Goal: Task Accomplishment & Management: Manage account settings

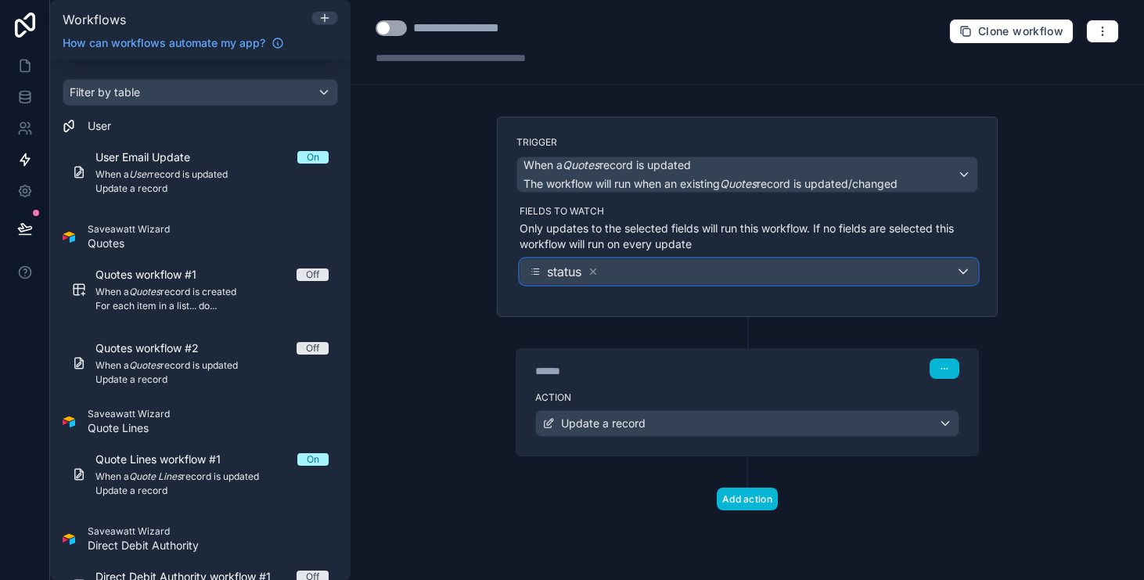
click at [687, 274] on div "status" at bounding box center [749, 271] width 457 height 25
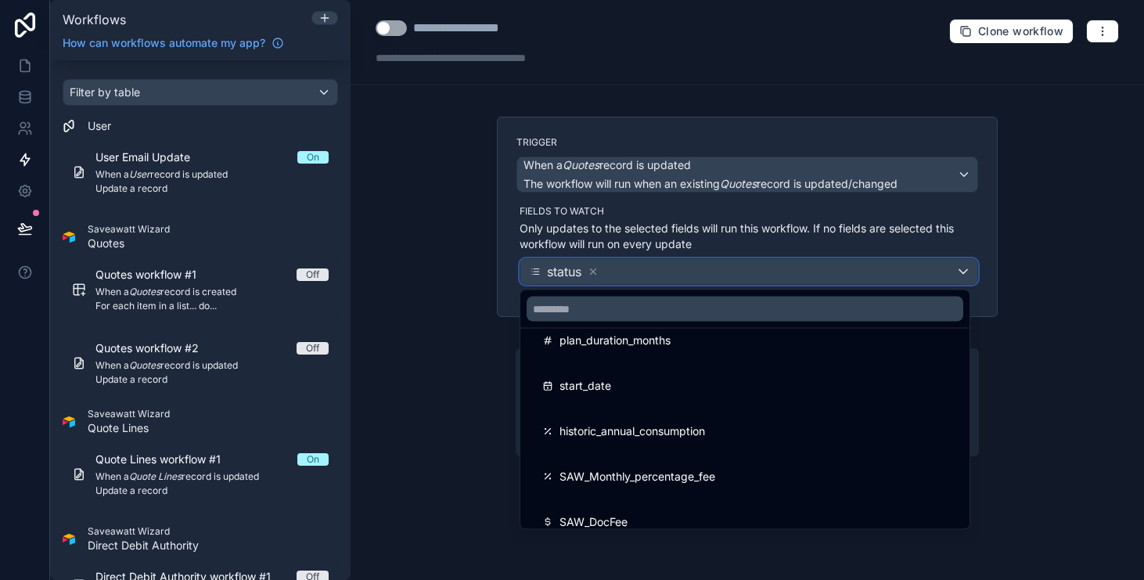
scroll to position [370, 0]
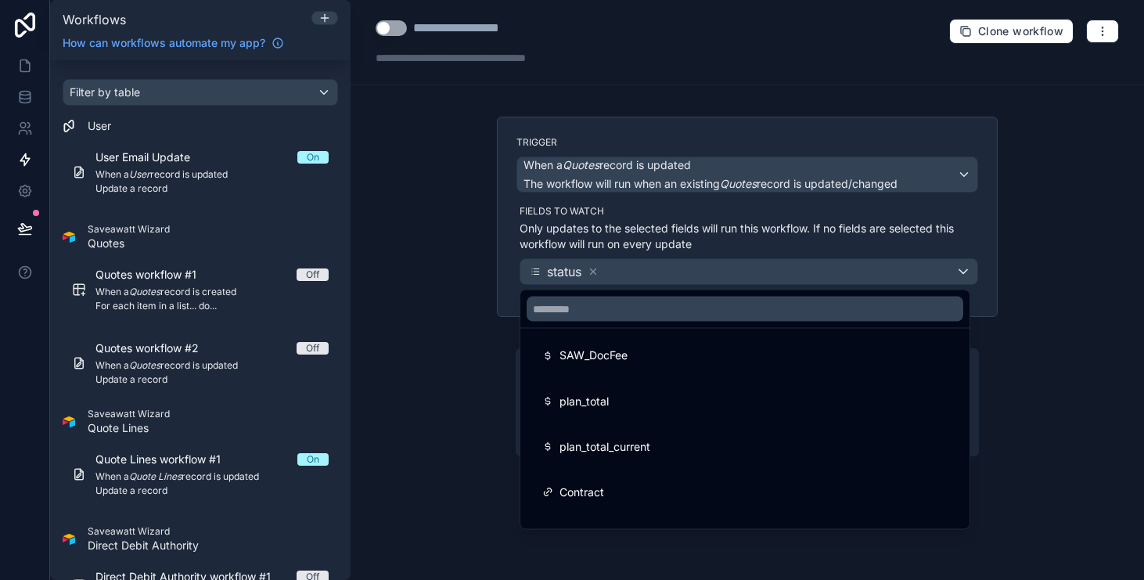
click at [1075, 427] on div at bounding box center [572, 290] width 1144 height 580
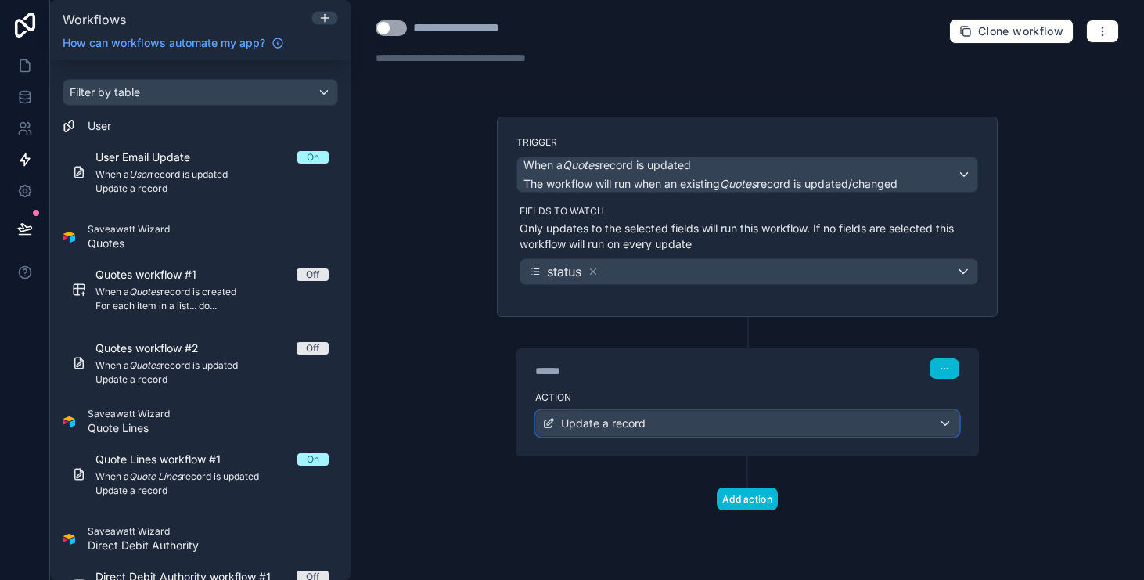
click at [852, 418] on div "Update a record" at bounding box center [747, 423] width 423 height 25
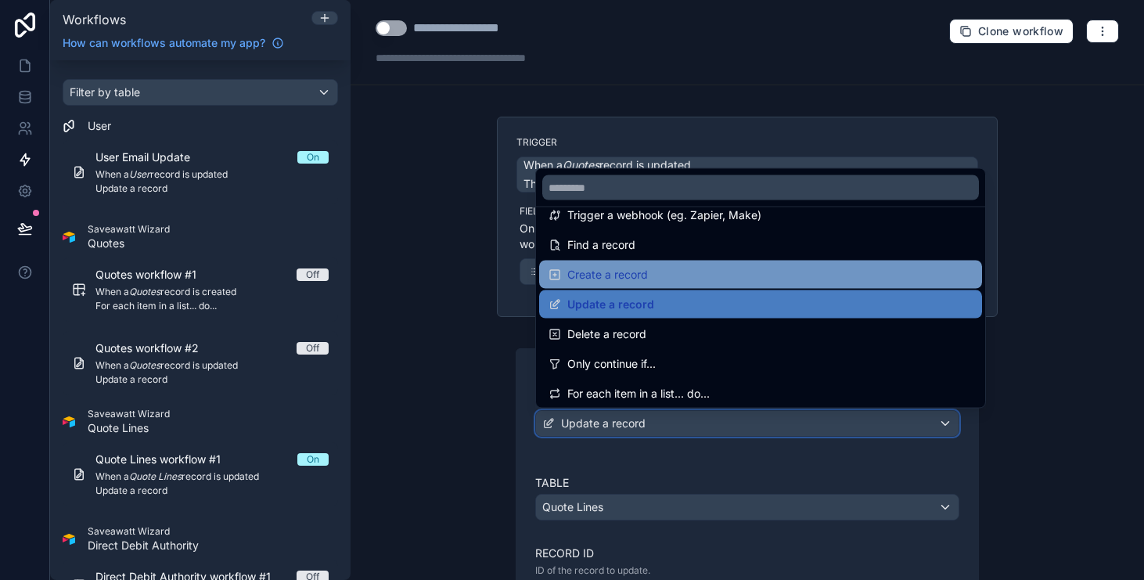
scroll to position [81, 0]
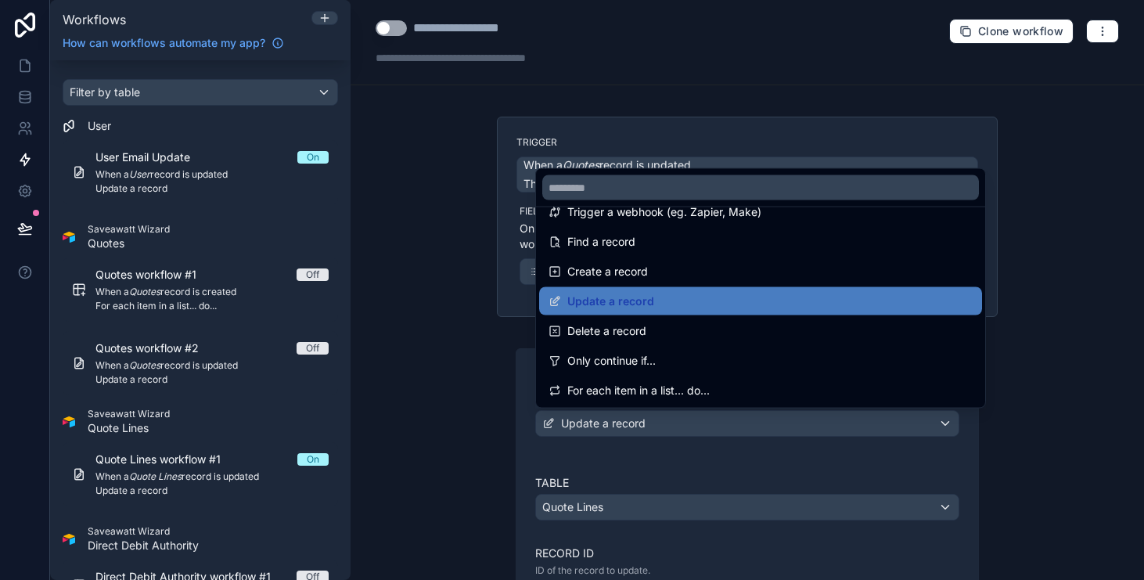
click at [1036, 457] on div at bounding box center [572, 290] width 1144 height 580
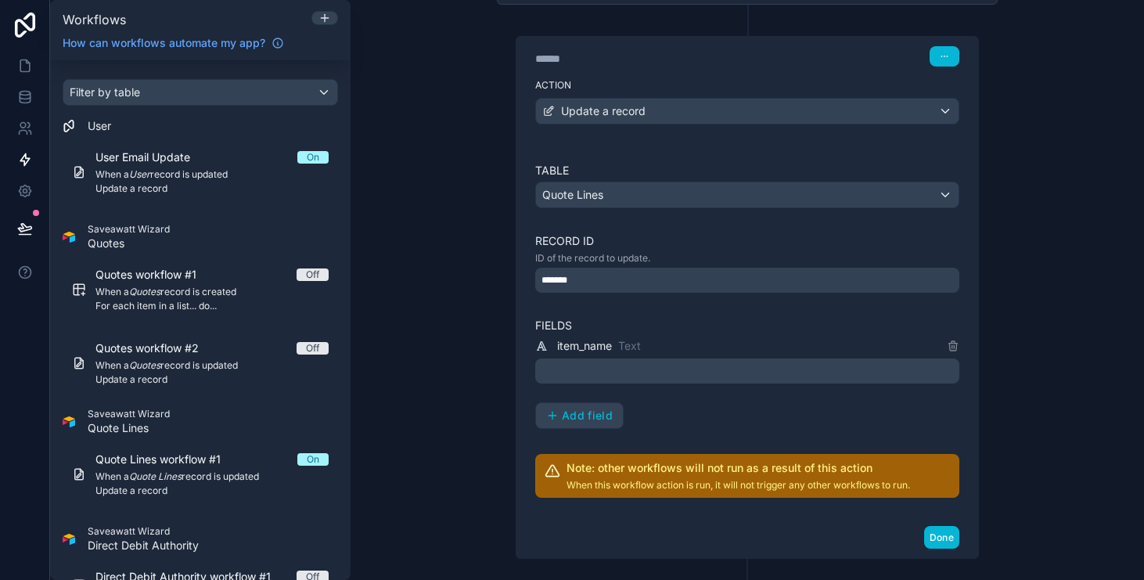
scroll to position [358, 0]
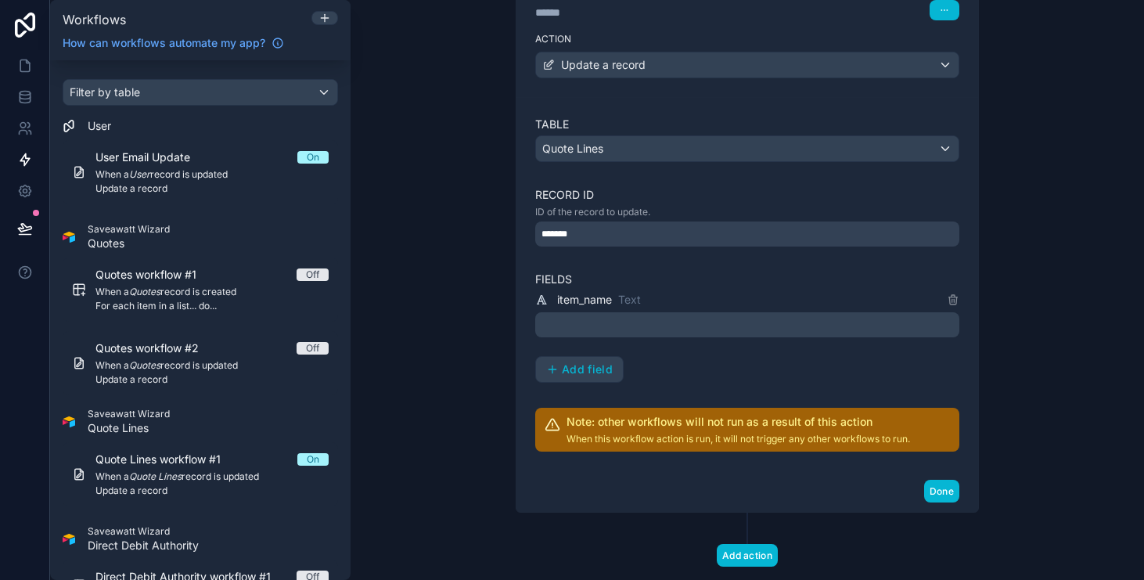
click at [778, 337] on div "item_name Text ﻿ Add field" at bounding box center [747, 336] width 424 height 92
click at [772, 327] on p "﻿" at bounding box center [749, 324] width 415 height 19
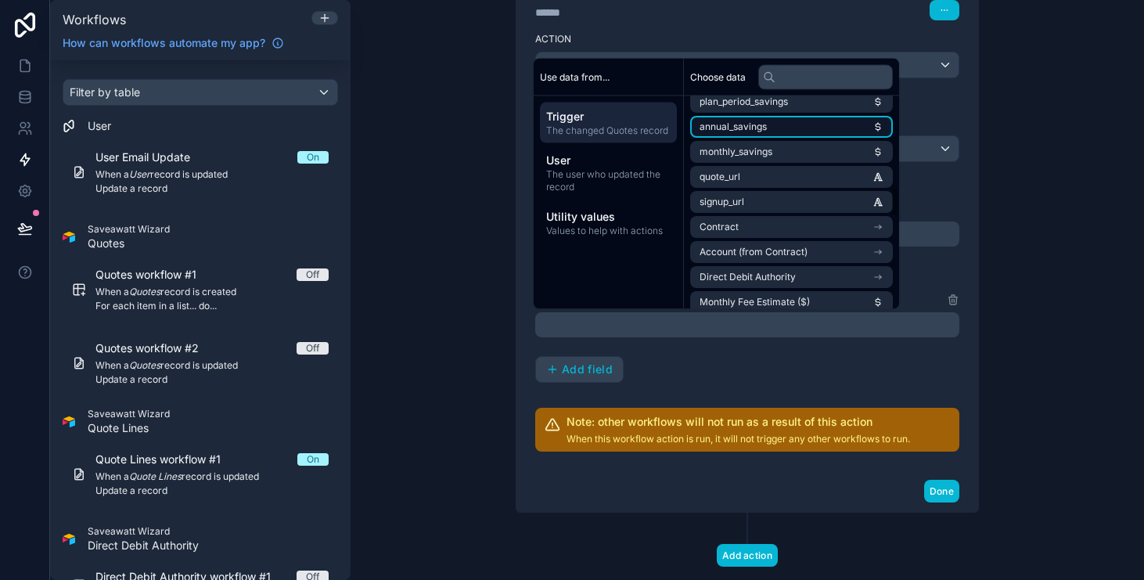
scroll to position [746, 0]
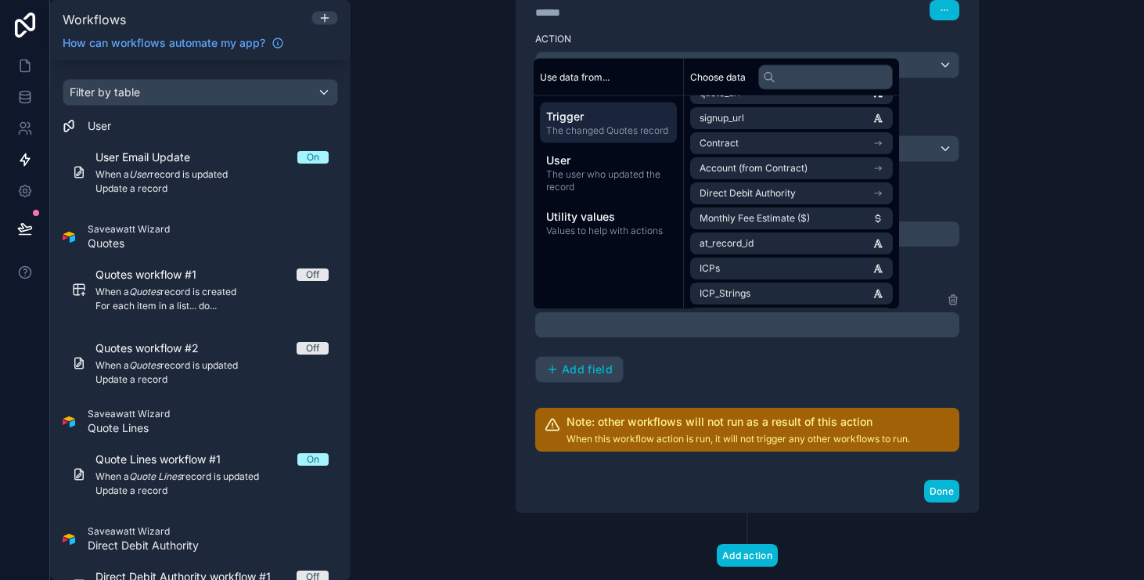
click at [747, 385] on div "Table Quote Lines Record ID ID of the record to update. ******* Fields item_nam…" at bounding box center [747, 284] width 424 height 335
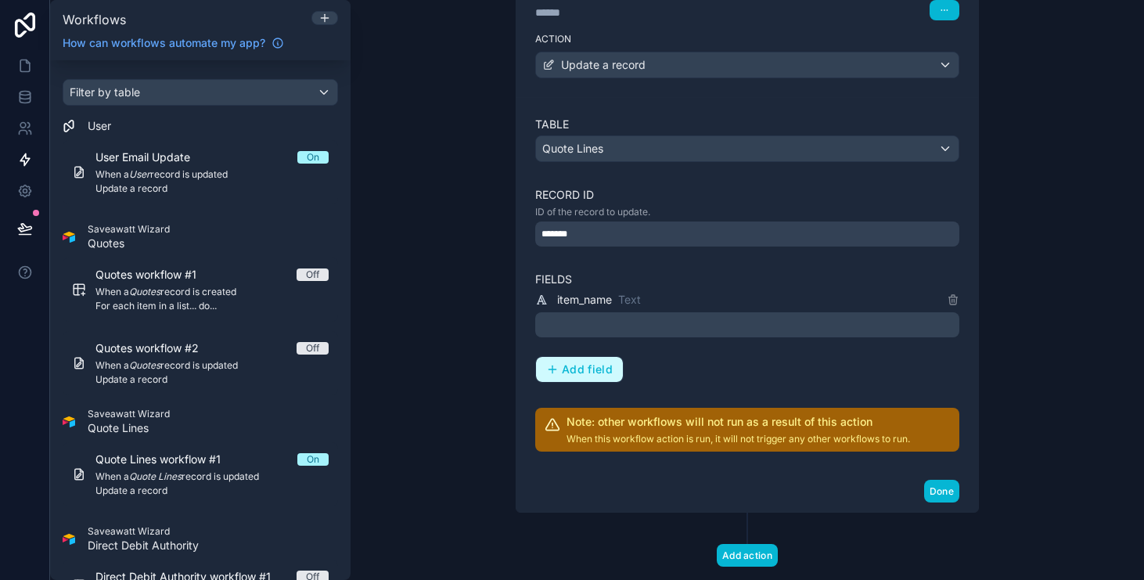
click at [593, 374] on span "Add field" at bounding box center [587, 369] width 51 height 14
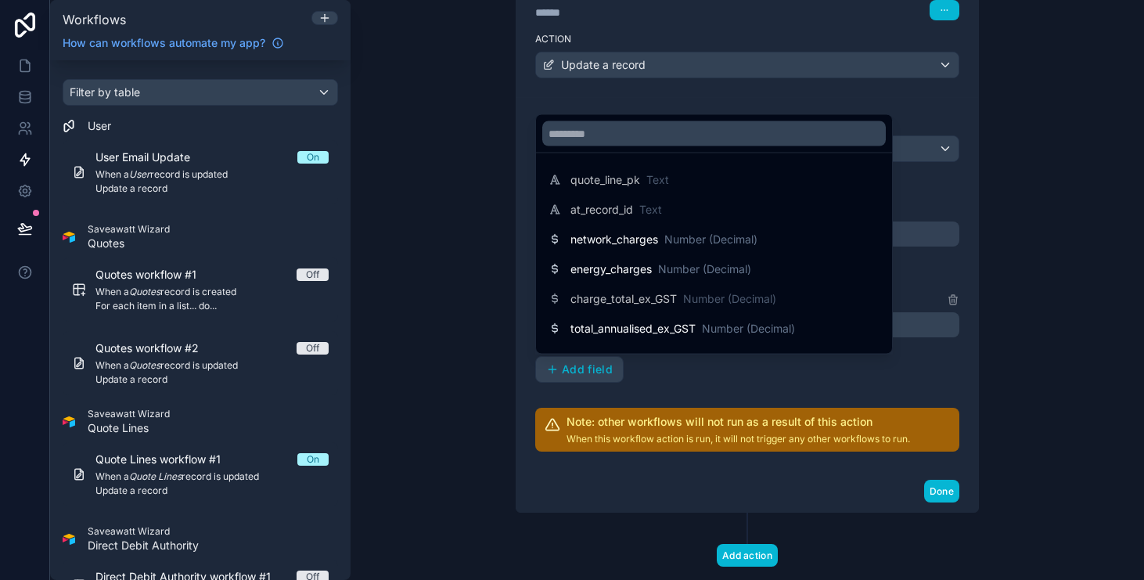
click at [713, 398] on div at bounding box center [572, 290] width 1144 height 580
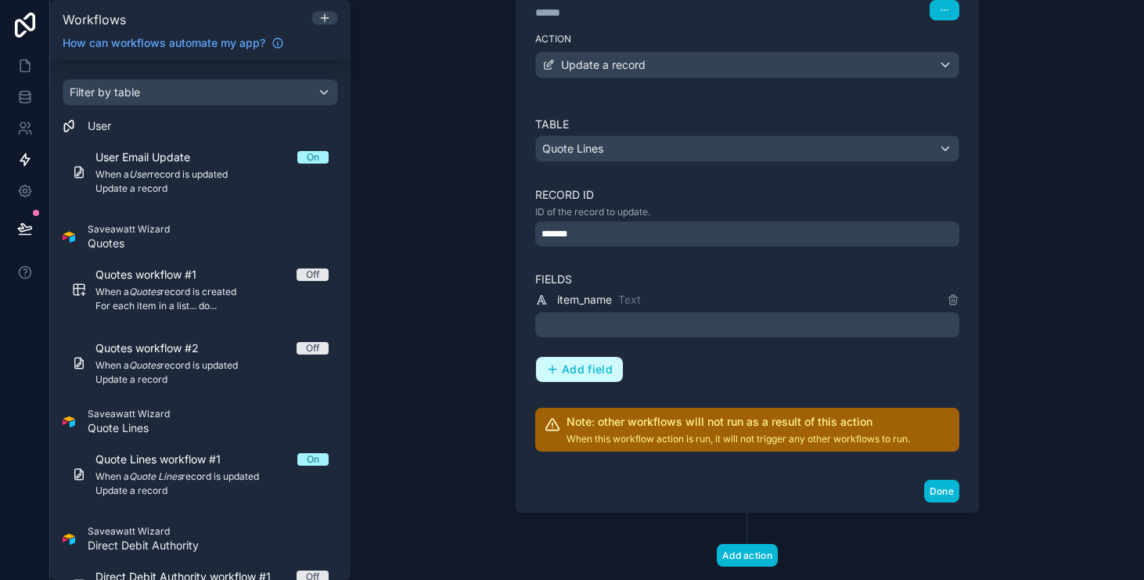
scroll to position [0, 0]
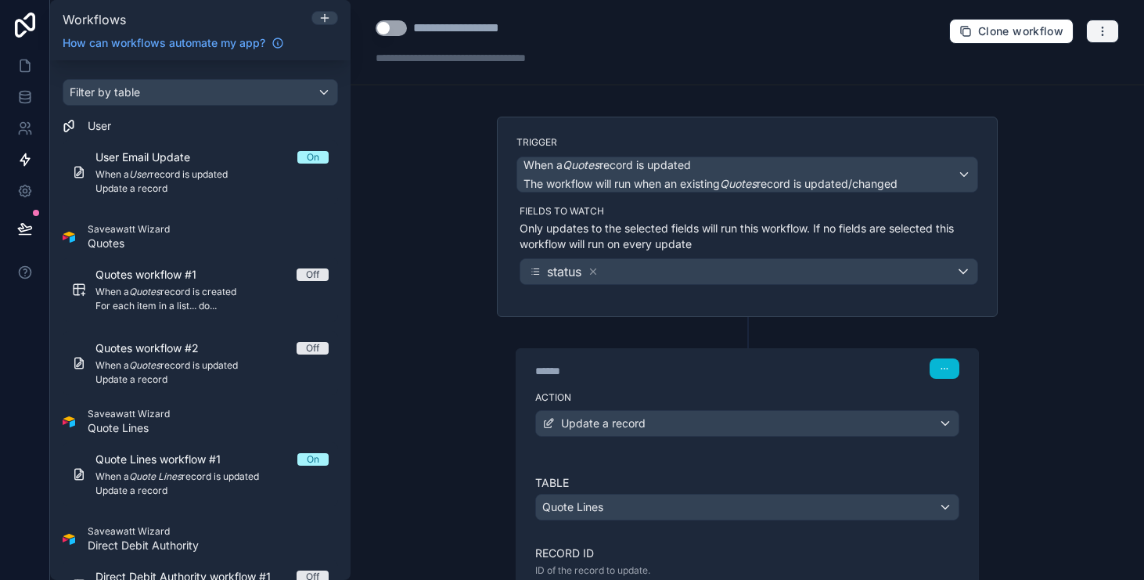
click at [1103, 31] on icon "button" at bounding box center [1102, 31] width 1 height 1
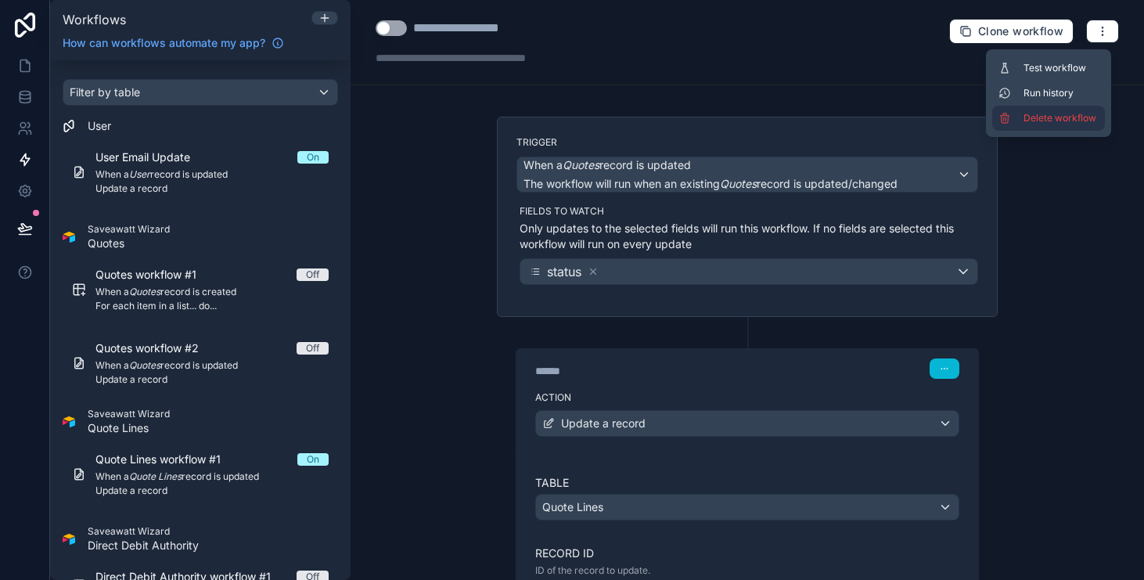
click at [1058, 121] on span "Delete workflow" at bounding box center [1061, 118] width 75 height 13
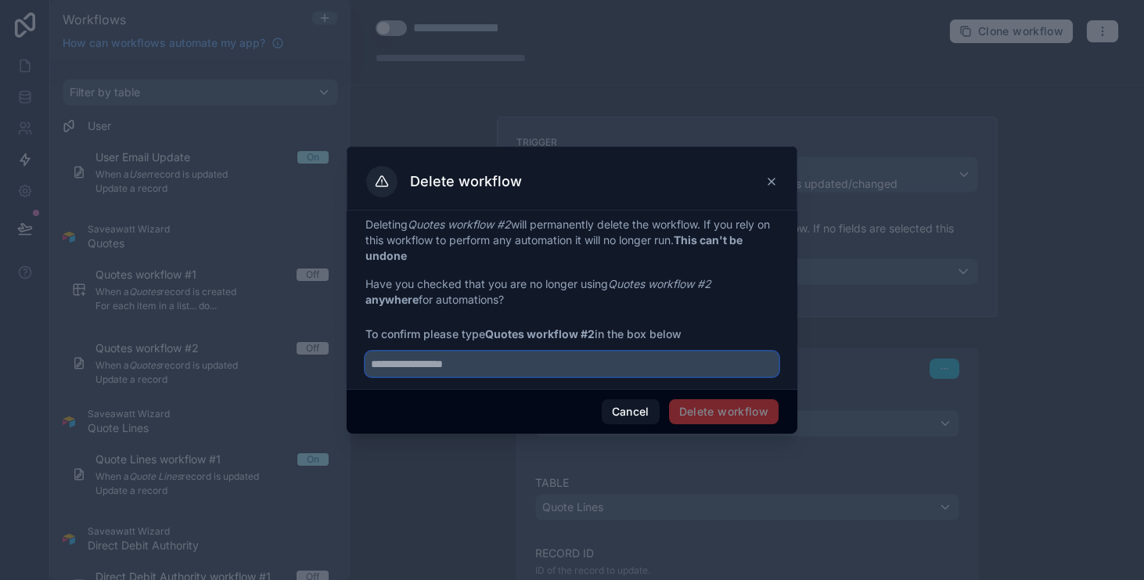
click at [672, 366] on input "text" at bounding box center [572, 363] width 413 height 25
type input "**********"
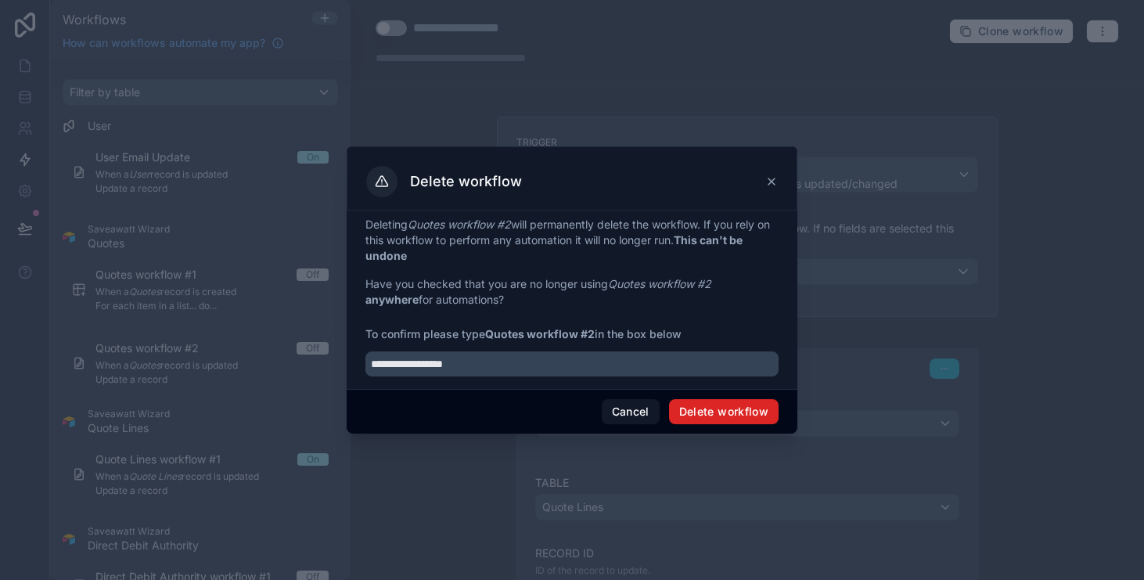
click at [734, 419] on button "Delete workflow" at bounding box center [724, 411] width 110 height 25
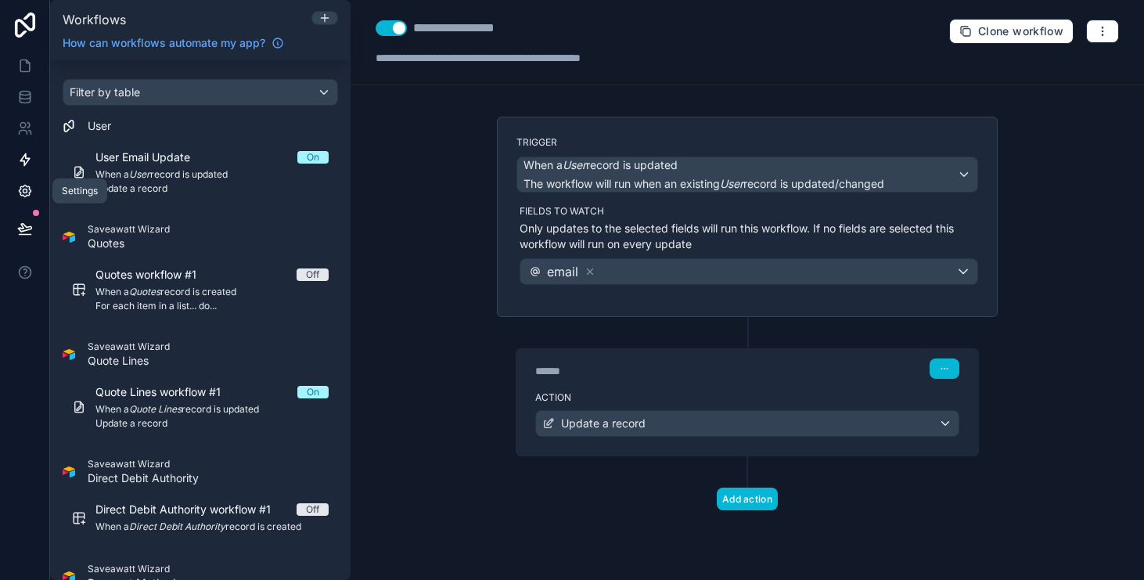
click at [36, 186] on link at bounding box center [24, 190] width 49 height 31
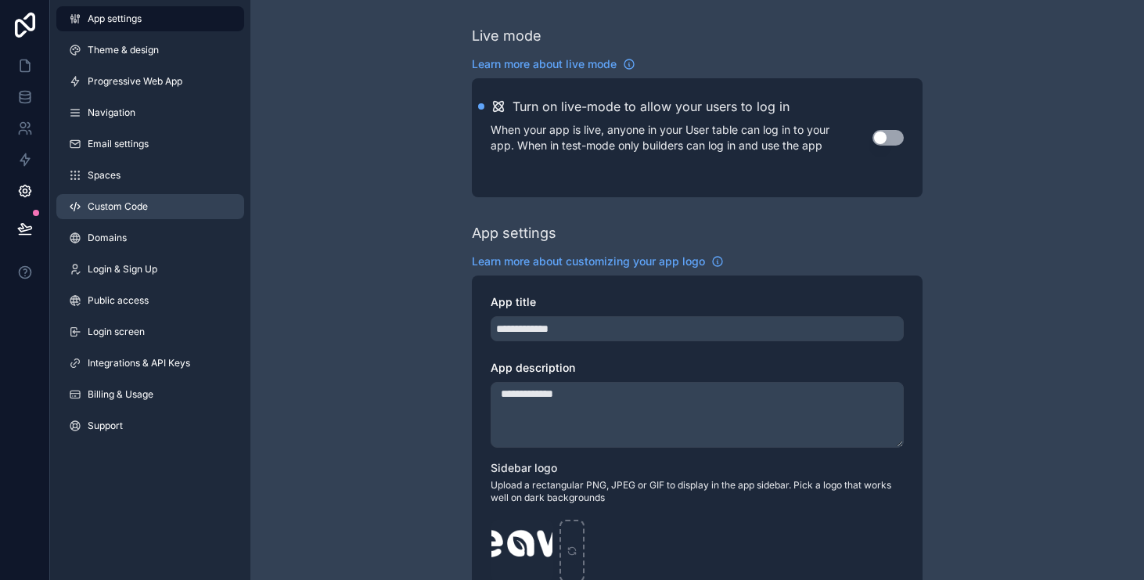
click at [152, 205] on link "Custom Code" at bounding box center [150, 206] width 188 height 25
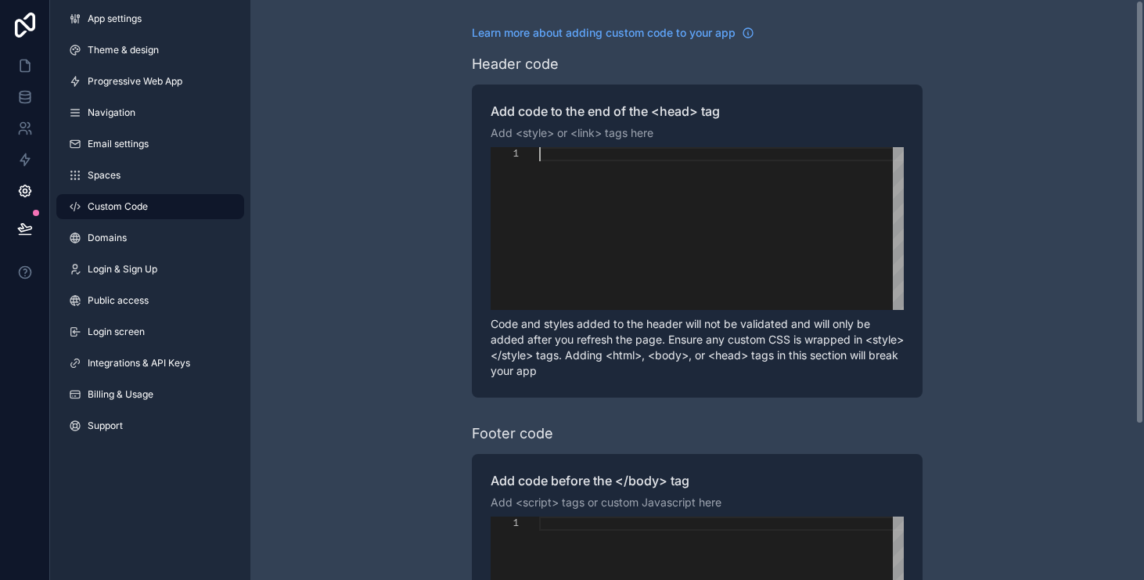
click at [575, 225] on div "scrollable content" at bounding box center [721, 228] width 365 height 163
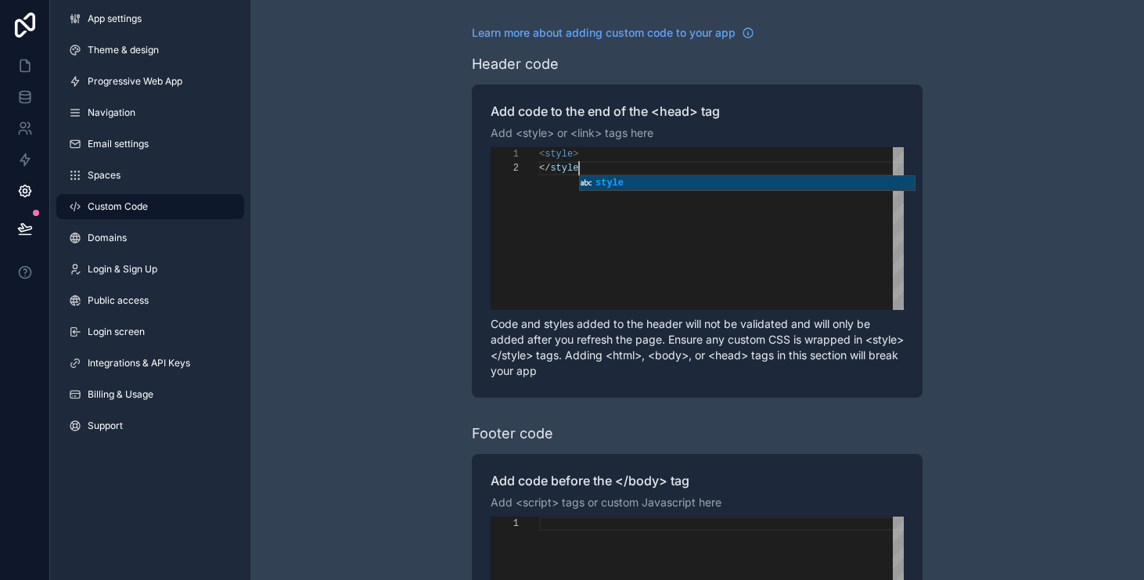
scroll to position [14, 45]
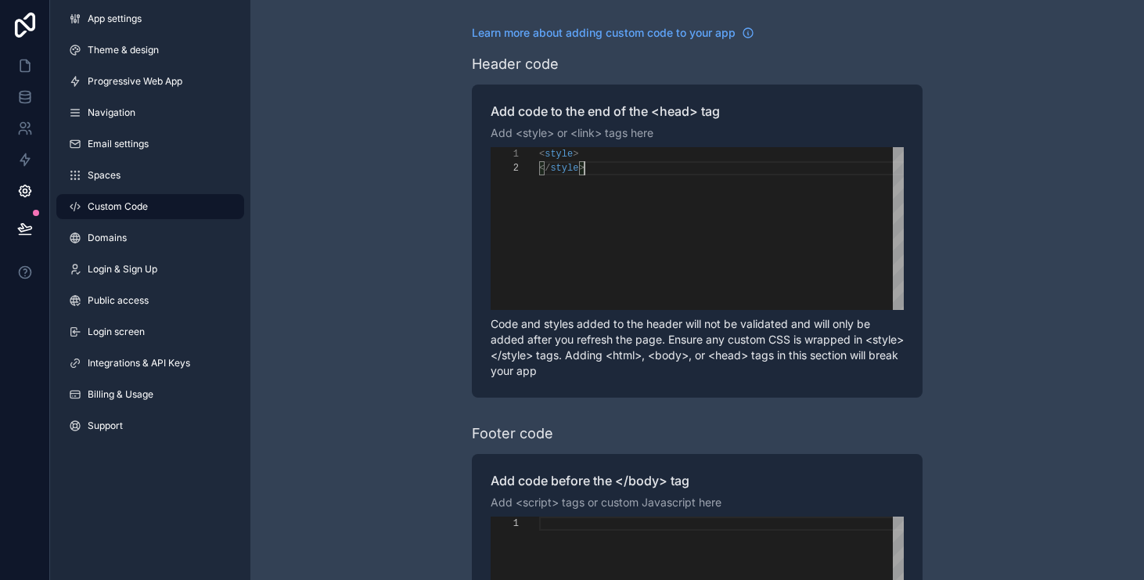
click at [604, 159] on div "< style >" at bounding box center [721, 154] width 365 height 14
click at [647, 168] on div "body {" at bounding box center [721, 168] width 365 height 14
paste textarea "*******"
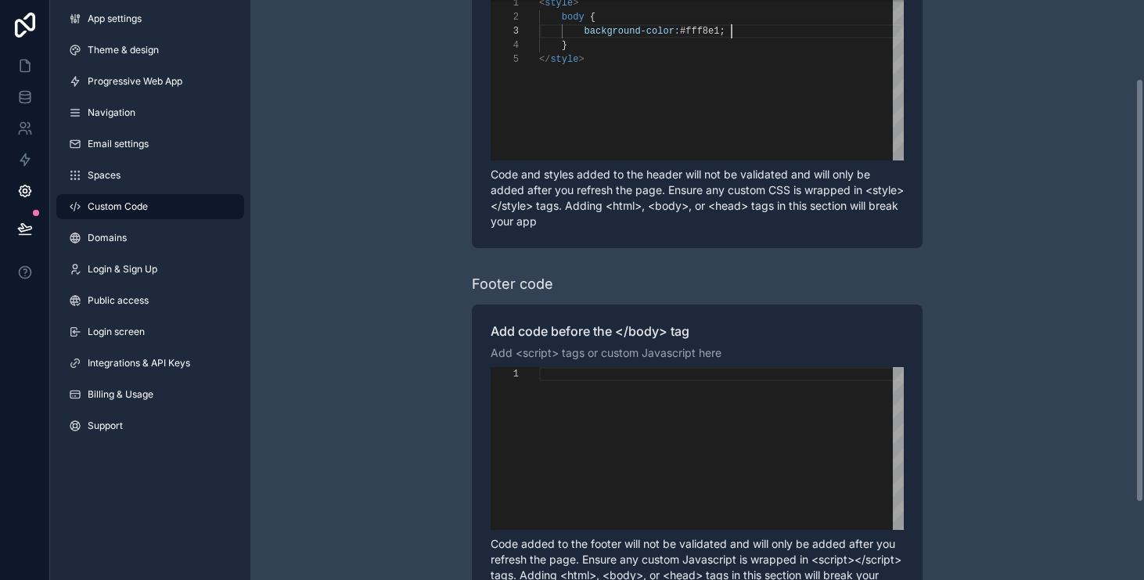
scroll to position [82, 0]
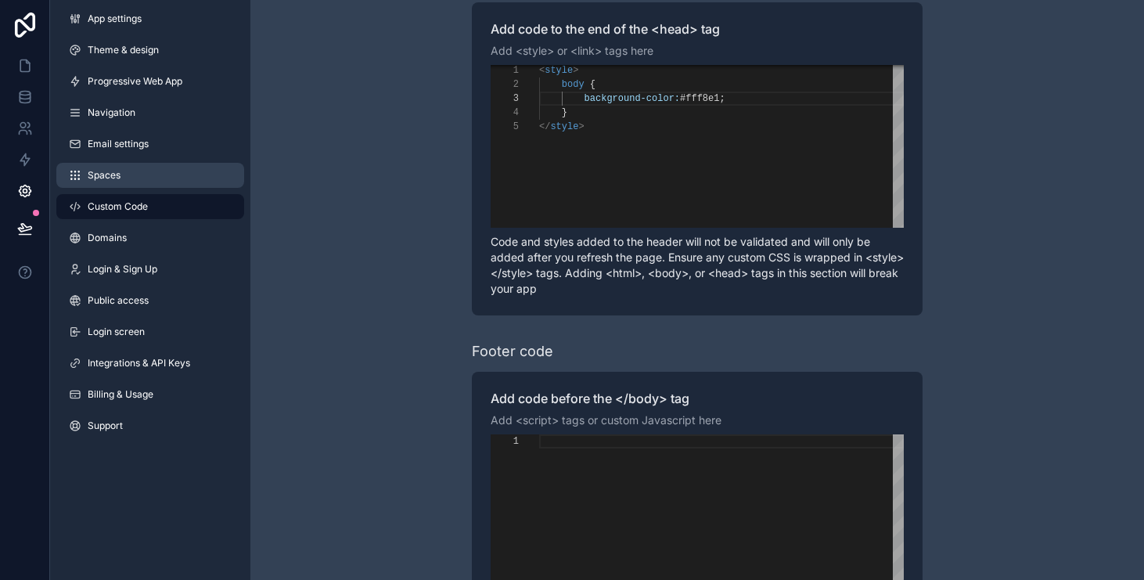
type textarea "**********"
click at [188, 175] on link "Spaces" at bounding box center [150, 175] width 188 height 25
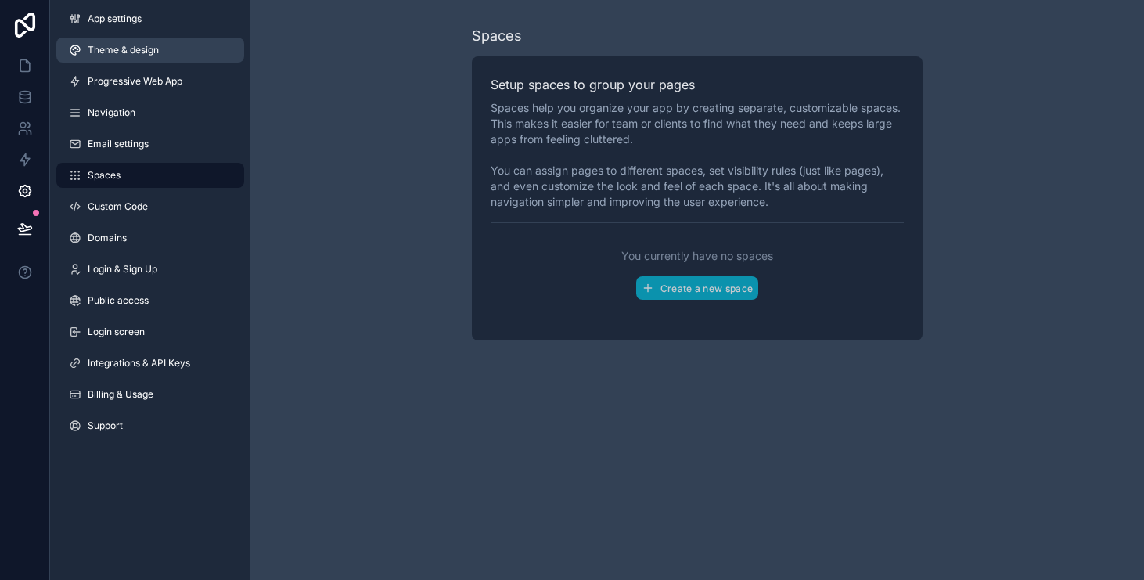
click at [160, 43] on link "Theme & design" at bounding box center [150, 50] width 188 height 25
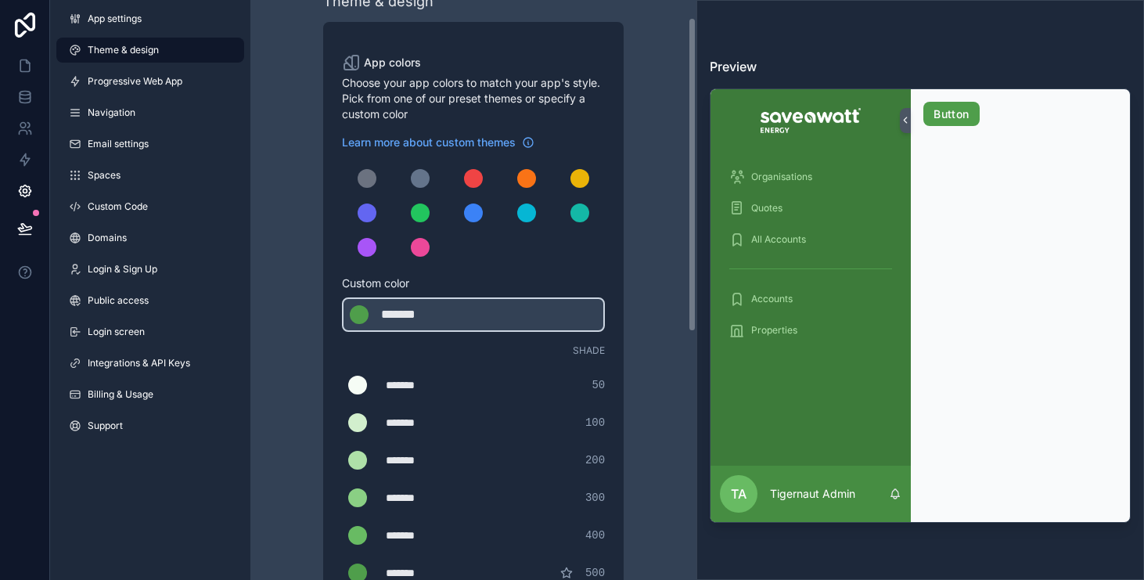
scroll to position [36, 0]
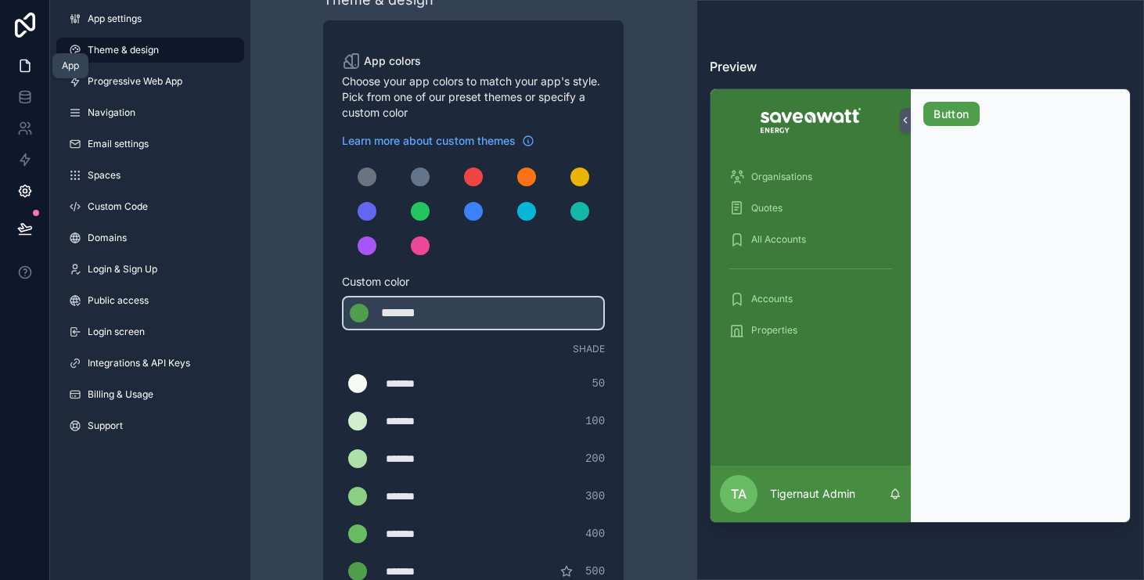
click at [17, 59] on icon at bounding box center [25, 66] width 16 height 16
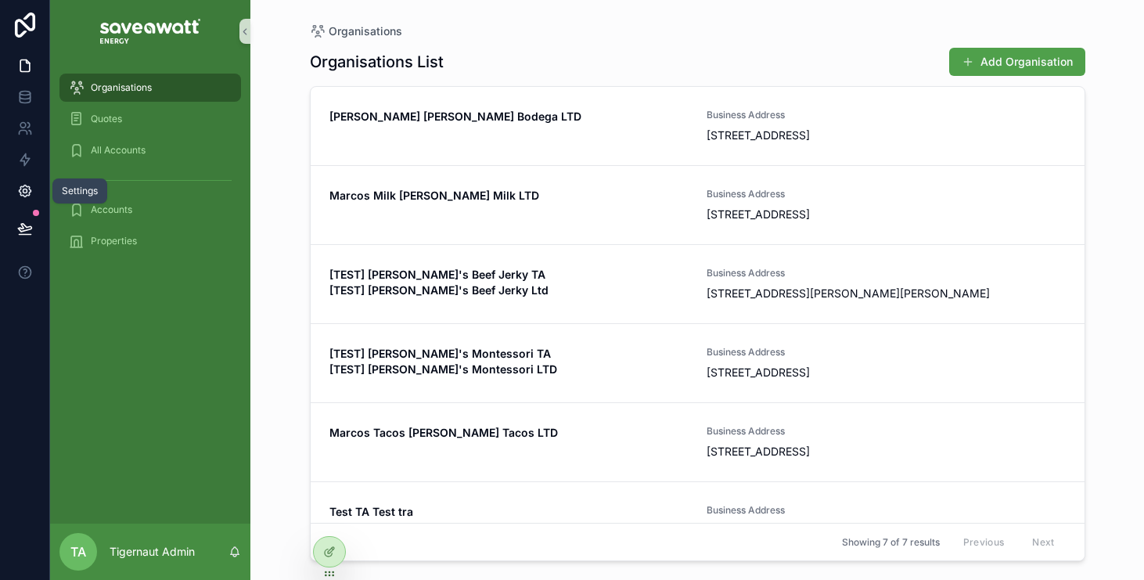
click at [23, 182] on link at bounding box center [24, 190] width 49 height 31
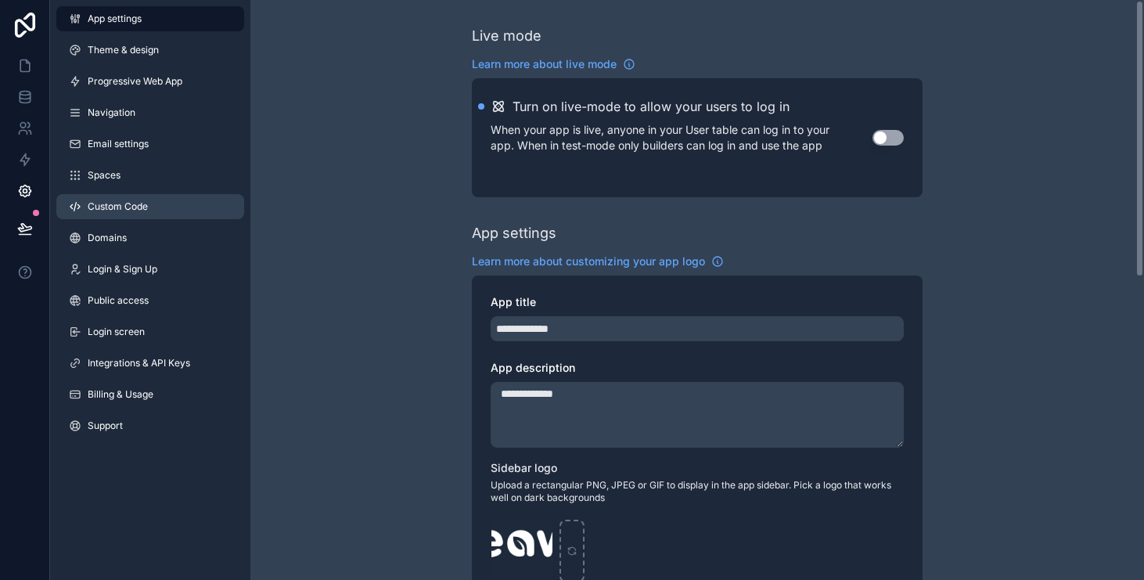
click at [106, 209] on span "Custom Code" at bounding box center [118, 206] width 60 height 13
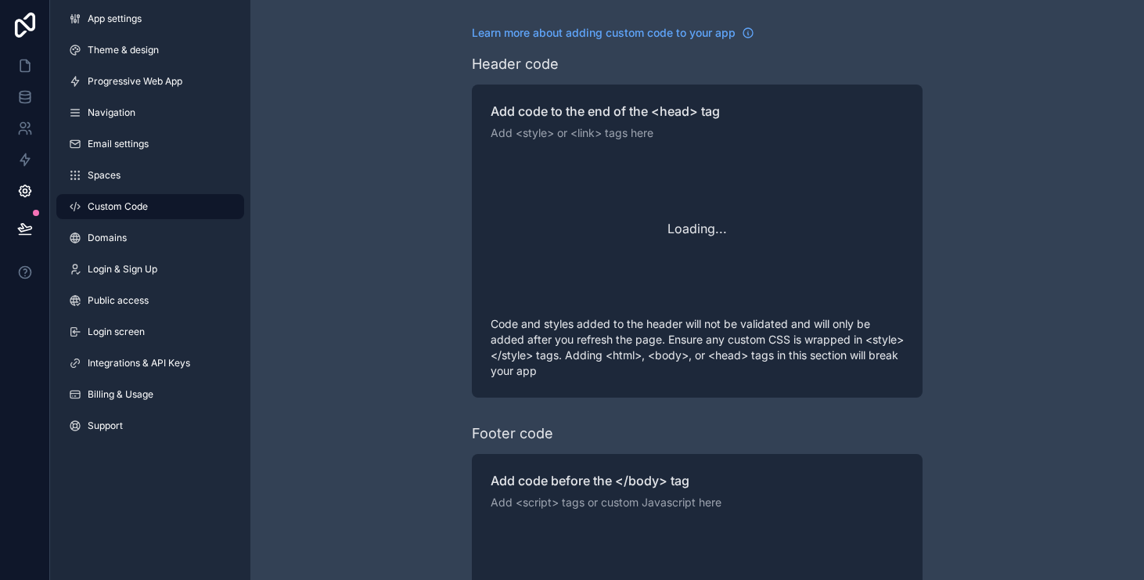
scroll to position [56, 0]
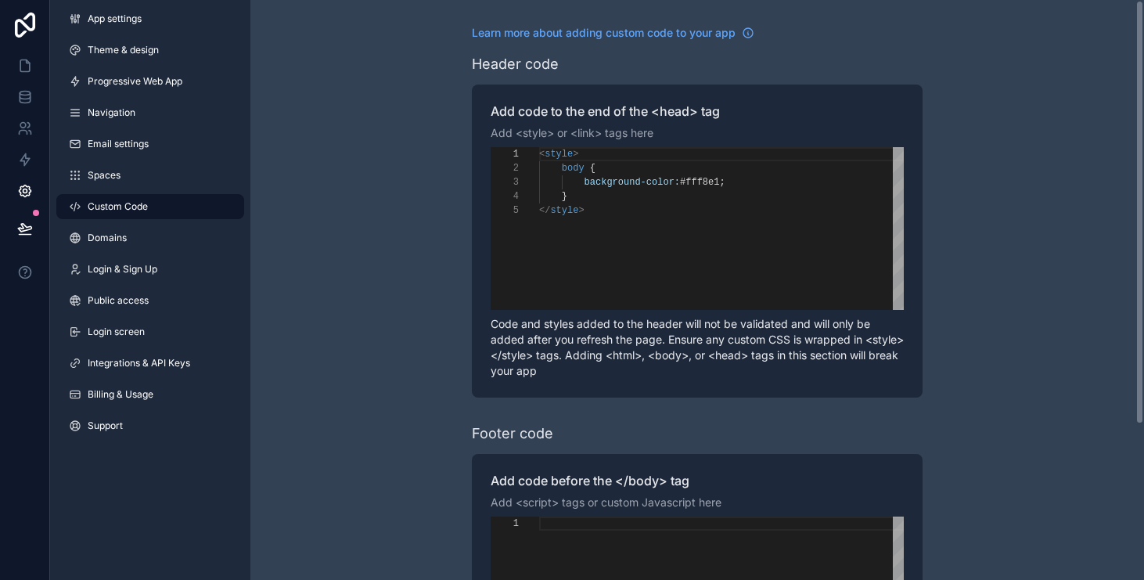
click at [665, 200] on div "}" at bounding box center [721, 196] width 365 height 14
paste textarea "*********"
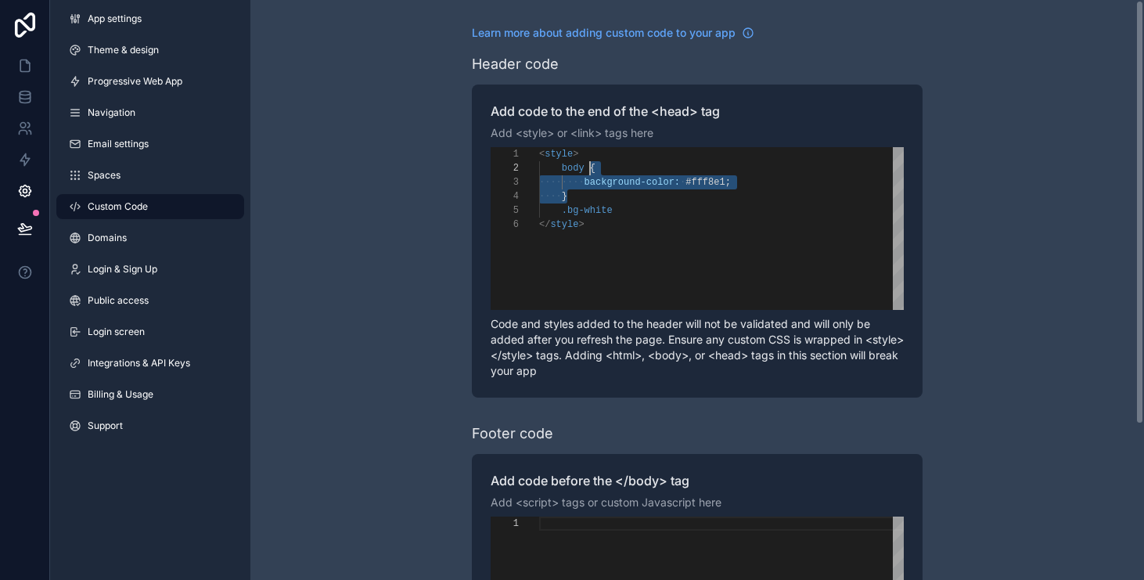
drag, startPoint x: 656, startPoint y: 192, endPoint x: 592, endPoint y: 167, distance: 68.9
click at [651, 207] on div ".bg-white" at bounding box center [721, 211] width 365 height 14
paste textarea "**********"
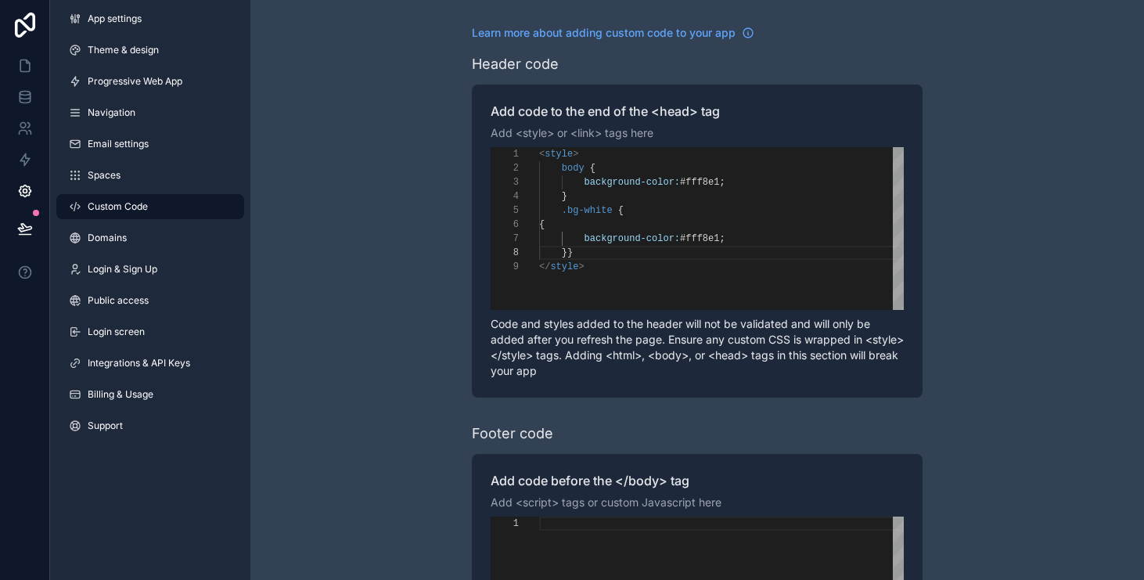
click at [725, 238] on span ";" at bounding box center [721, 238] width 5 height 11
click at [699, 249] on div "} }" at bounding box center [721, 253] width 365 height 14
type textarea "**********"
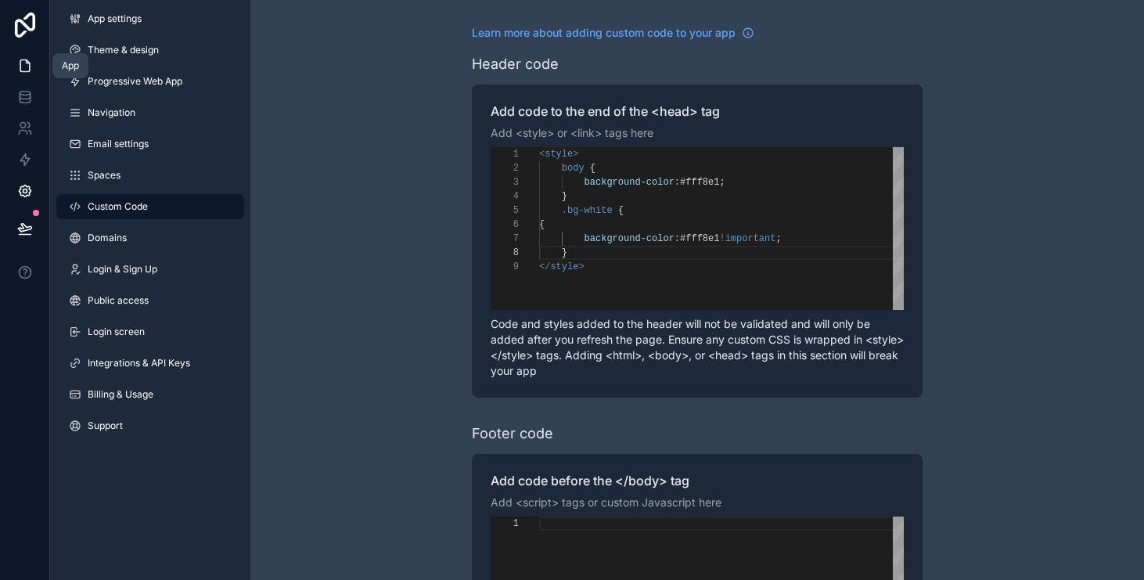
click at [36, 72] on link at bounding box center [24, 65] width 49 height 31
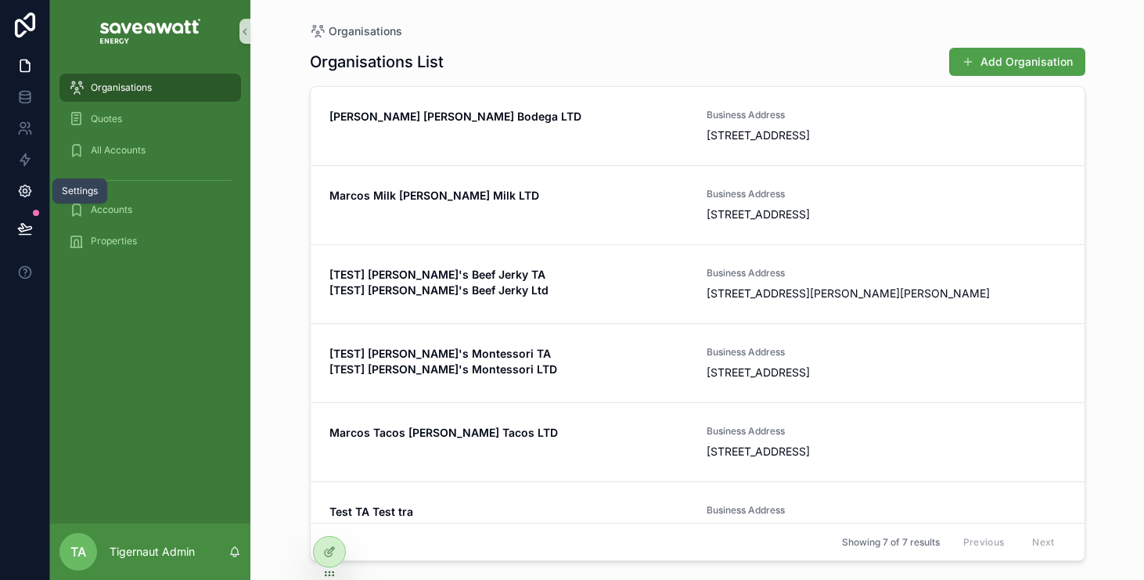
click at [33, 196] on link at bounding box center [24, 190] width 49 height 31
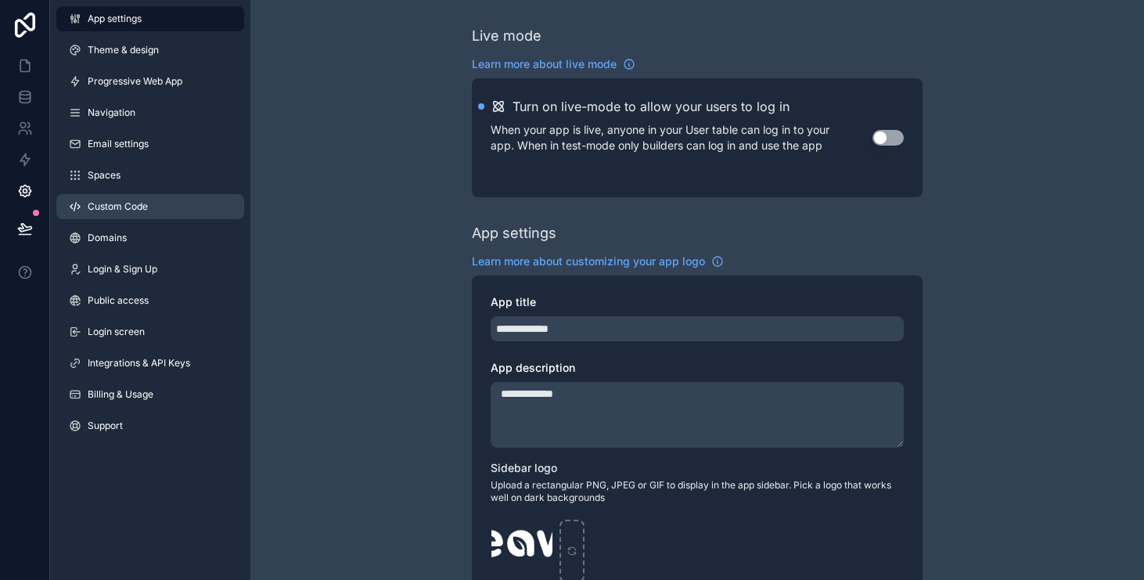
click at [99, 199] on link "Custom Code" at bounding box center [150, 206] width 188 height 25
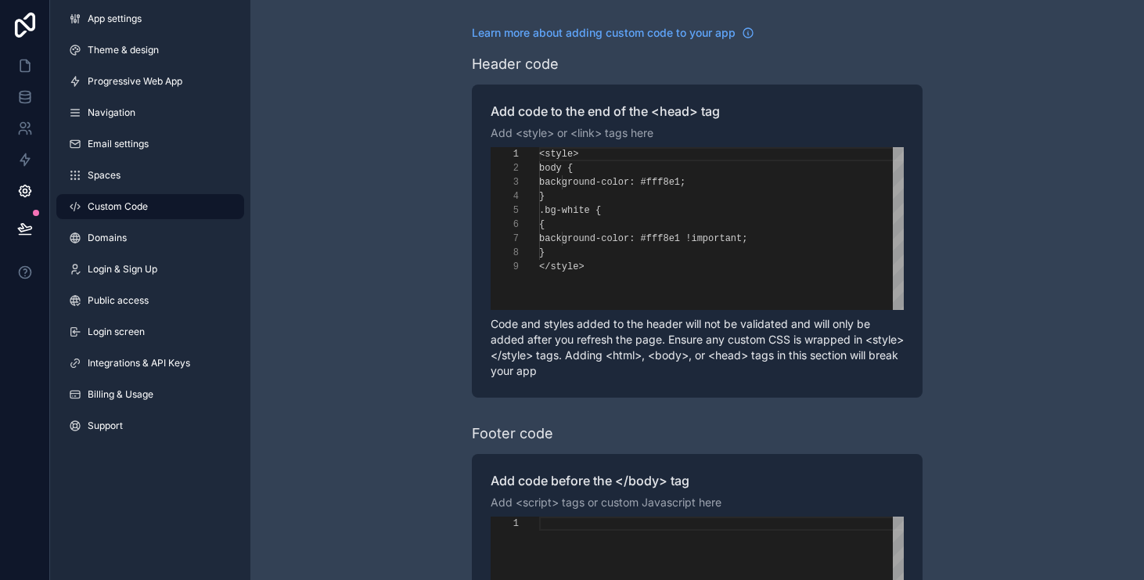
scroll to position [113, 0]
click at [587, 173] on span "scrollable content" at bounding box center [587, 168] width 5 height 11
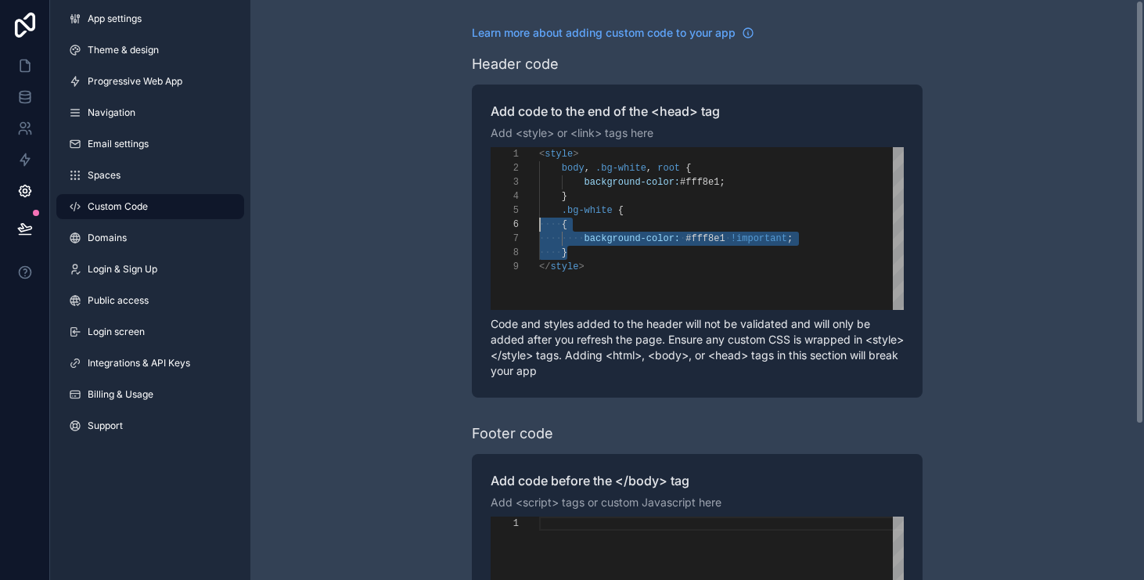
scroll to position [70, 0]
drag, startPoint x: 599, startPoint y: 258, endPoint x: 456, endPoint y: 220, distance: 148.3
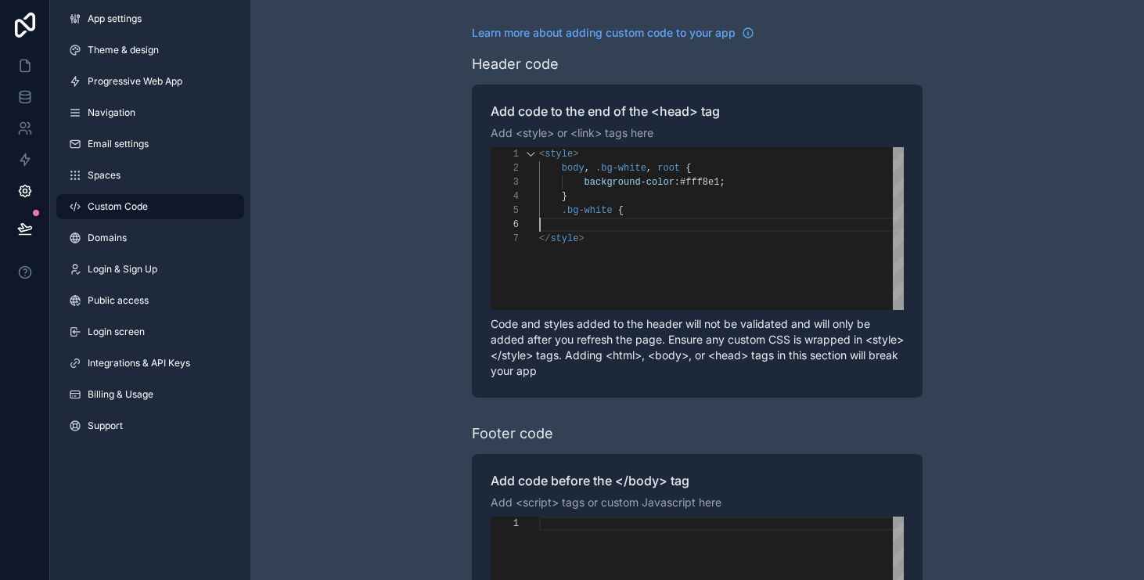
scroll to position [56, 0]
drag, startPoint x: 625, startPoint y: 224, endPoint x: 515, endPoint y: 217, distance: 109.8
click at [505, 212] on div "**********" at bounding box center [697, 228] width 413 height 163
click at [662, 161] on div "body , .bg-white , root {" at bounding box center [721, 168] width 365 height 14
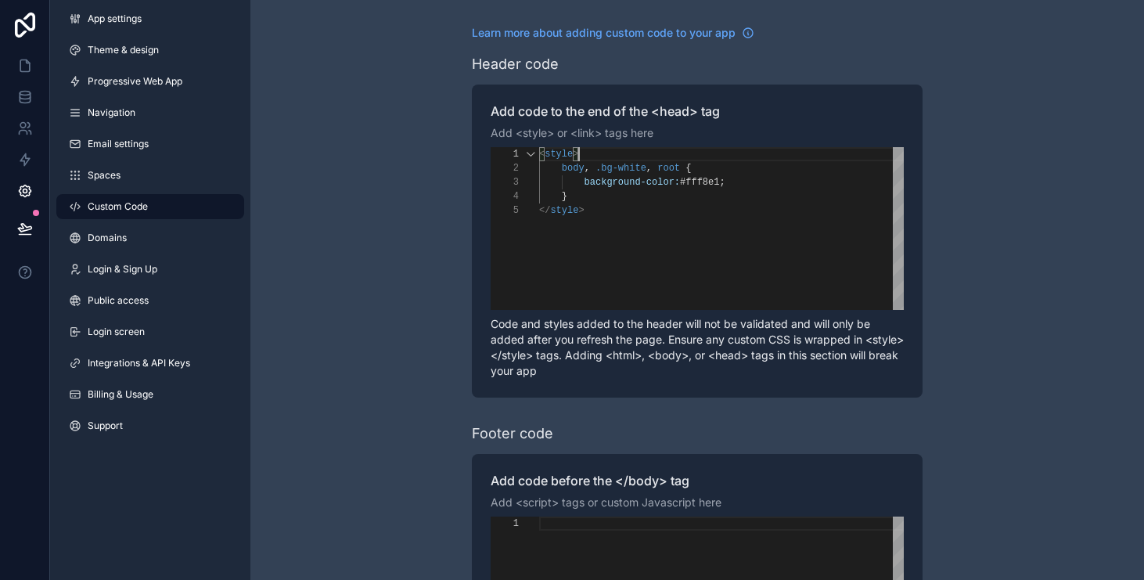
scroll to position [0, 40]
click at [659, 163] on span "root" at bounding box center [668, 168] width 23 height 11
click at [683, 168] on span ".root" at bounding box center [671, 168] width 28 height 11
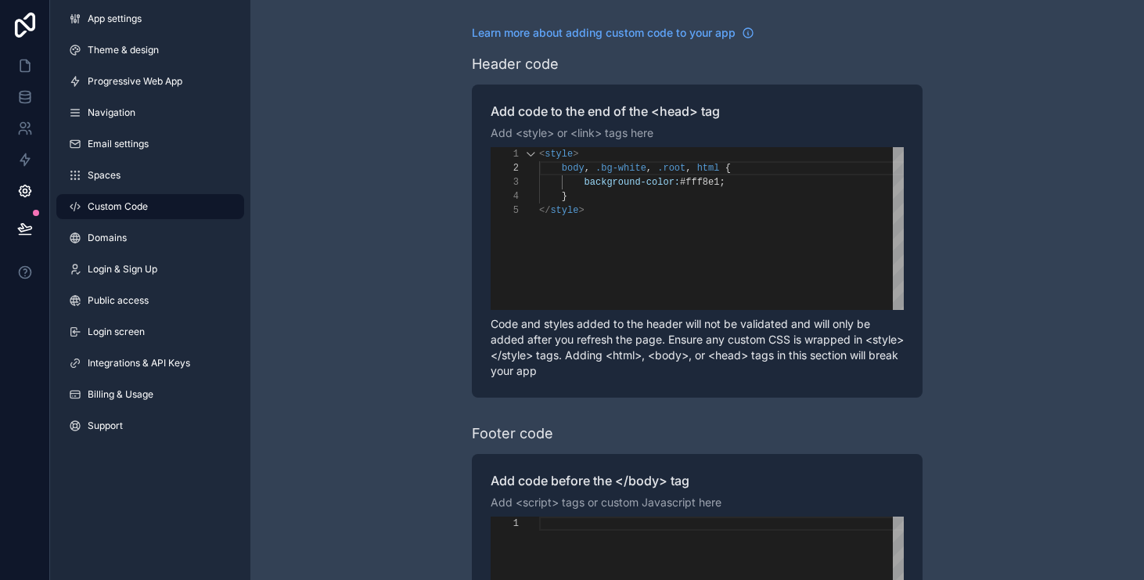
click at [752, 175] on div "background-color: #fff8e1 ;" at bounding box center [721, 182] width 365 height 14
click at [724, 240] on div "< style > body , .bg-white , .root , html { background-color: #fff8e1 !importan…" at bounding box center [721, 256] width 365 height 219
type textarea "**********"
click at [29, 53] on link at bounding box center [24, 65] width 49 height 31
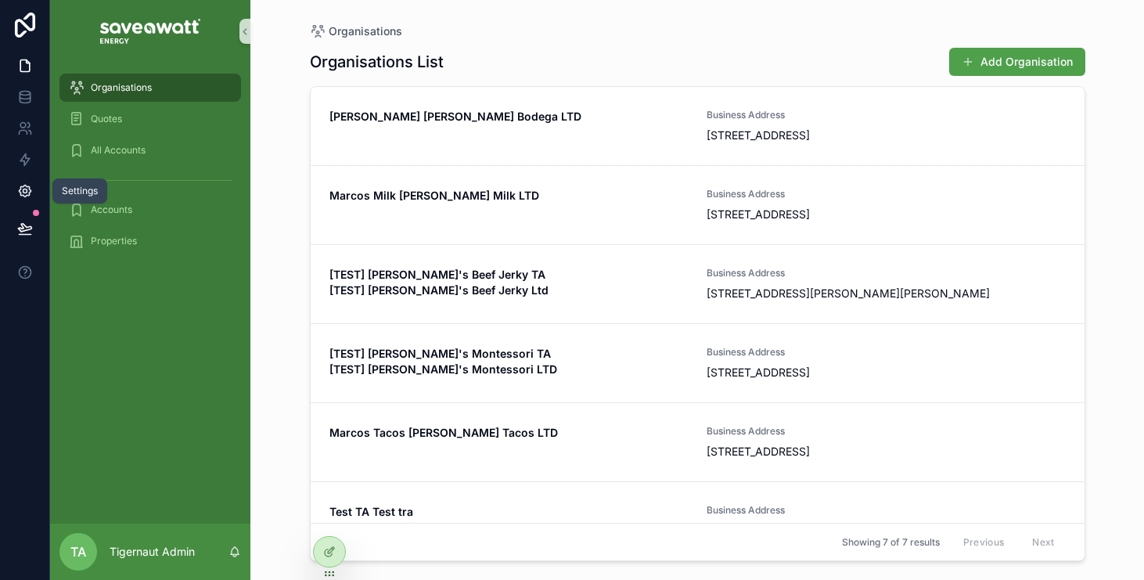
click at [29, 192] on icon at bounding box center [25, 192] width 12 height 12
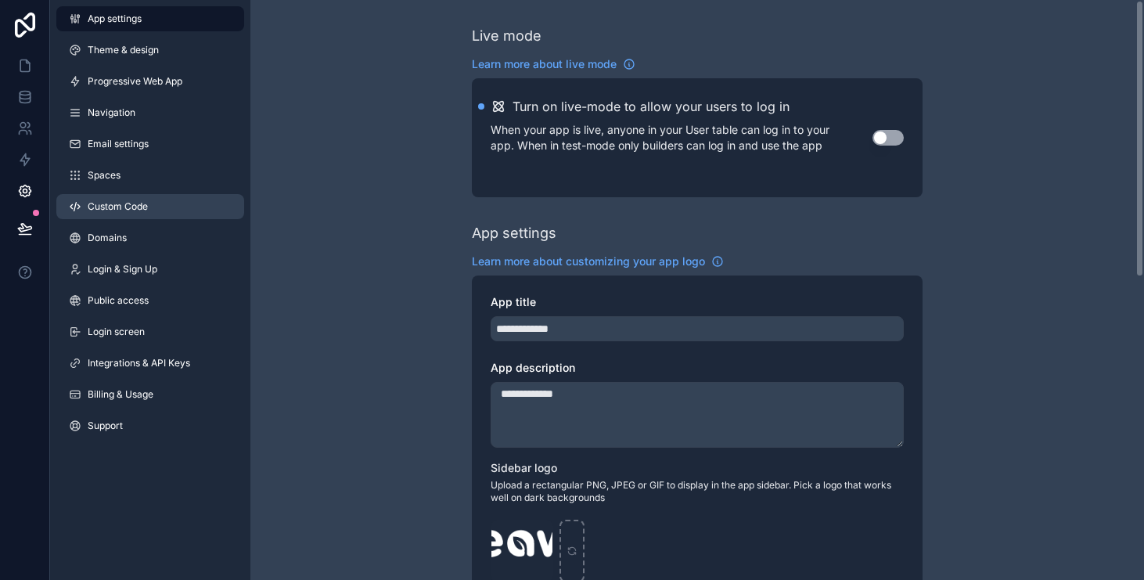
click at [152, 204] on link "Custom Code" at bounding box center [150, 206] width 188 height 25
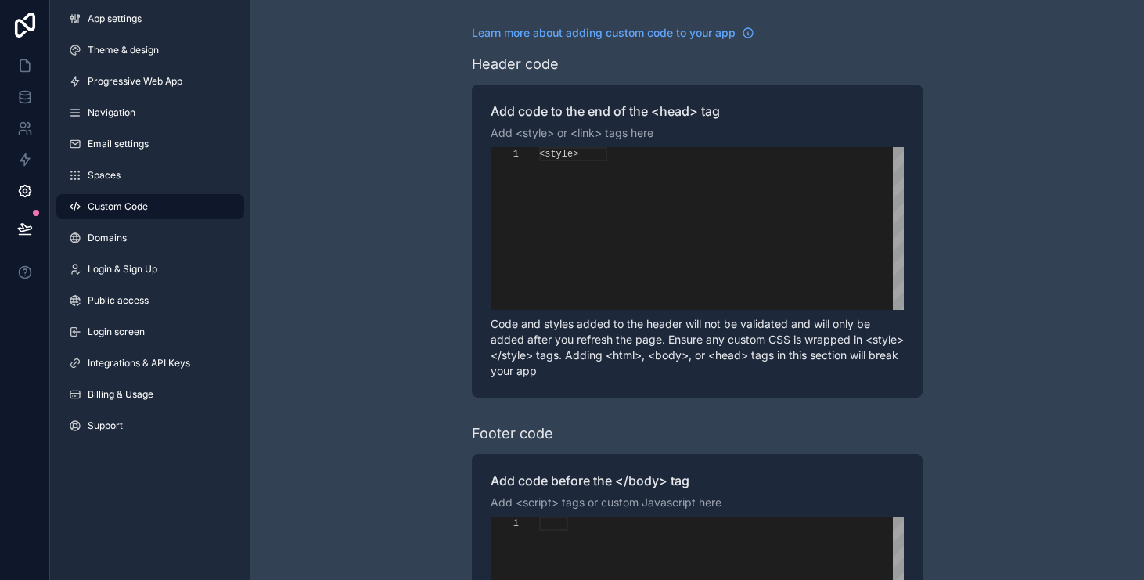
scroll to position [56, 0]
click at [719, 164] on span "html" at bounding box center [708, 168] width 23 height 11
type textarea "**********"
click at [29, 69] on icon at bounding box center [24, 66] width 9 height 12
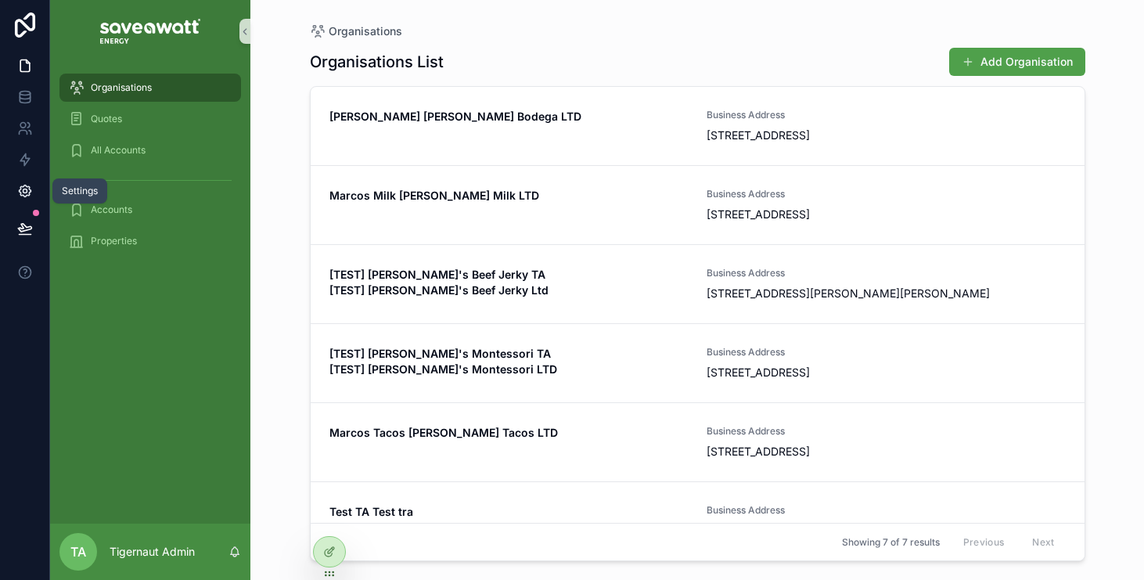
click at [27, 189] on icon at bounding box center [25, 191] width 4 height 4
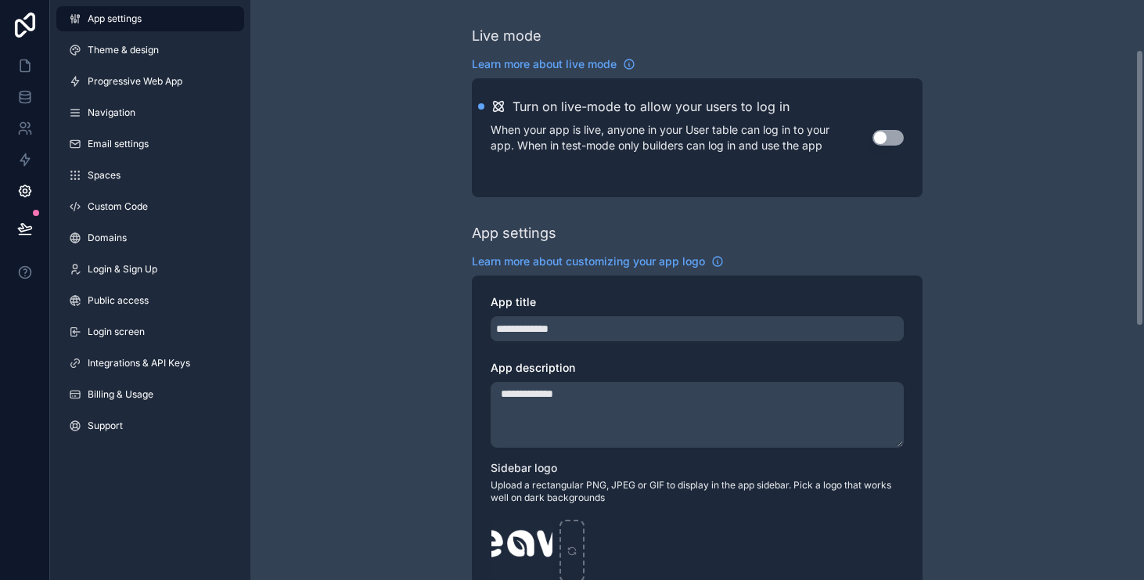
scroll to position [286, 0]
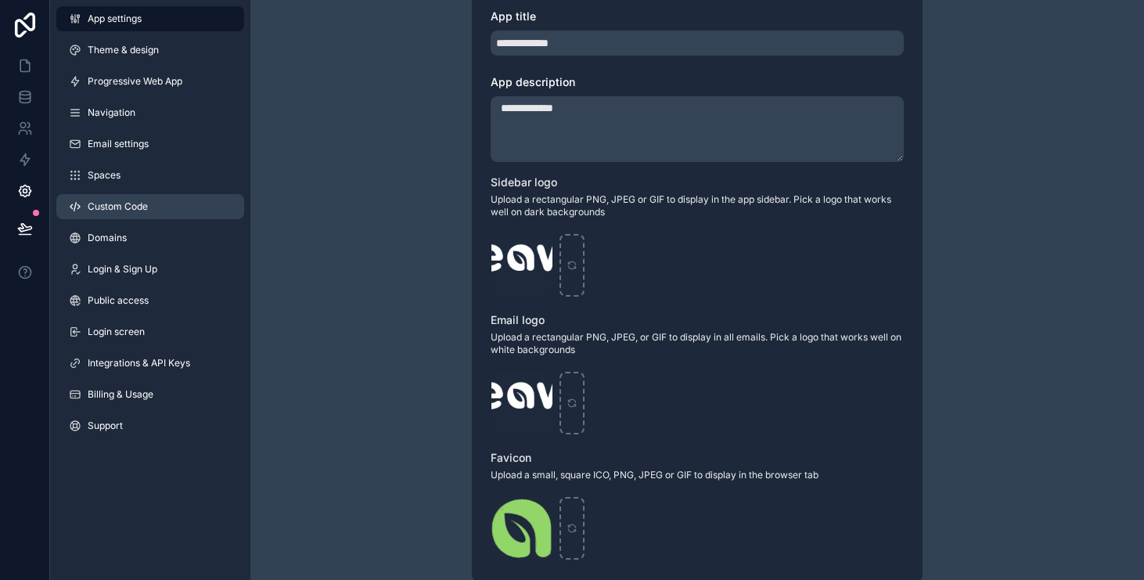
click at [200, 213] on link "Custom Code" at bounding box center [150, 206] width 188 height 25
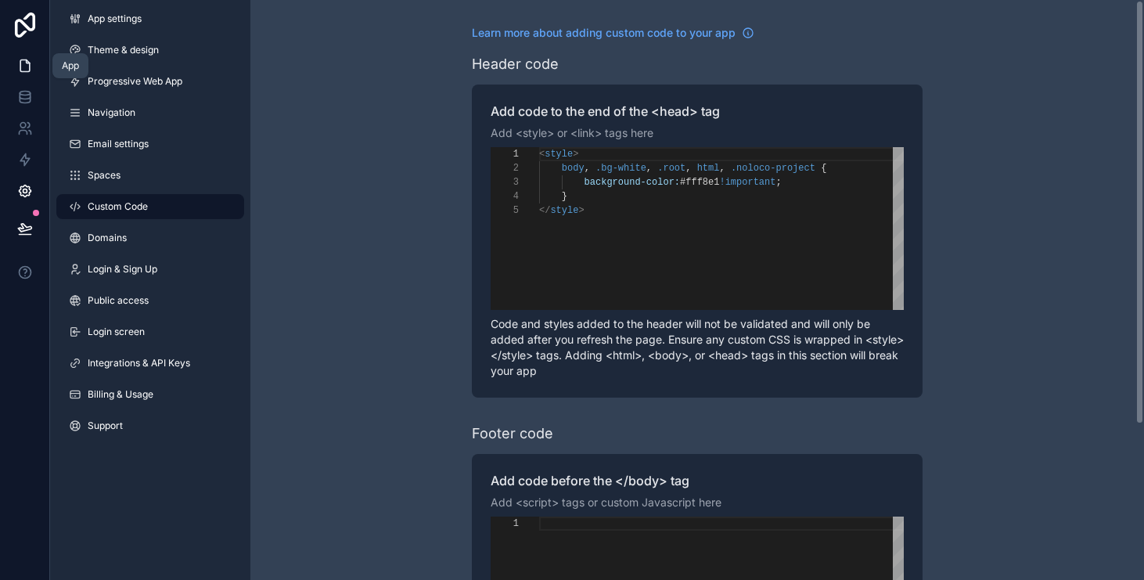
click at [27, 61] on icon at bounding box center [24, 66] width 9 height 12
click at [103, 516] on div "App settings Theme & design Progressive Web App Navigation Email settings Space…" at bounding box center [150, 290] width 200 height 580
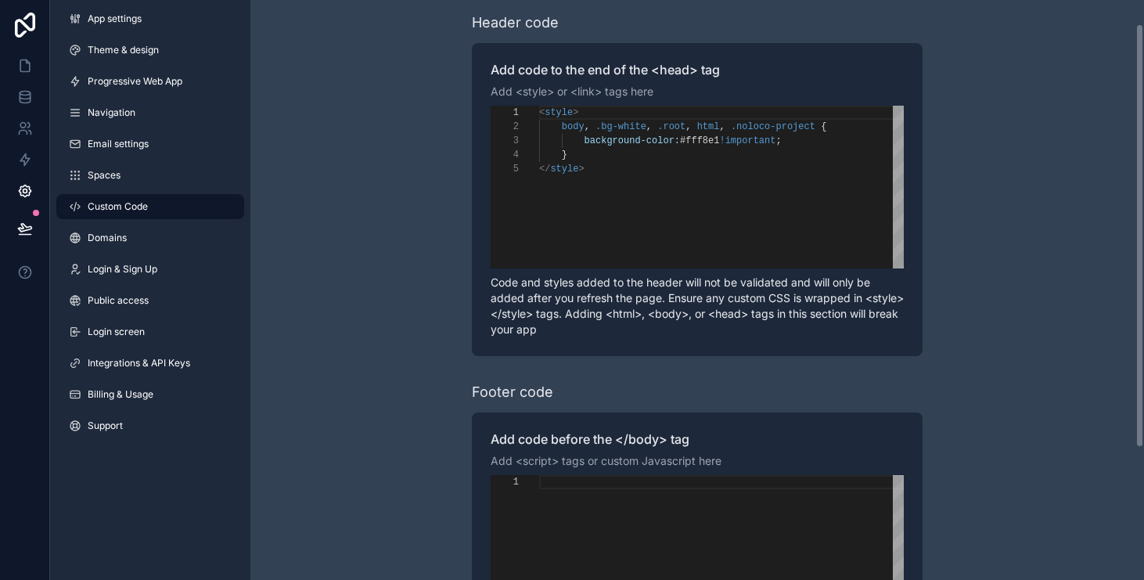
scroll to position [42, 0]
click at [116, 76] on span "Progressive Web App" at bounding box center [135, 81] width 95 height 13
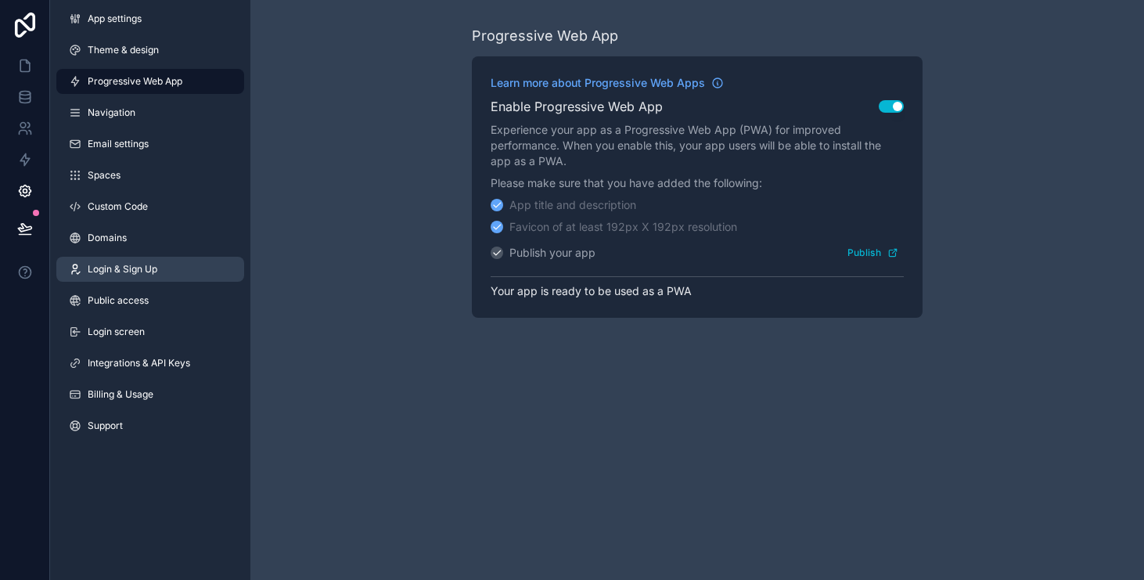
click at [178, 274] on link "Login & Sign Up" at bounding box center [150, 269] width 188 height 25
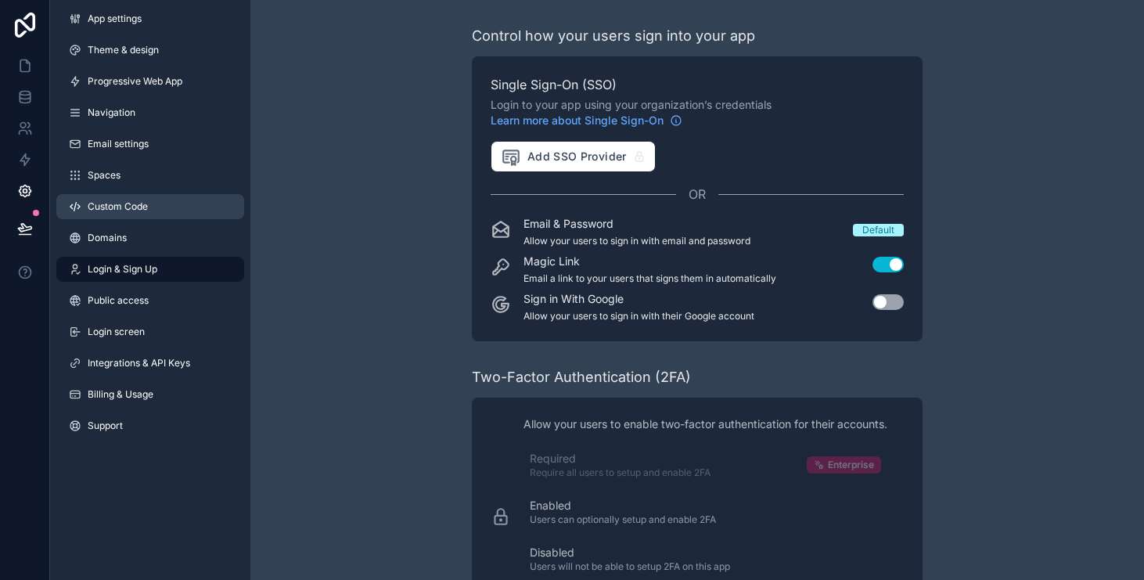
click at [158, 203] on link "Custom Code" at bounding box center [150, 206] width 188 height 25
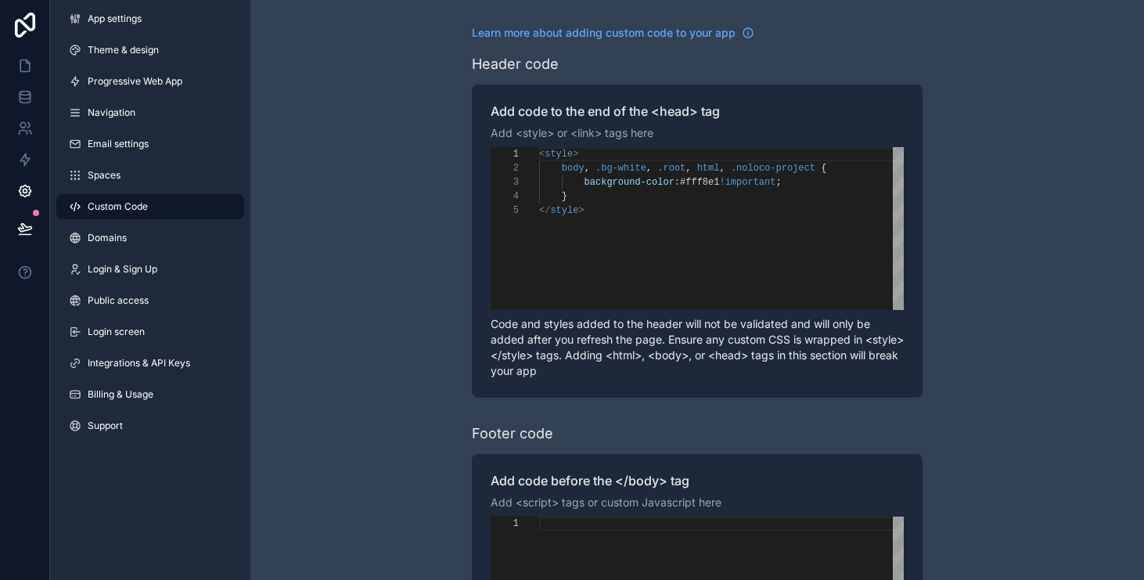
scroll to position [56, 0]
click at [706, 165] on span "html" at bounding box center [708, 168] width 23 height 11
drag, startPoint x: 744, startPoint y: 164, endPoint x: 650, endPoint y: 162, distance: 93.9
type textarea "**********"
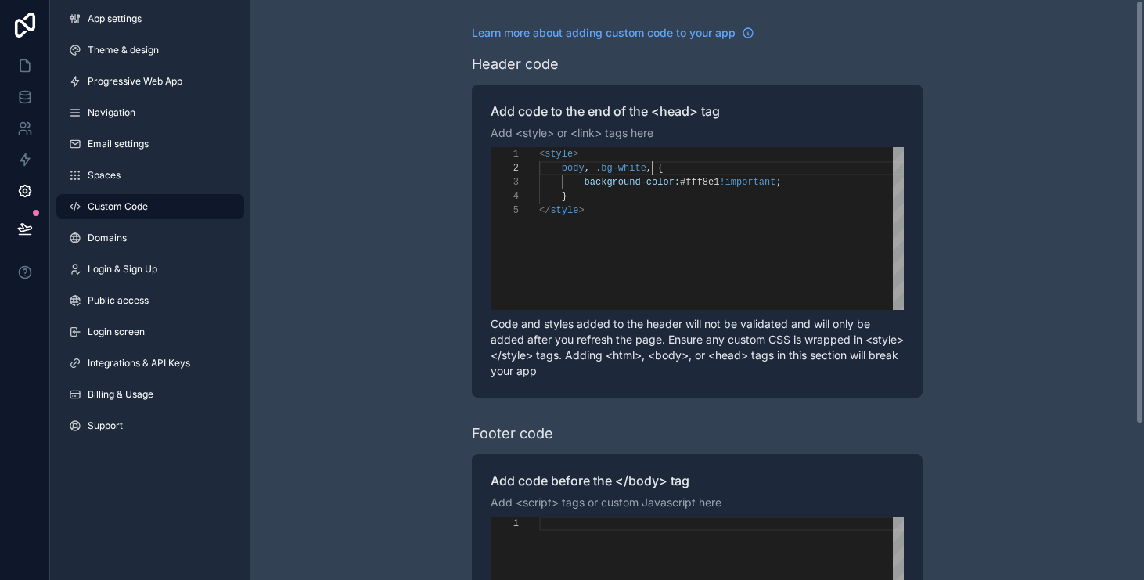
scroll to position [14, 107]
click at [25, 67] on icon at bounding box center [25, 66] width 16 height 16
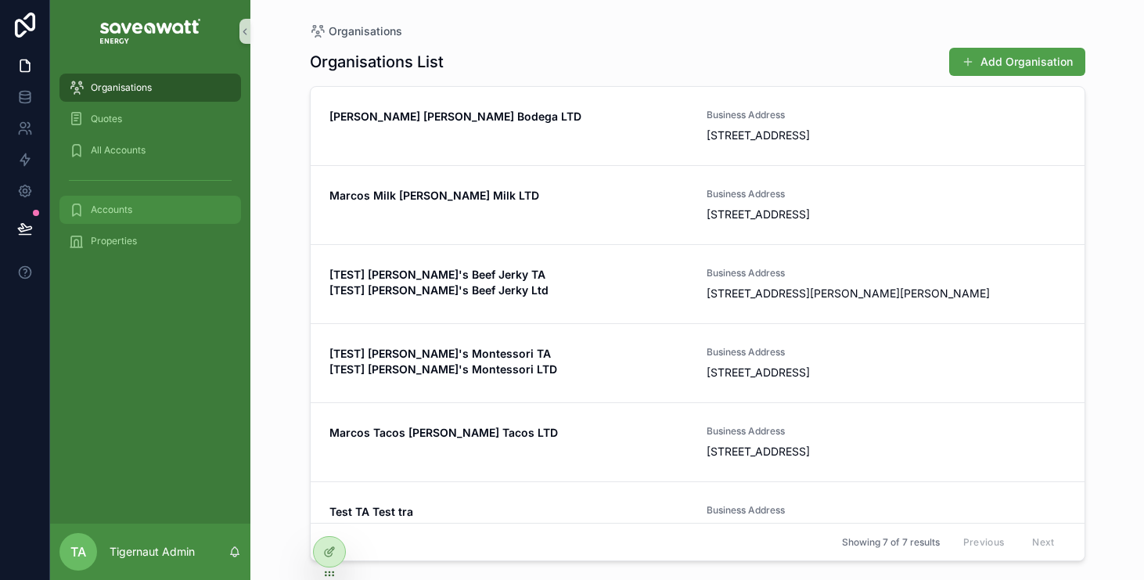
click at [183, 214] on div "Accounts" at bounding box center [150, 209] width 163 height 25
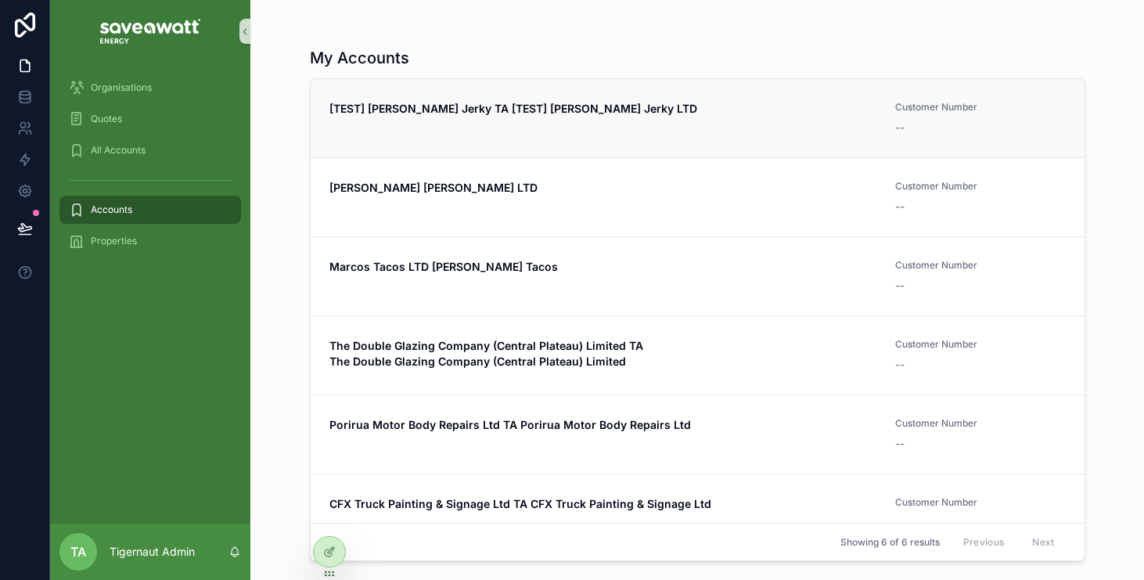
click at [683, 118] on div "[TEST] [PERSON_NAME] Jerky TA [TEST] [PERSON_NAME] Jerky LTD" at bounding box center [604, 118] width 548 height 34
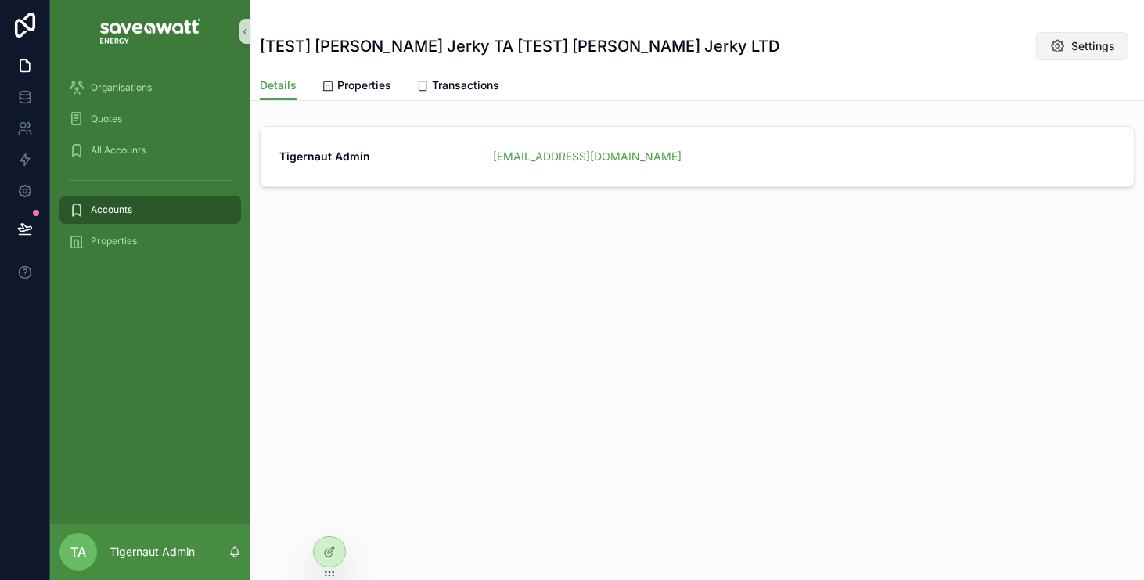
click at [1077, 48] on span "Settings" at bounding box center [1094, 46] width 44 height 16
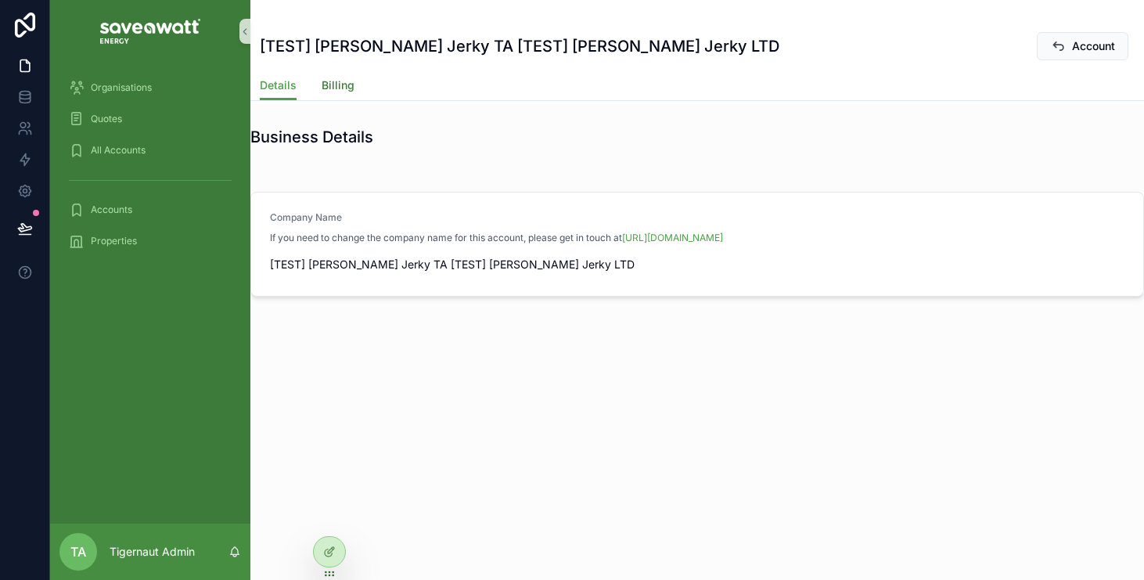
click at [334, 88] on span "Billing" at bounding box center [338, 85] width 33 height 16
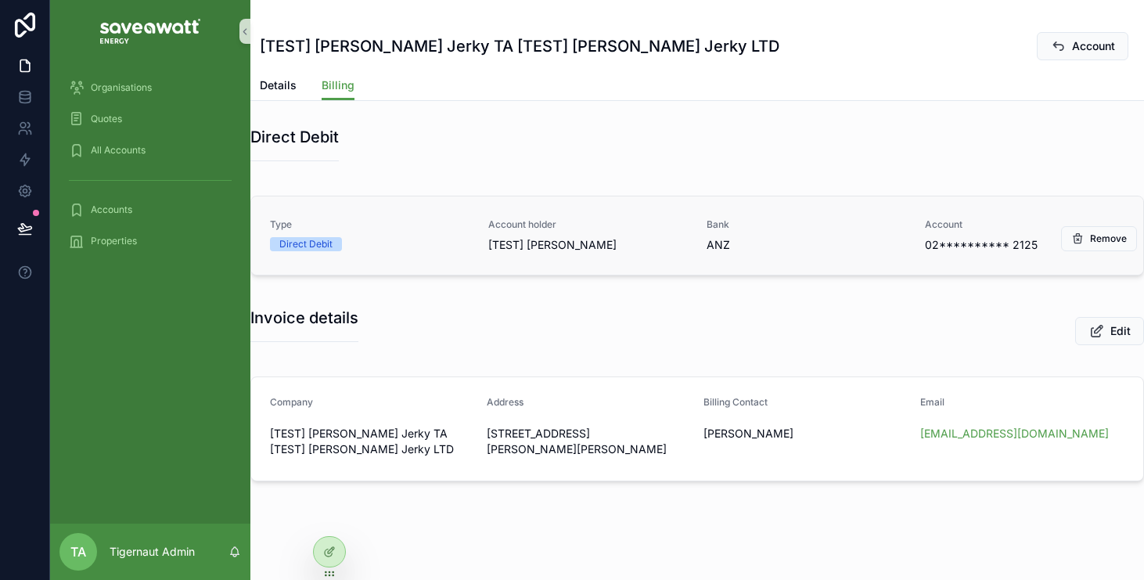
click at [582, 243] on span "[TEST] [PERSON_NAME]" at bounding box center [588, 245] width 200 height 16
click at [531, 308] on div "Invoice details Edit" at bounding box center [697, 331] width 894 height 48
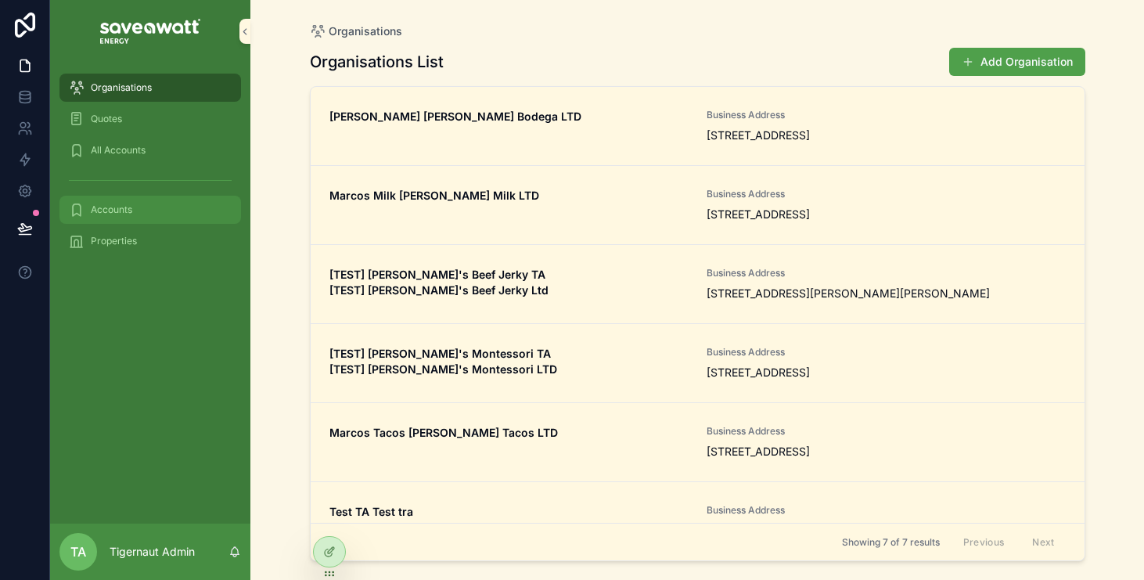
click at [142, 204] on div "Accounts" at bounding box center [150, 209] width 163 height 25
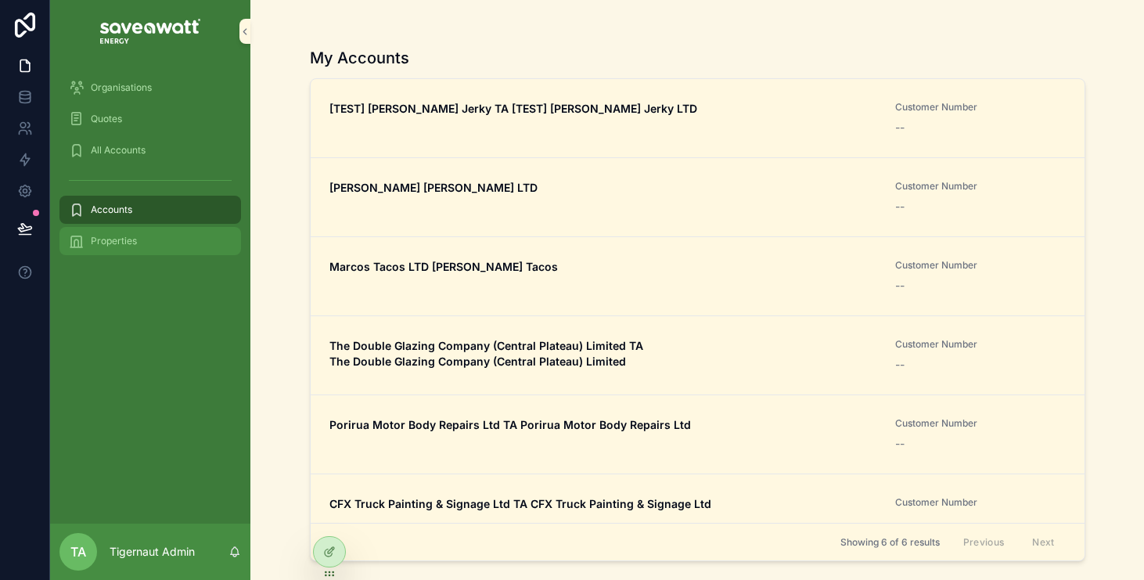
click at [216, 251] on div "Properties" at bounding box center [150, 241] width 163 height 25
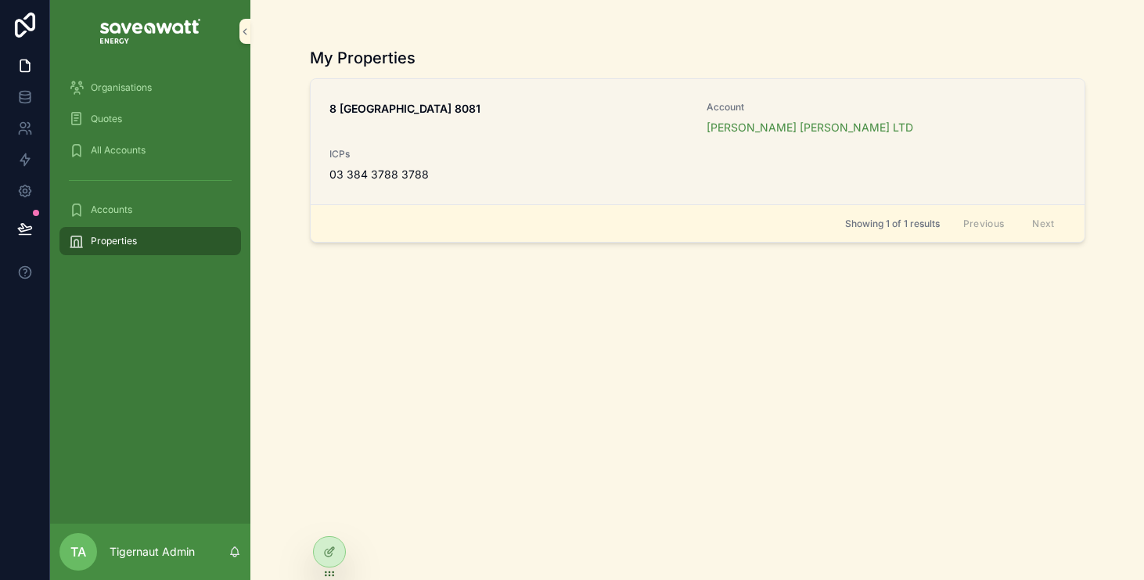
click at [530, 123] on div "8 Tidal View Ferrymead Christchurch 8081" at bounding box center [509, 118] width 359 height 34
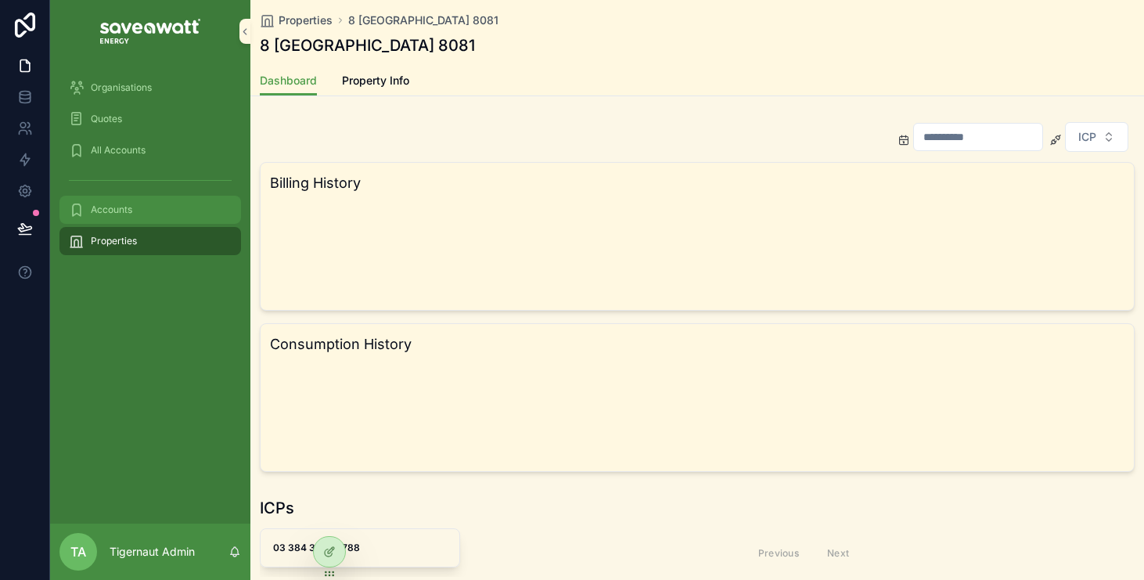
click at [184, 207] on div "Accounts" at bounding box center [150, 209] width 163 height 25
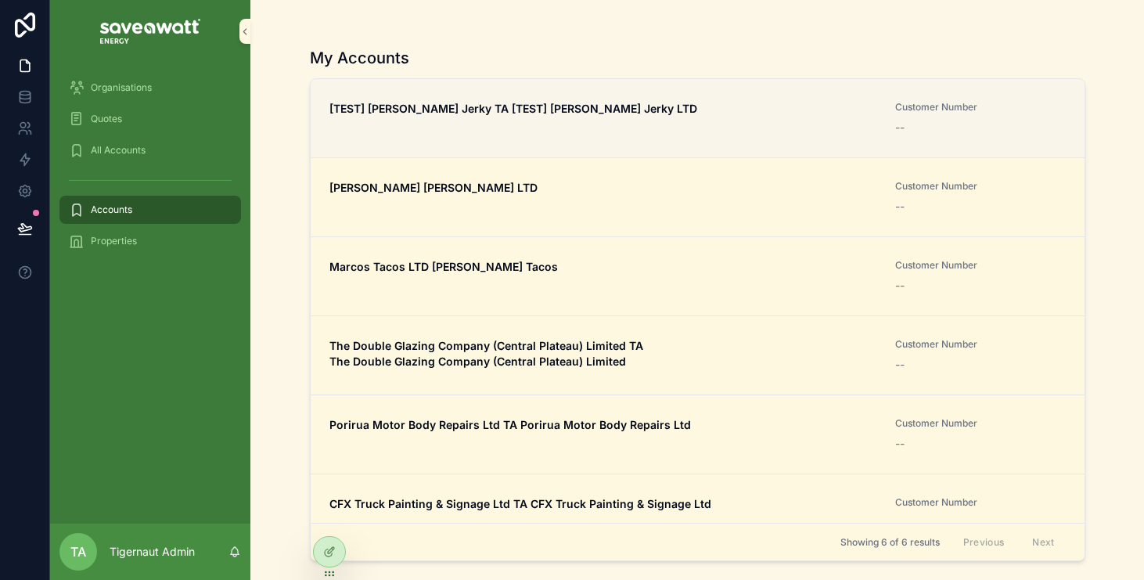
click at [623, 114] on strong "[TEST] [PERSON_NAME] Jerky TA [TEST] [PERSON_NAME] Jerky LTD" at bounding box center [514, 108] width 368 height 13
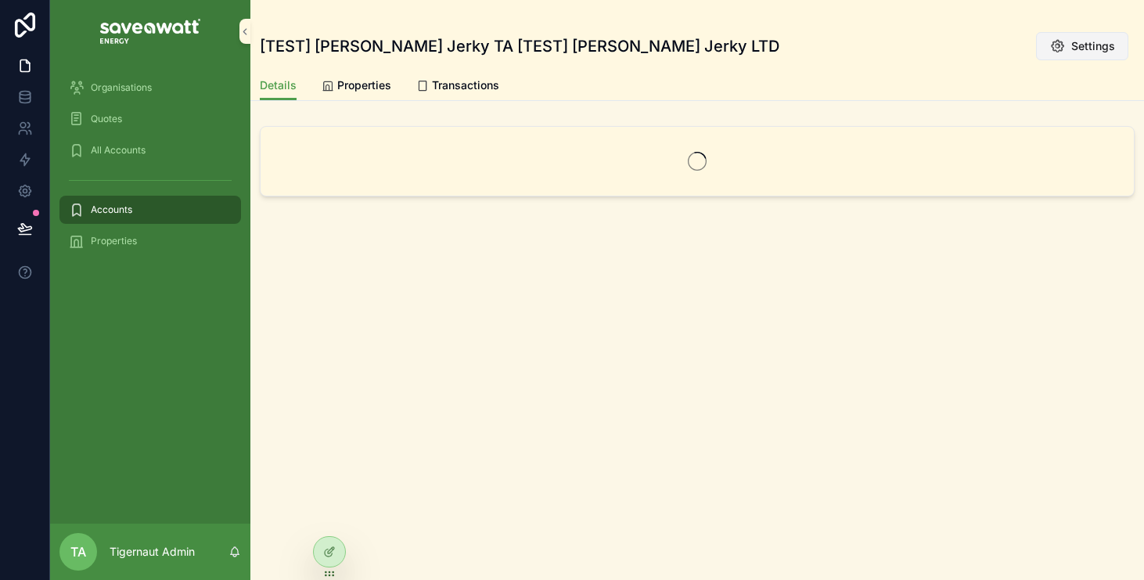
click at [1093, 49] on span "Settings" at bounding box center [1094, 46] width 44 height 16
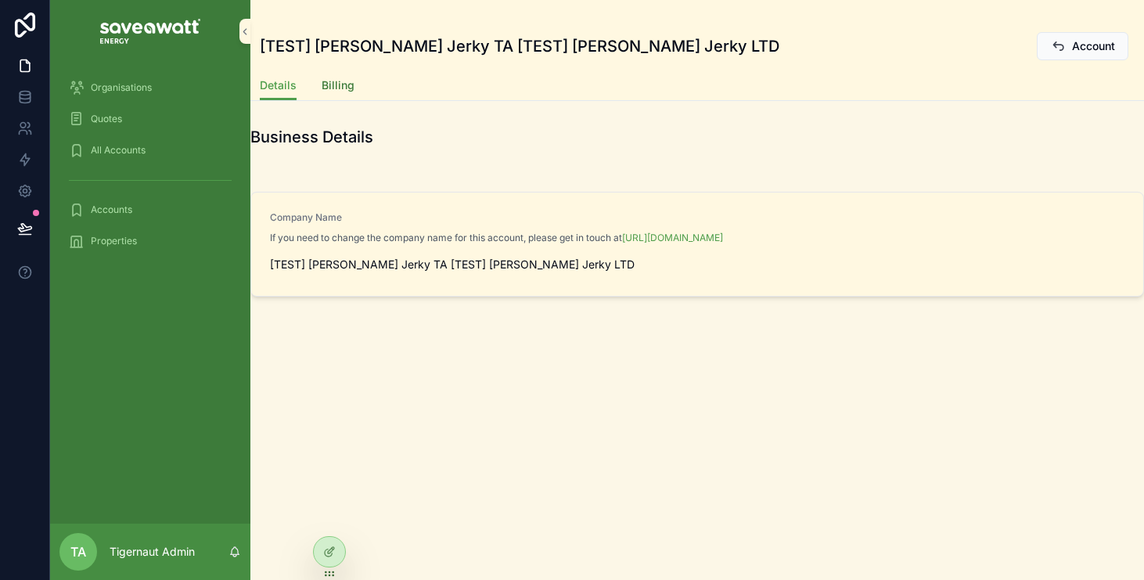
click at [346, 86] on span "Billing" at bounding box center [338, 85] width 33 height 16
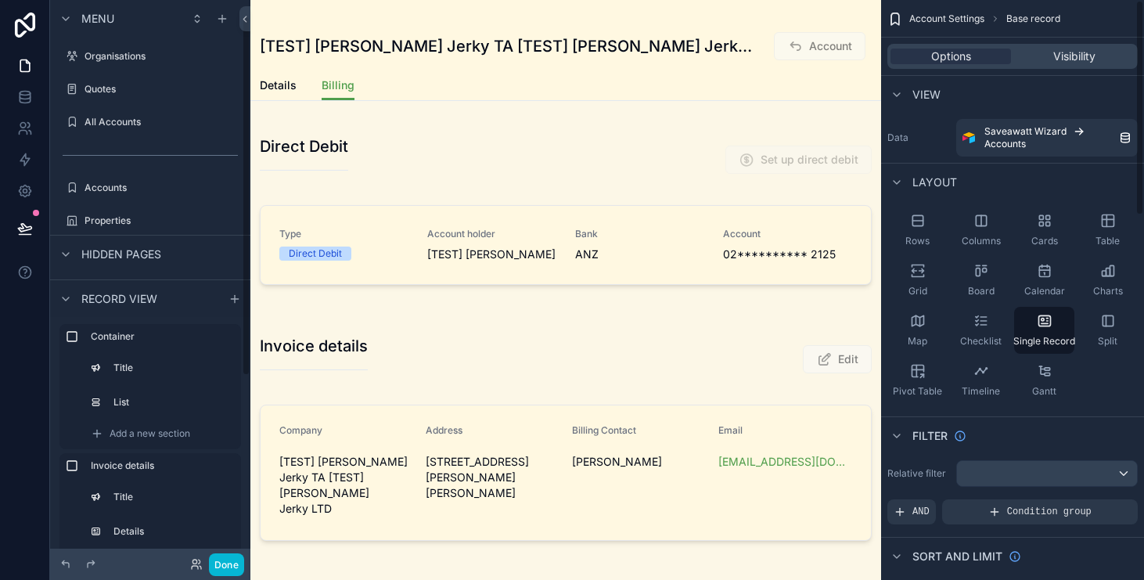
scroll to position [24, 0]
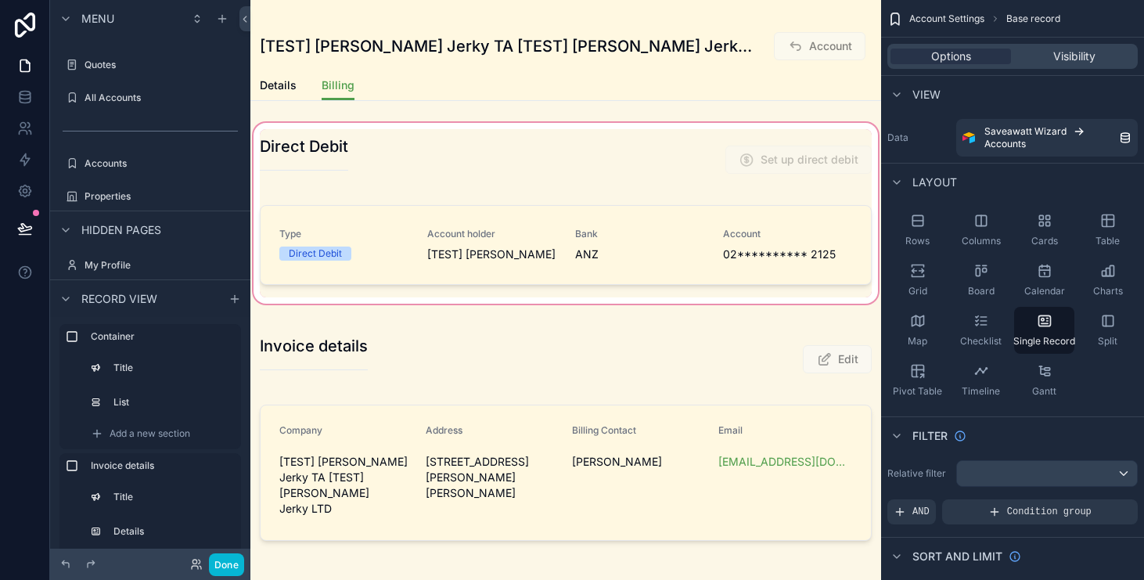
click at [635, 247] on div "scrollable content" at bounding box center [565, 213] width 631 height 187
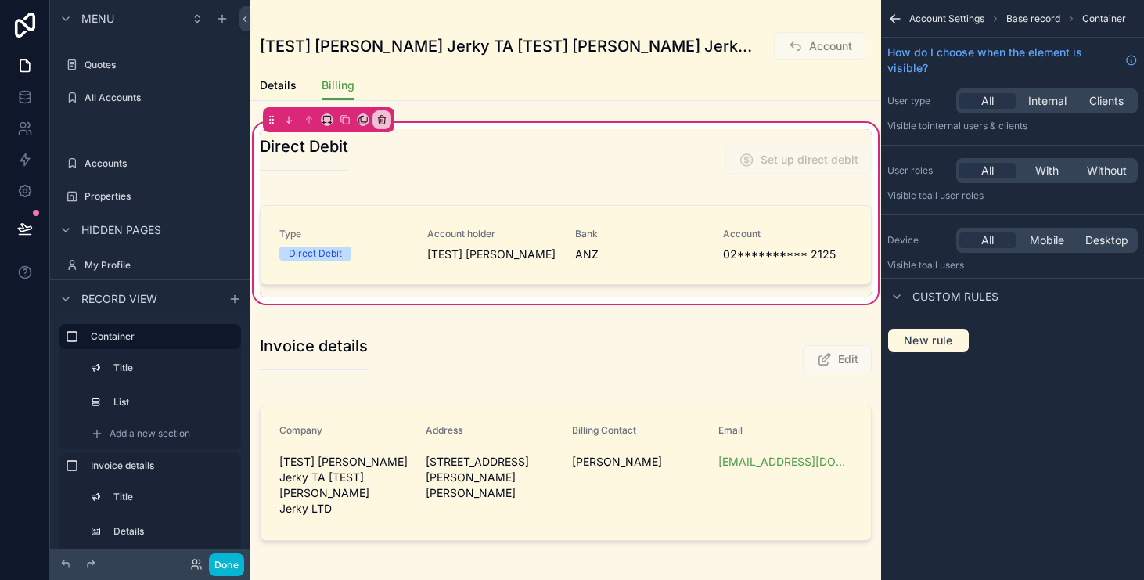
click at [635, 247] on div "scrollable content" at bounding box center [565, 248] width 631 height 99
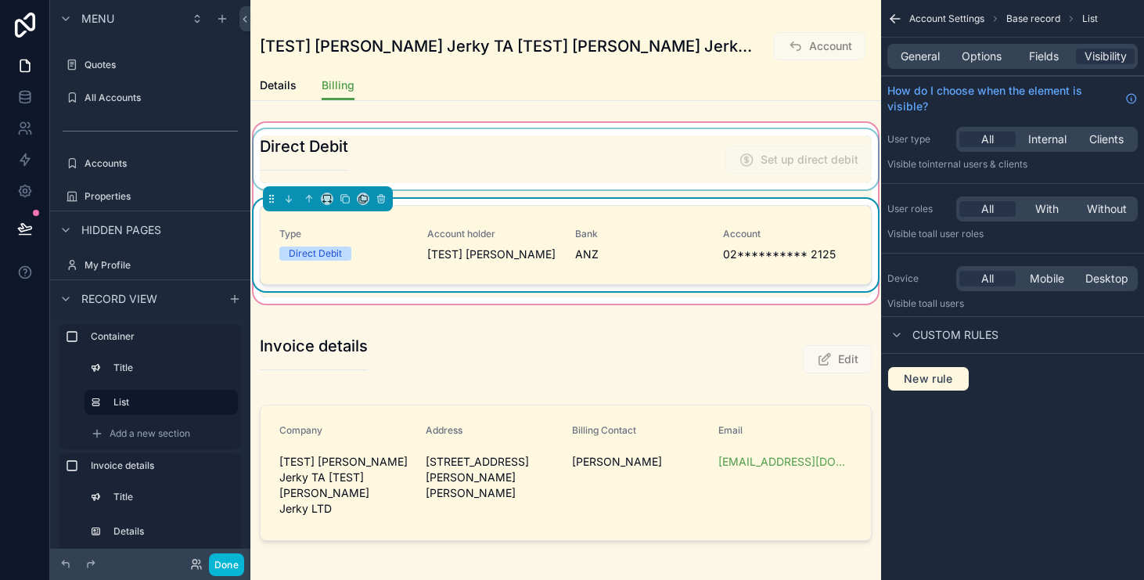
click at [679, 151] on div "scrollable content" at bounding box center [565, 159] width 631 height 60
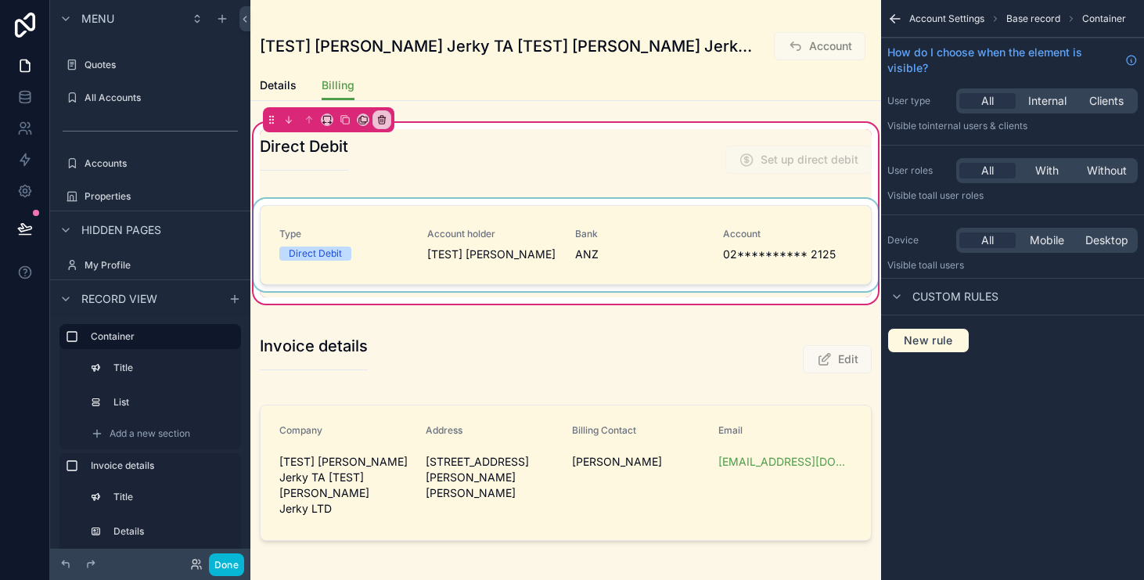
click at [665, 265] on div "scrollable content" at bounding box center [565, 248] width 631 height 99
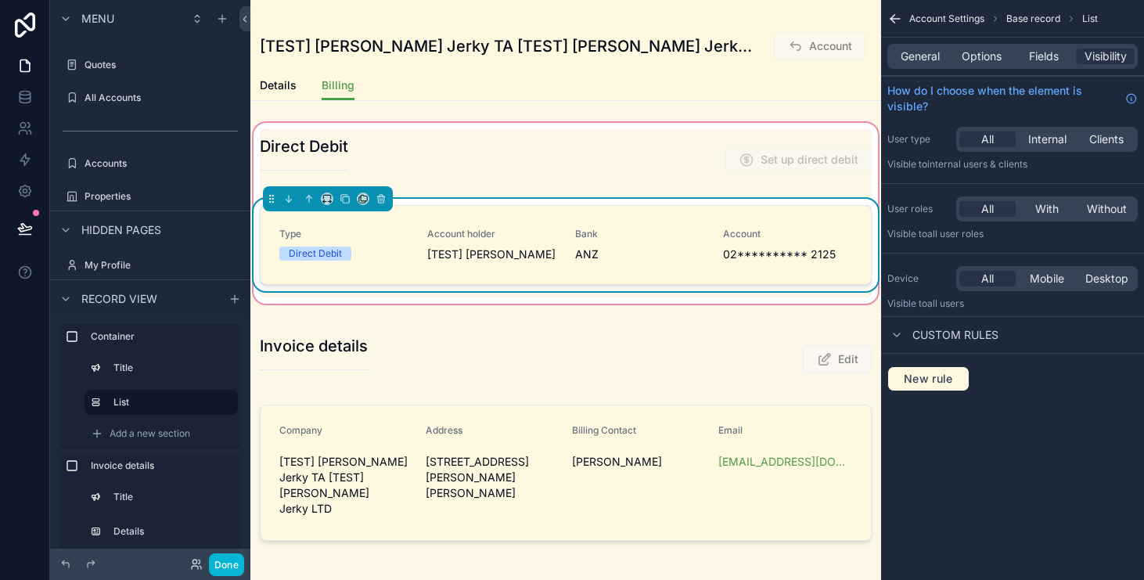
click at [747, 72] on div "Details Billing" at bounding box center [566, 85] width 612 height 30
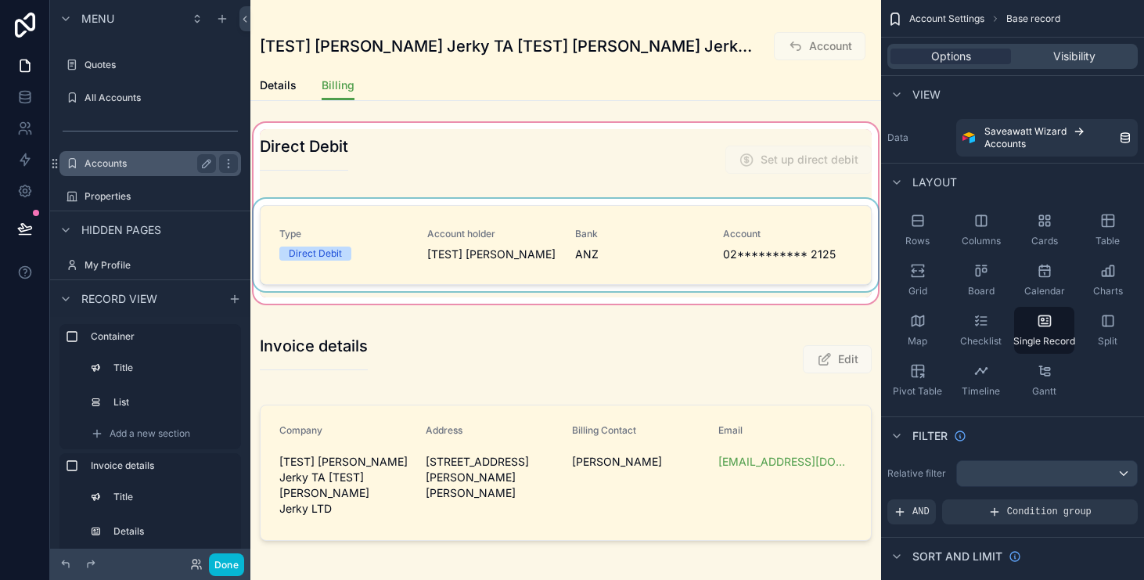
click at [145, 165] on label "Accounts" at bounding box center [147, 163] width 125 height 13
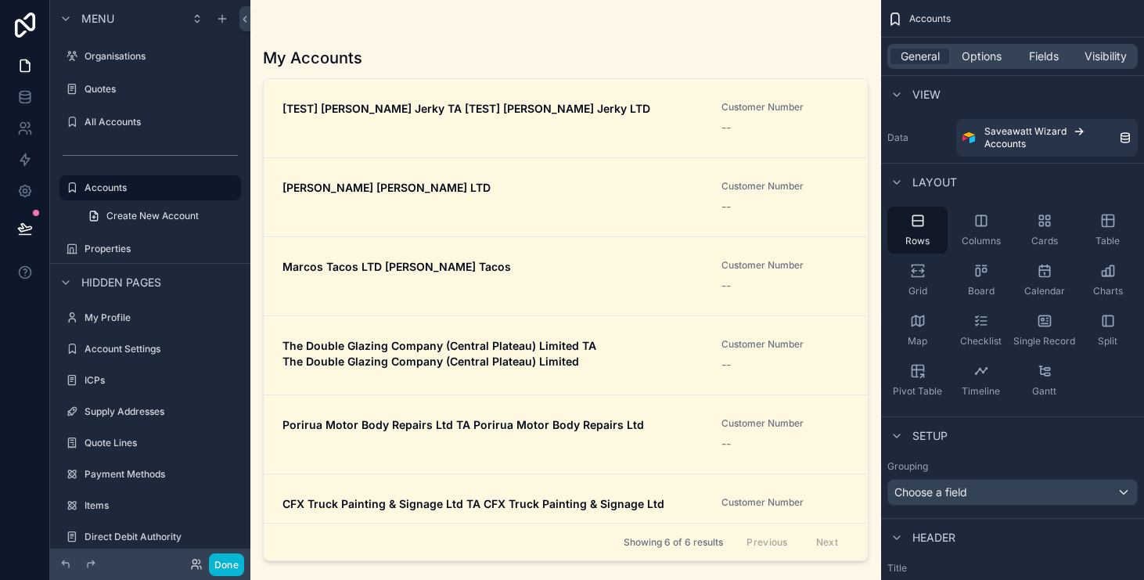
click at [428, 320] on div "scrollable content" at bounding box center [565, 280] width 631 height 561
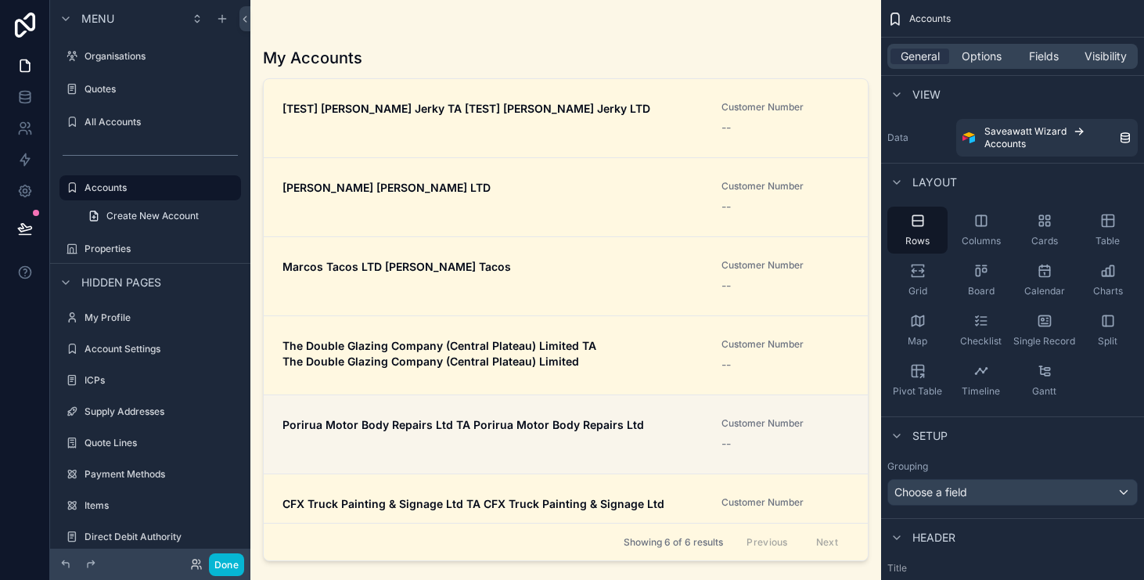
click at [442, 408] on link "Porirua Motor Body Repairs Ltd TA Porirua Motor Body Repairs Ltd Customer Numbe…" at bounding box center [566, 433] width 604 height 79
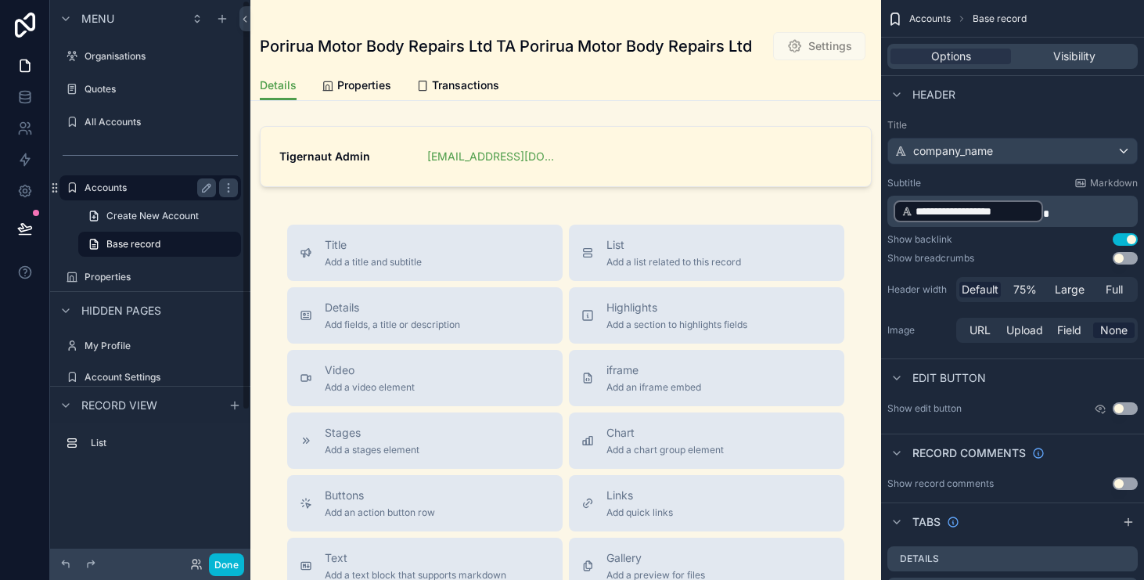
click at [158, 180] on div "Accounts" at bounding box center [150, 187] width 131 height 19
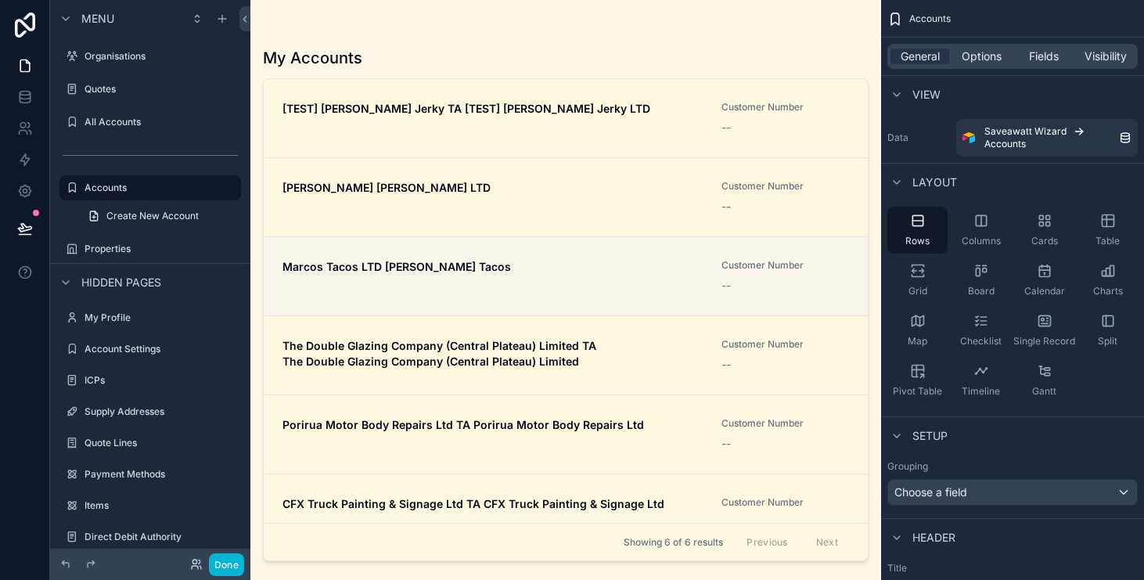
click at [529, 259] on span "Marcos Tacos LTD [PERSON_NAME] Tacos" at bounding box center [493, 267] width 420 height 16
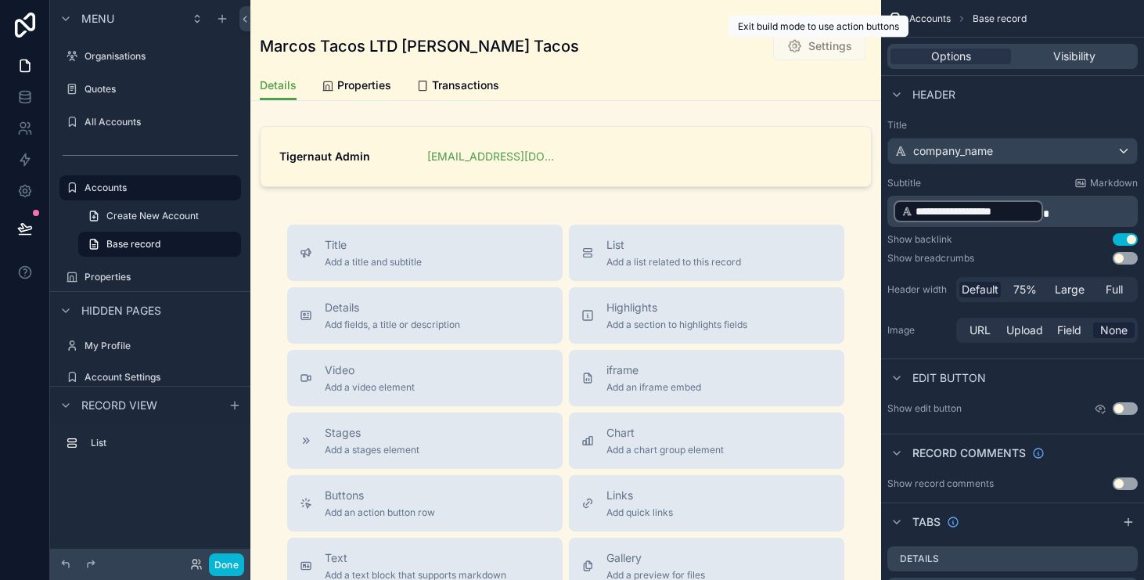
click at [818, 51] on span "Settings" at bounding box center [819, 48] width 92 height 16
click at [822, 41] on span "Settings" at bounding box center [819, 48] width 92 height 16
click at [142, 182] on label "Accounts" at bounding box center [147, 188] width 125 height 13
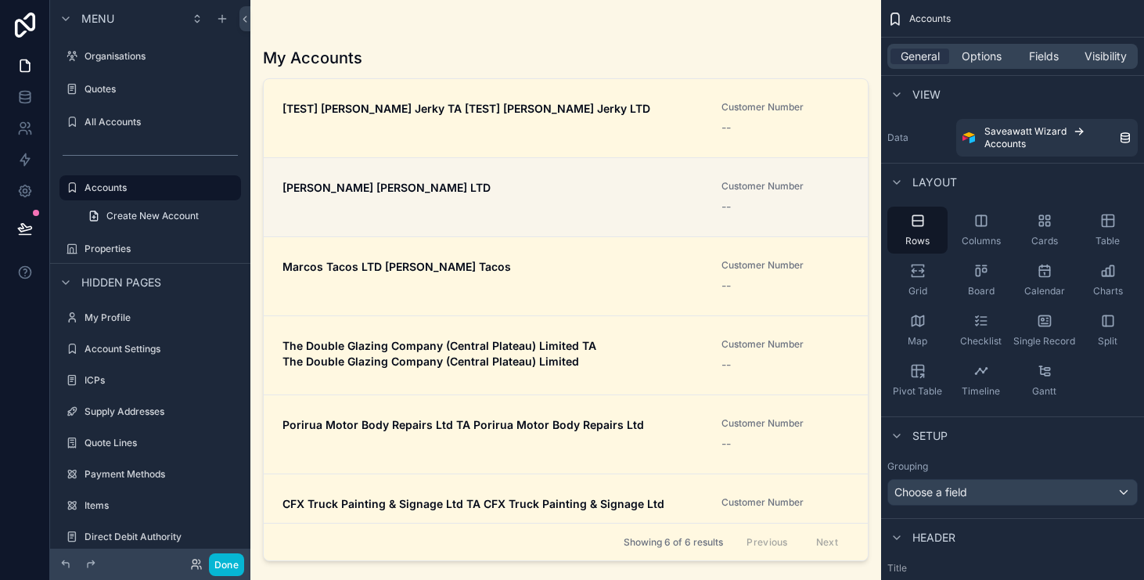
click at [491, 183] on strong "[PERSON_NAME] [PERSON_NAME] LTD" at bounding box center [387, 187] width 208 height 13
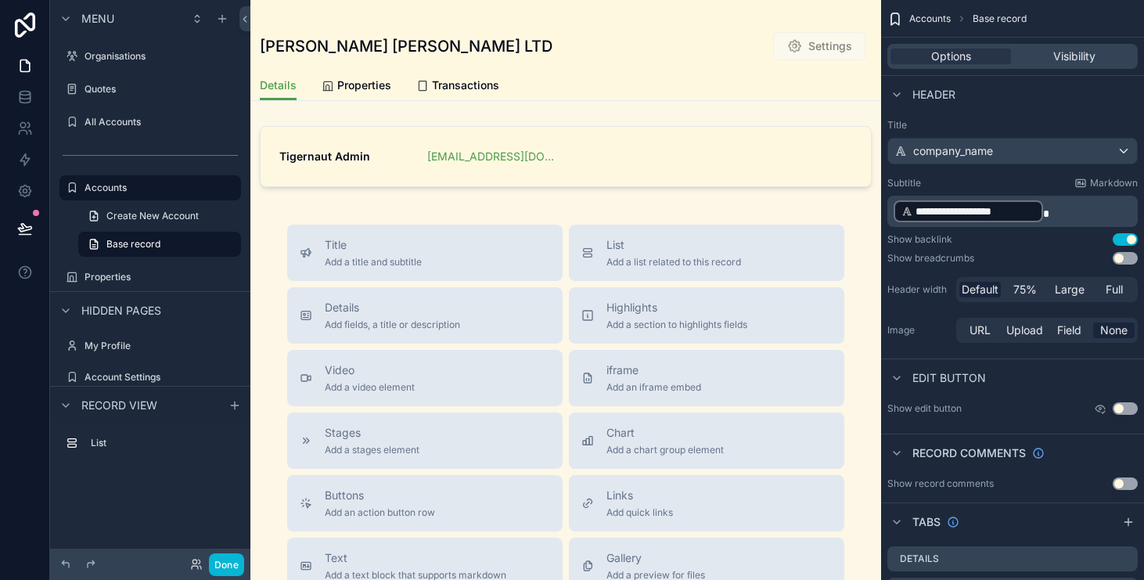
click at [830, 34] on div "Settings" at bounding box center [819, 46] width 92 height 28
click at [375, 90] on span "Properties" at bounding box center [364, 85] width 54 height 16
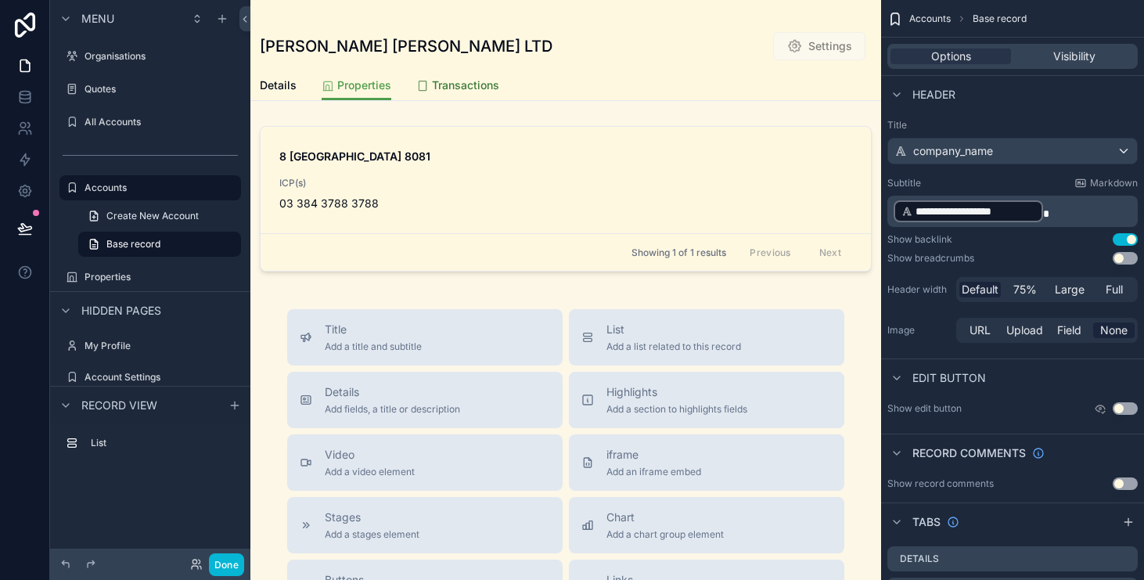
click at [451, 96] on link "Transactions" at bounding box center [457, 86] width 83 height 31
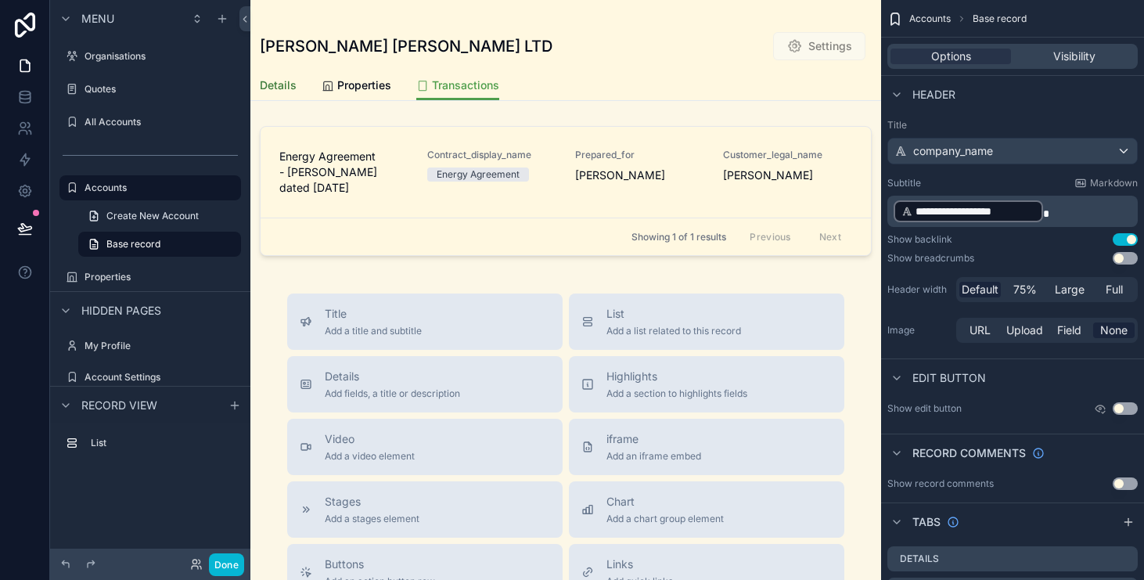
click at [292, 90] on span "Details" at bounding box center [278, 85] width 37 height 16
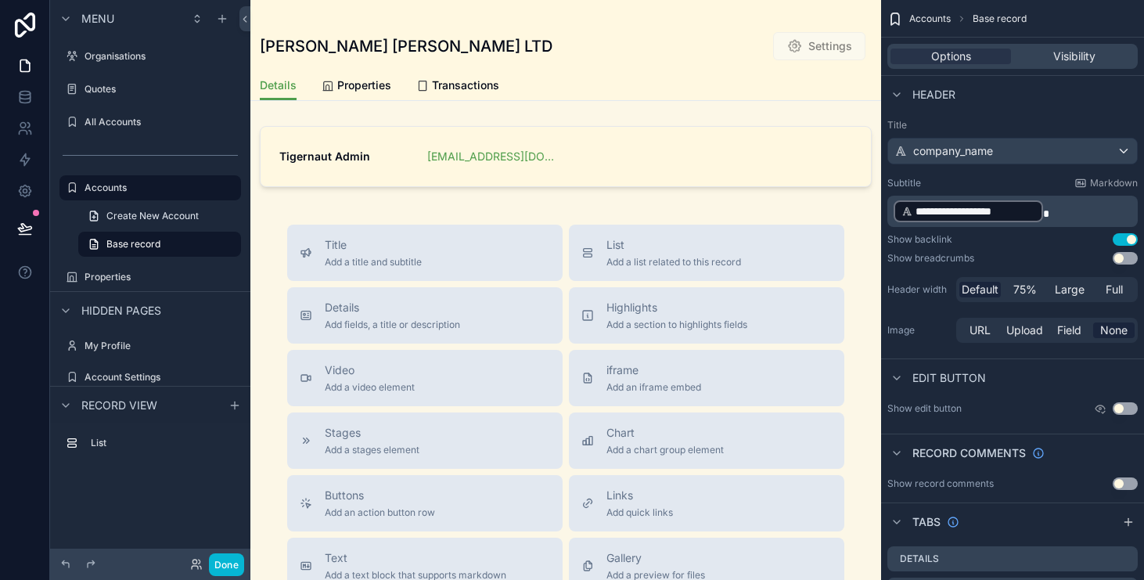
click at [840, 45] on span "Settings" at bounding box center [819, 48] width 92 height 16
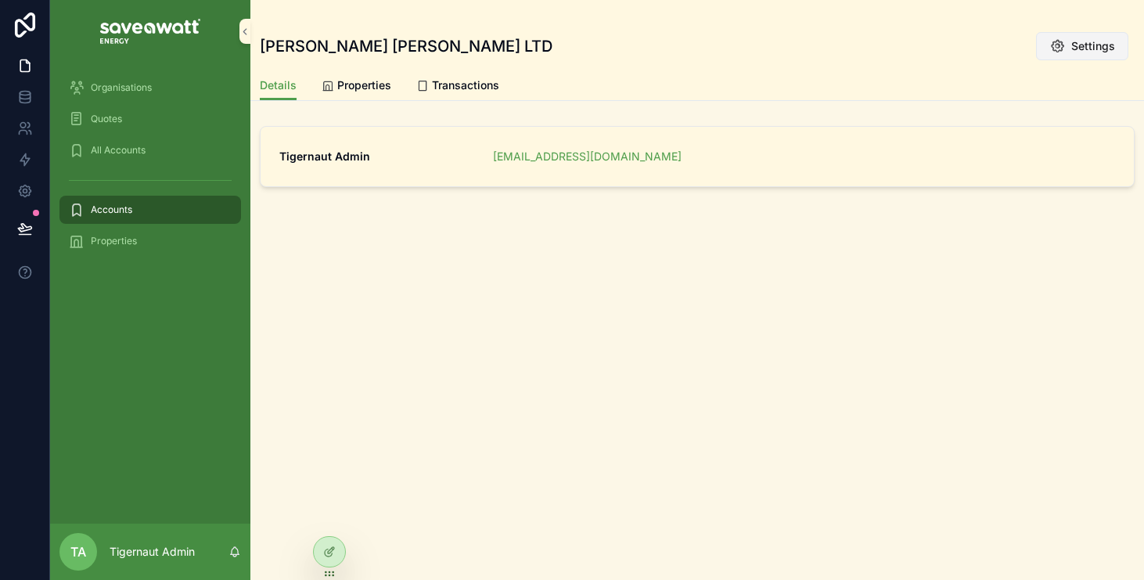
click at [1067, 58] on button "Settings" at bounding box center [1082, 46] width 92 height 28
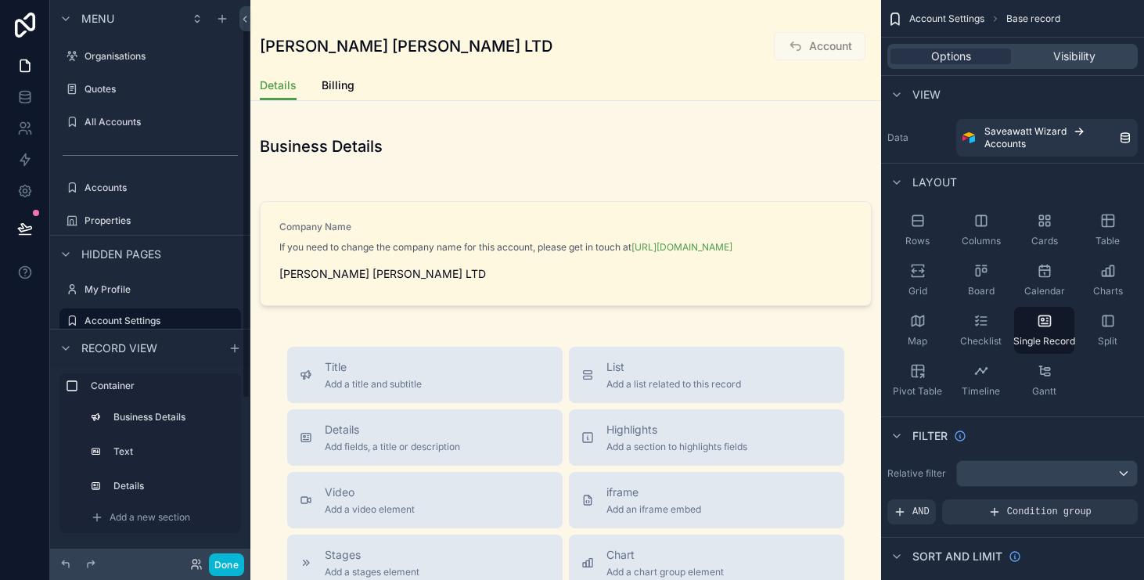
scroll to position [24, 0]
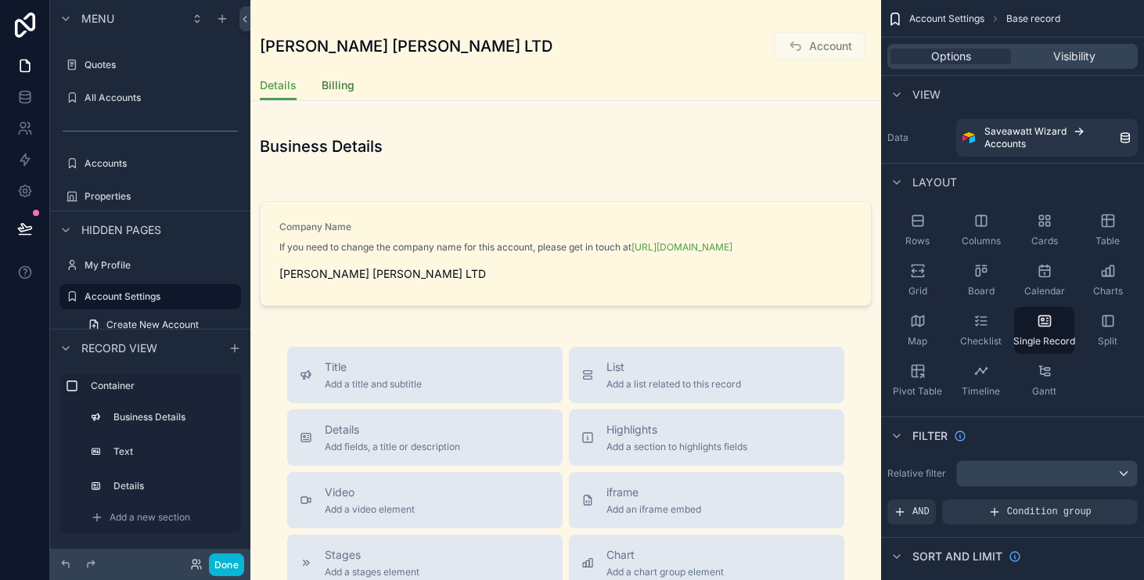
click at [334, 88] on span "Billing" at bounding box center [338, 85] width 33 height 16
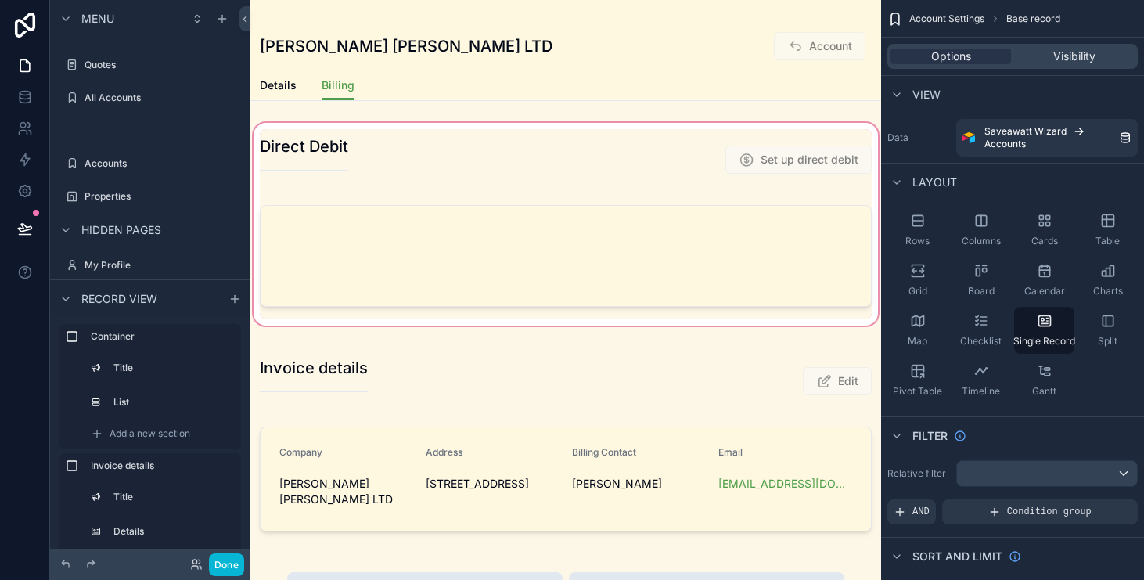
click at [542, 206] on div "scrollable content" at bounding box center [565, 224] width 631 height 209
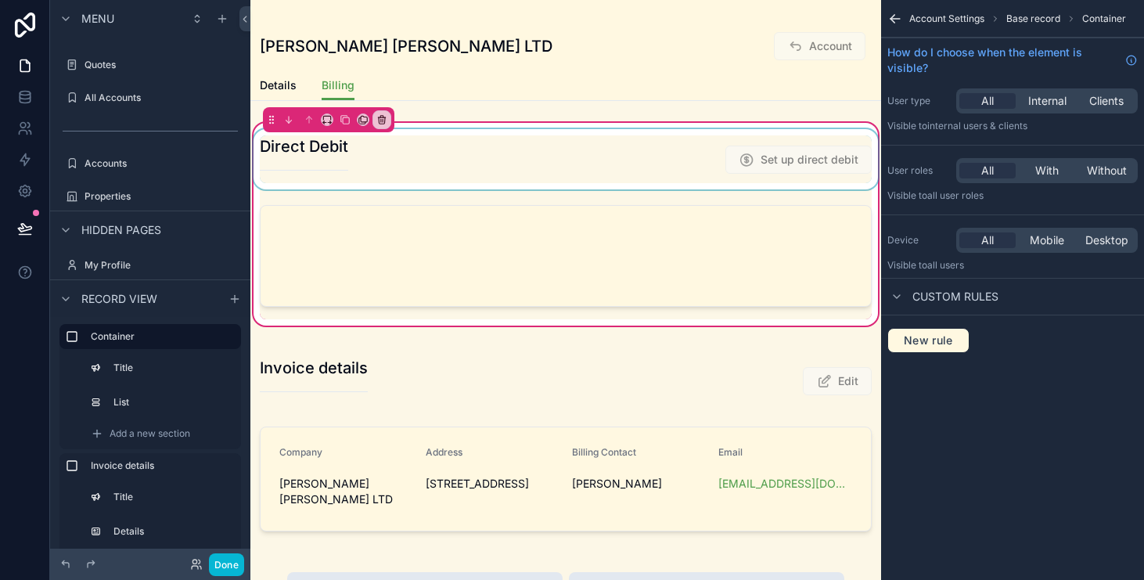
click at [686, 178] on div "scrollable content" at bounding box center [565, 159] width 631 height 60
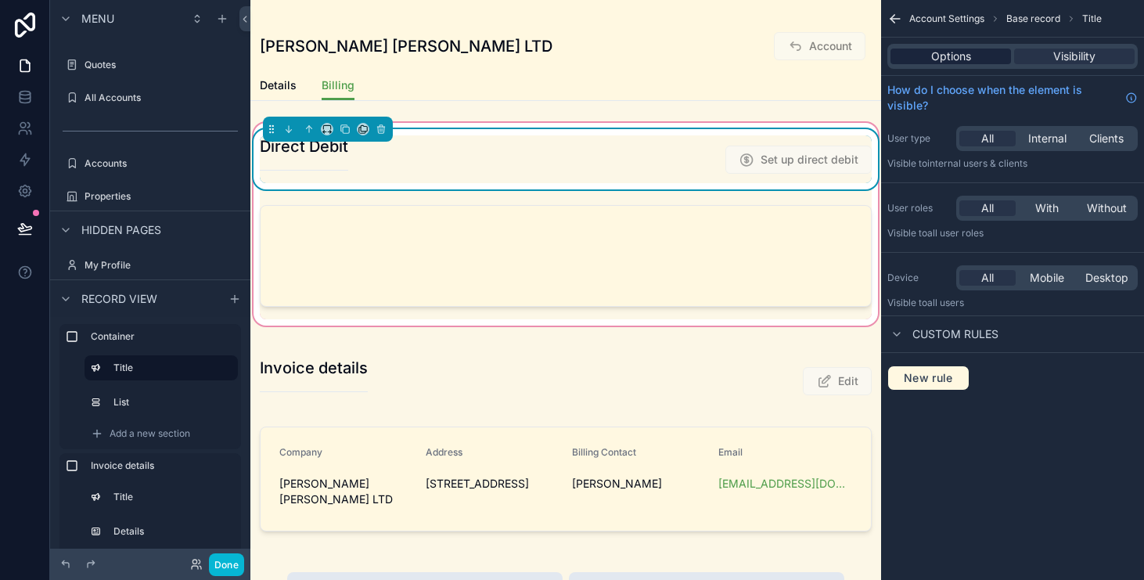
click at [983, 58] on div "Options" at bounding box center [951, 57] width 121 height 16
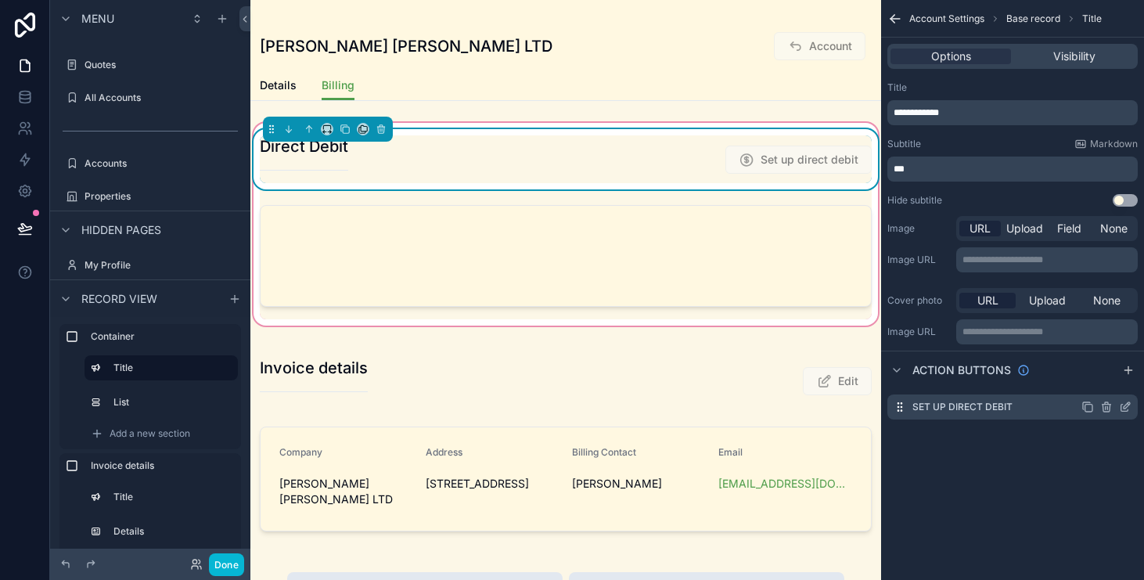
click at [997, 414] on div "Set up direct debit" at bounding box center [1013, 406] width 250 height 25
click at [1124, 406] on icon "scrollable content" at bounding box center [1127, 405] width 6 height 6
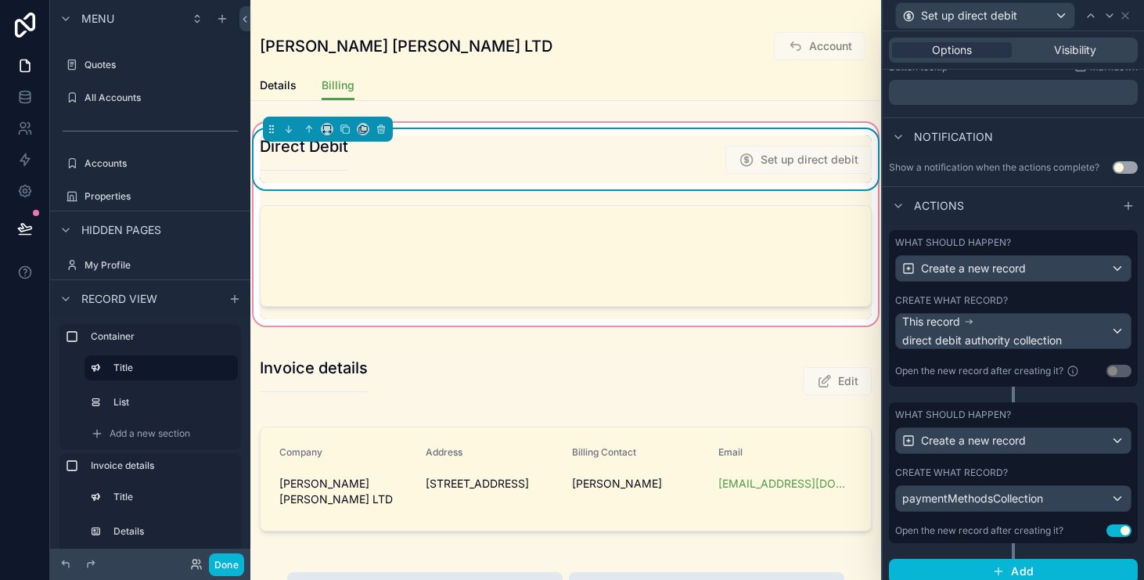
scroll to position [370, 0]
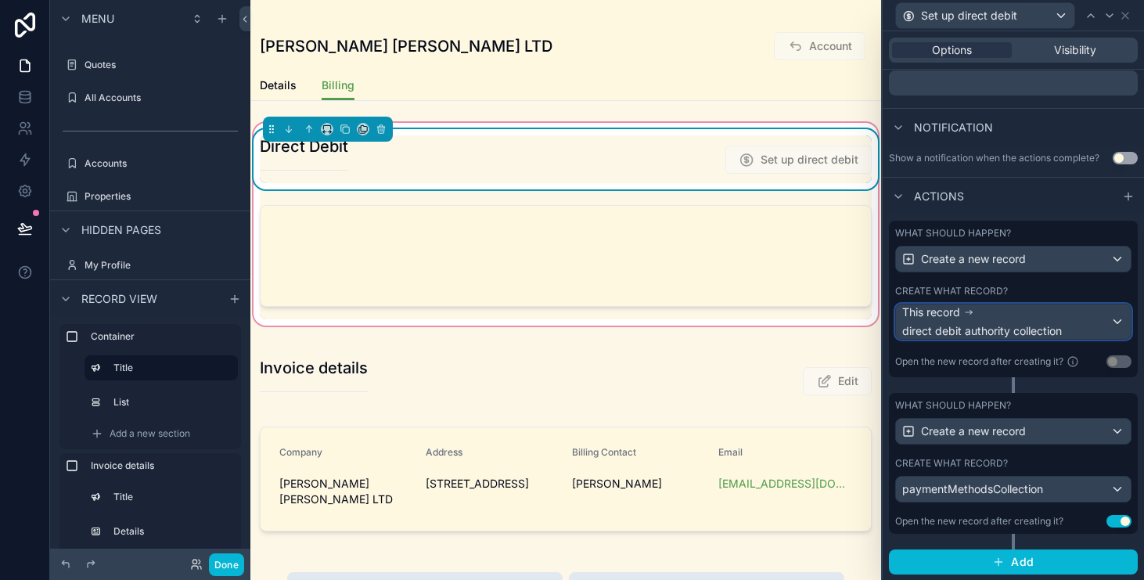
click at [998, 314] on div "This record direct debit authority collection" at bounding box center [1006, 321] width 208 height 34
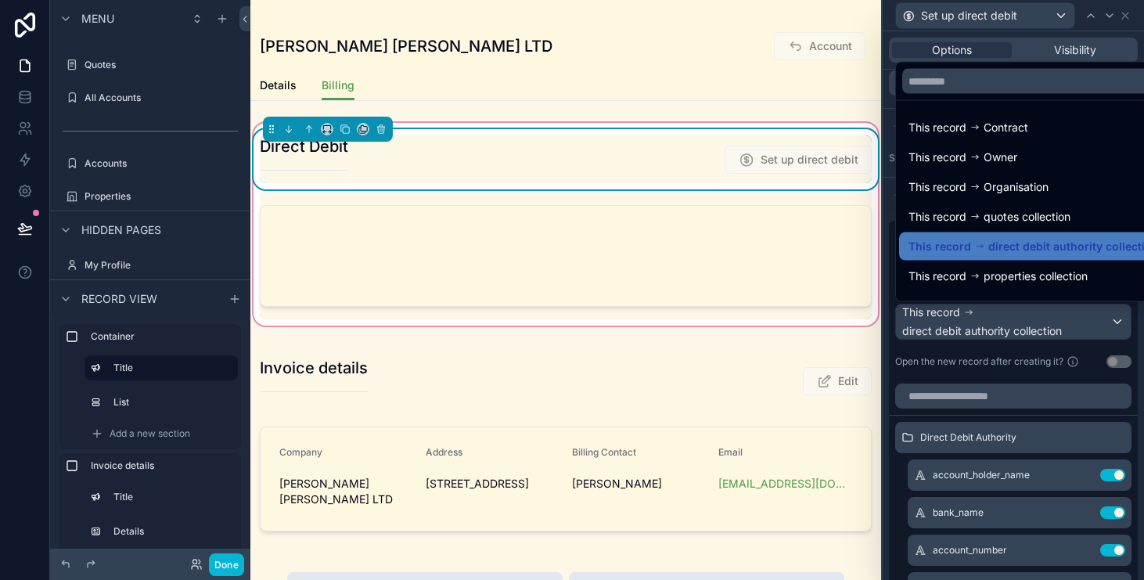
click at [858, 332] on div "Direct Debit Set up direct debit Invoice details Edit Company Marcos Montessori…" at bounding box center [565, 333] width 631 height 427
click at [984, 307] on div at bounding box center [1013, 290] width 261 height 580
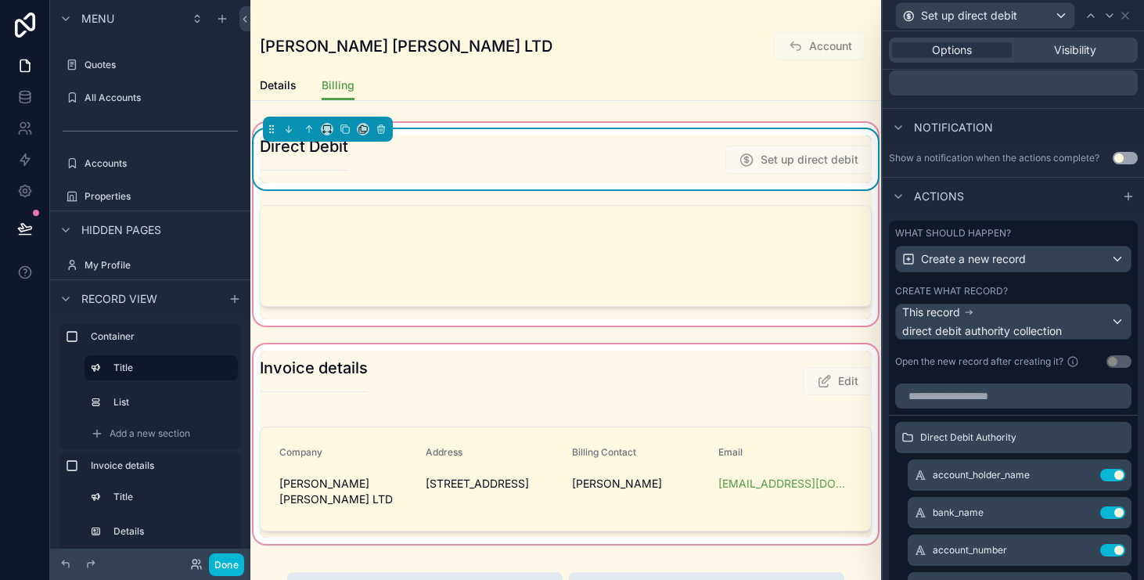
click at [428, 537] on div "scrollable content" at bounding box center [565, 444] width 631 height 206
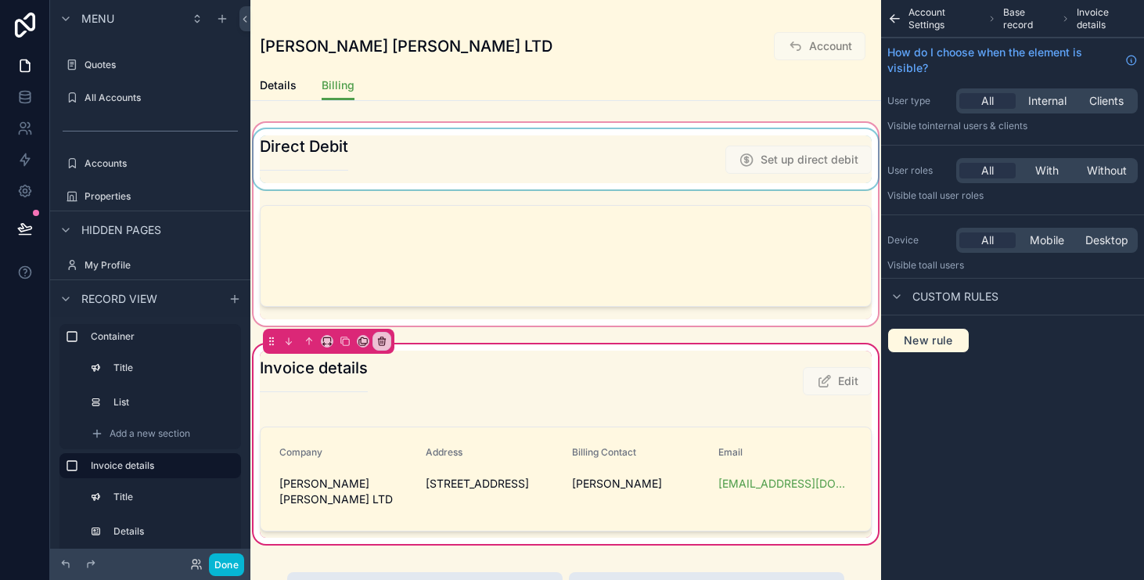
click at [495, 160] on div "scrollable content" at bounding box center [565, 224] width 631 height 209
click at [599, 236] on div "scrollable content" at bounding box center [565, 224] width 631 height 209
click at [634, 160] on div "scrollable content" at bounding box center [565, 224] width 631 height 209
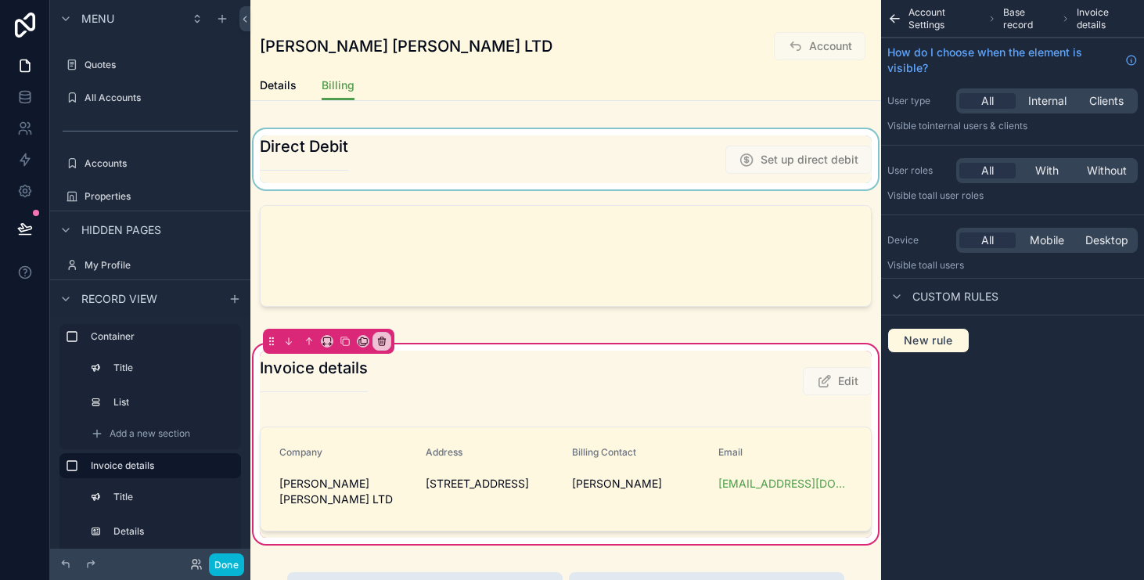
click at [900, 16] on icon "scrollable content" at bounding box center [895, 19] width 15 height 16
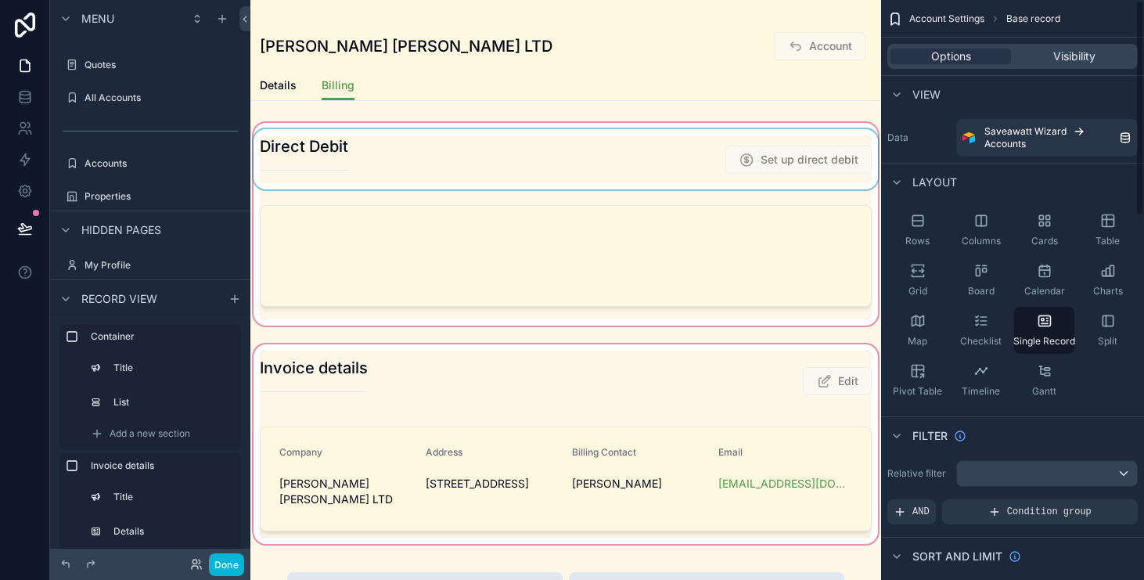
click at [448, 192] on div "scrollable content" at bounding box center [565, 224] width 631 height 209
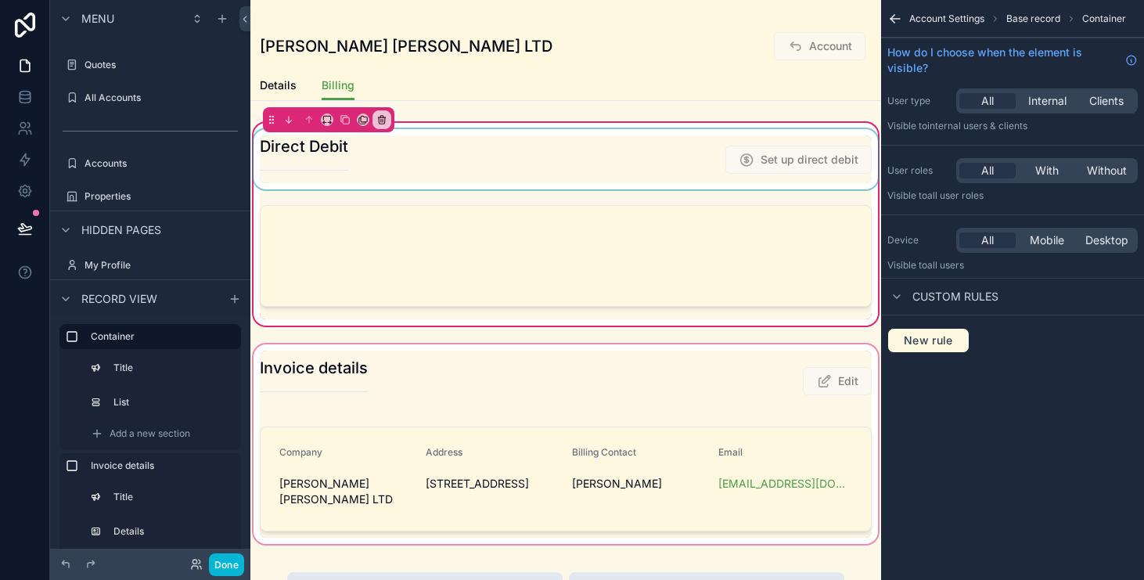
click at [900, 20] on icon "scrollable content" at bounding box center [896, 19] width 16 height 16
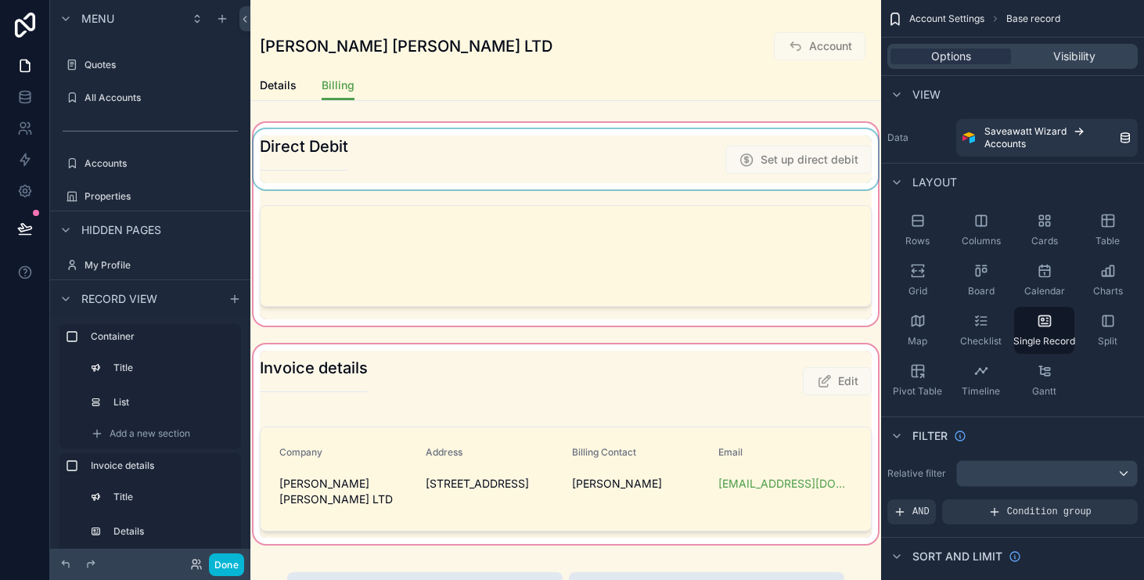
click at [665, 236] on div "scrollable content" at bounding box center [565, 224] width 631 height 209
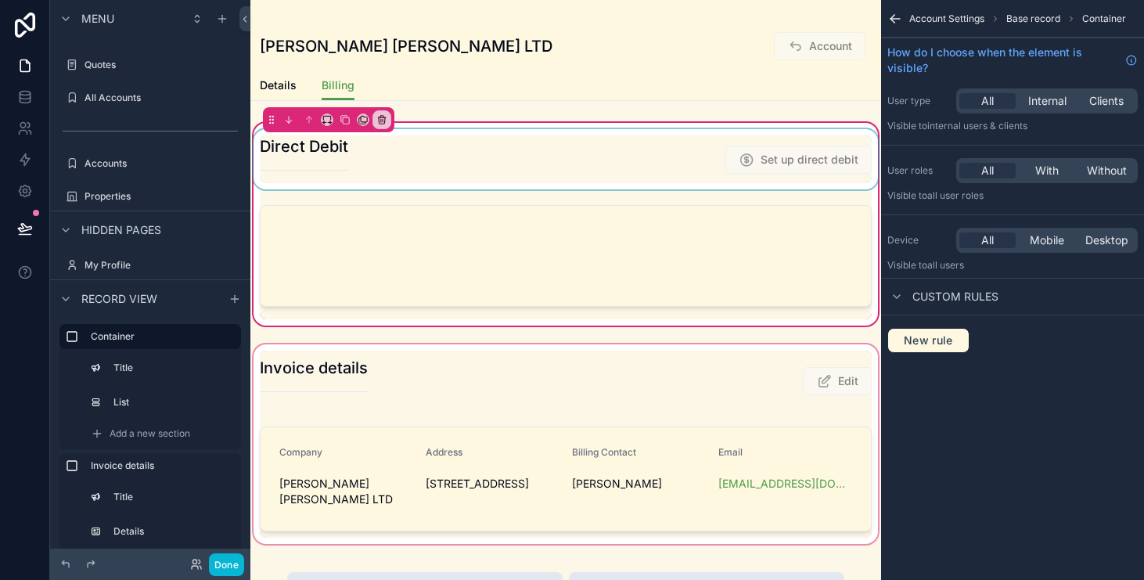
click at [516, 156] on div "scrollable content" at bounding box center [565, 159] width 631 height 60
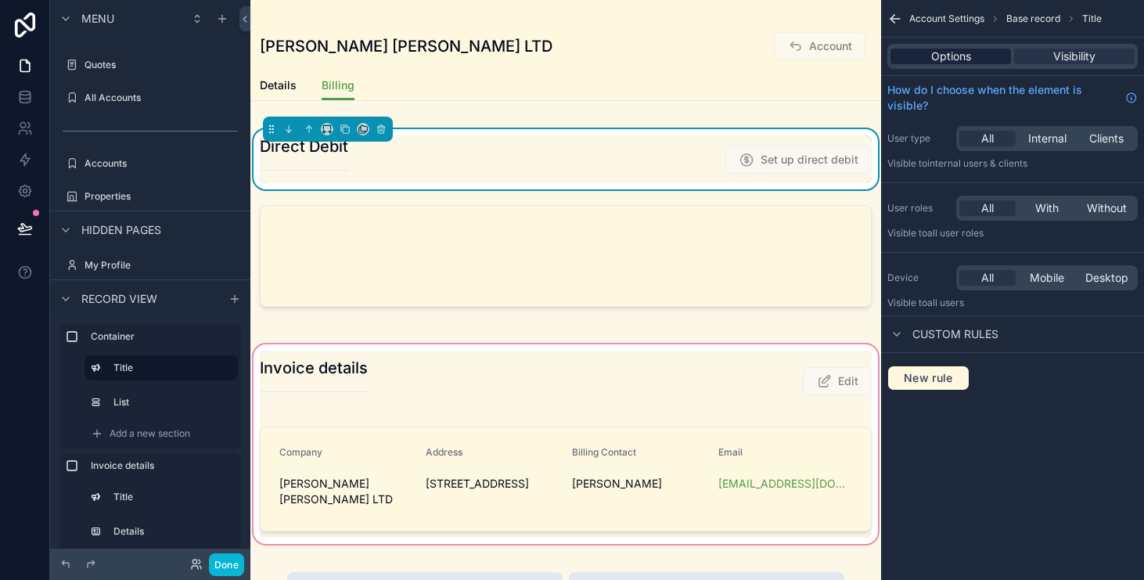
click at [964, 53] on span "Options" at bounding box center [951, 57] width 40 height 16
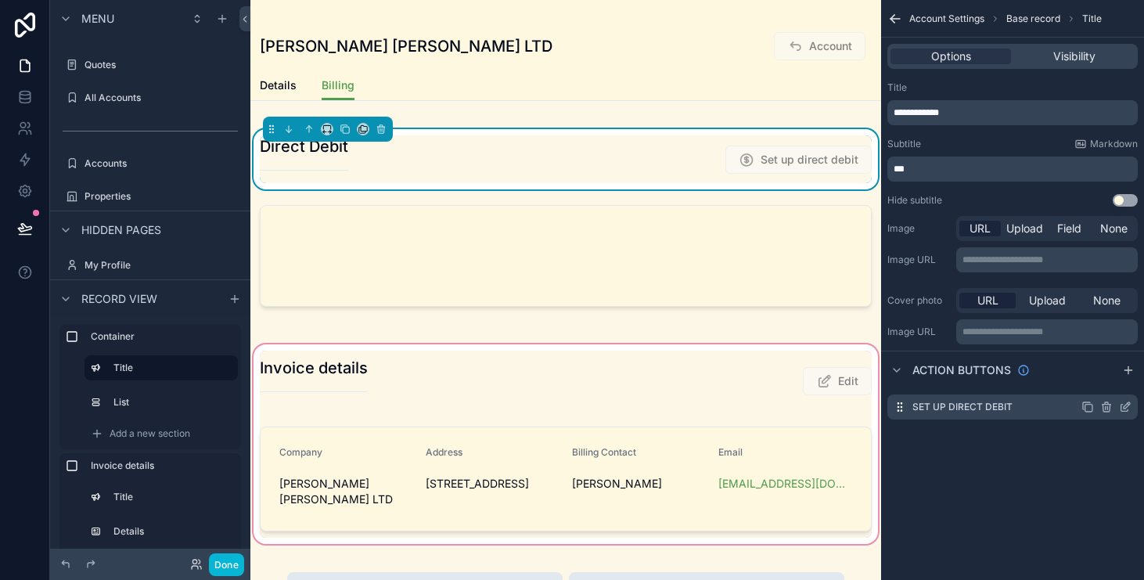
click at [1131, 409] on icon "scrollable content" at bounding box center [1125, 407] width 13 height 13
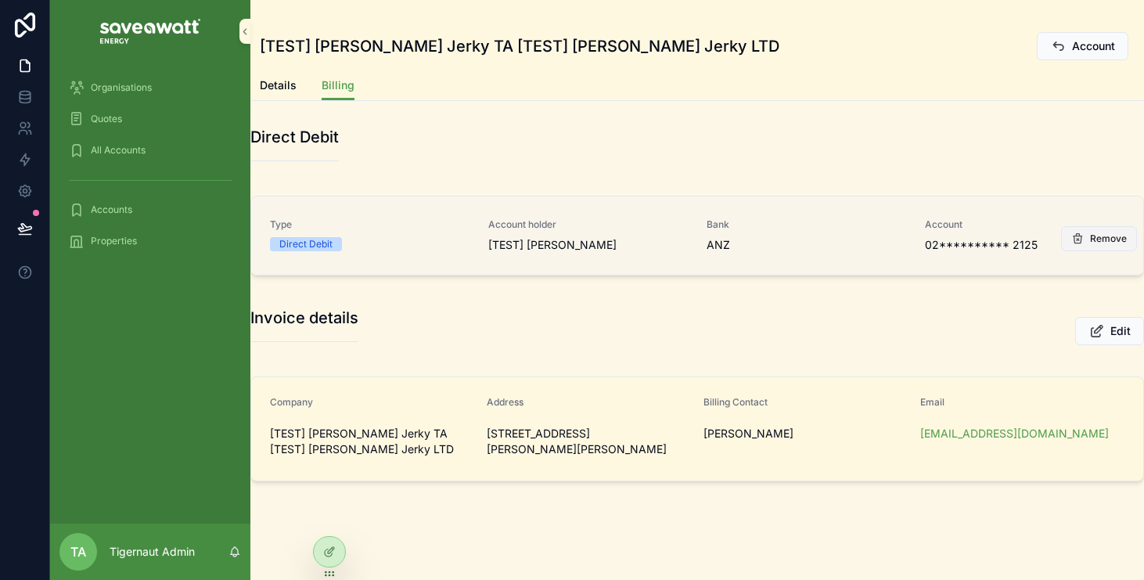
click at [1080, 233] on icon "scrollable content" at bounding box center [1078, 238] width 13 height 13
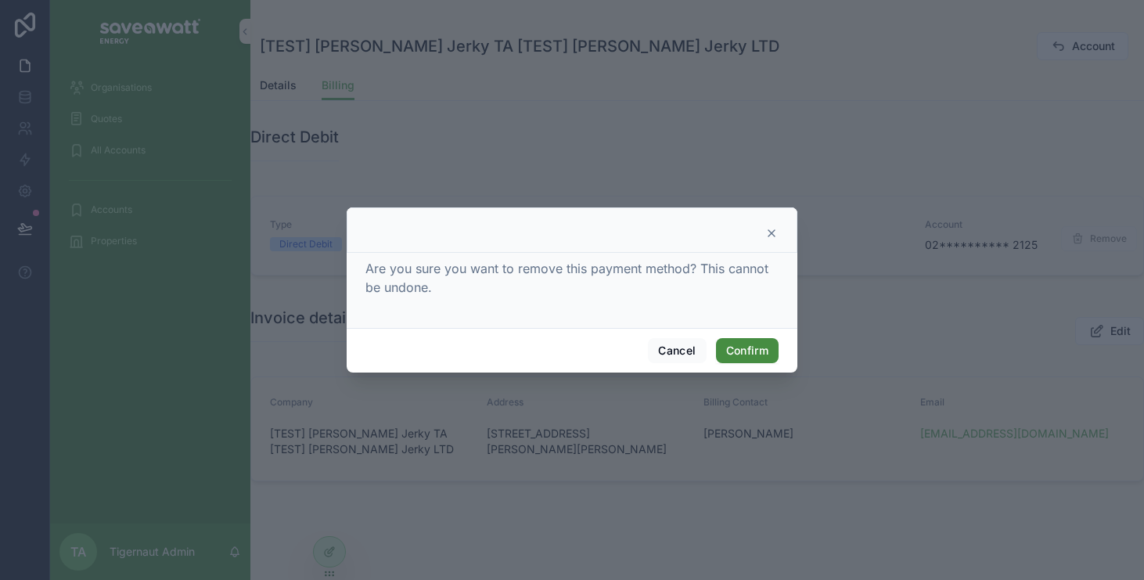
click at [746, 349] on button "Confirm" at bounding box center [747, 350] width 63 height 25
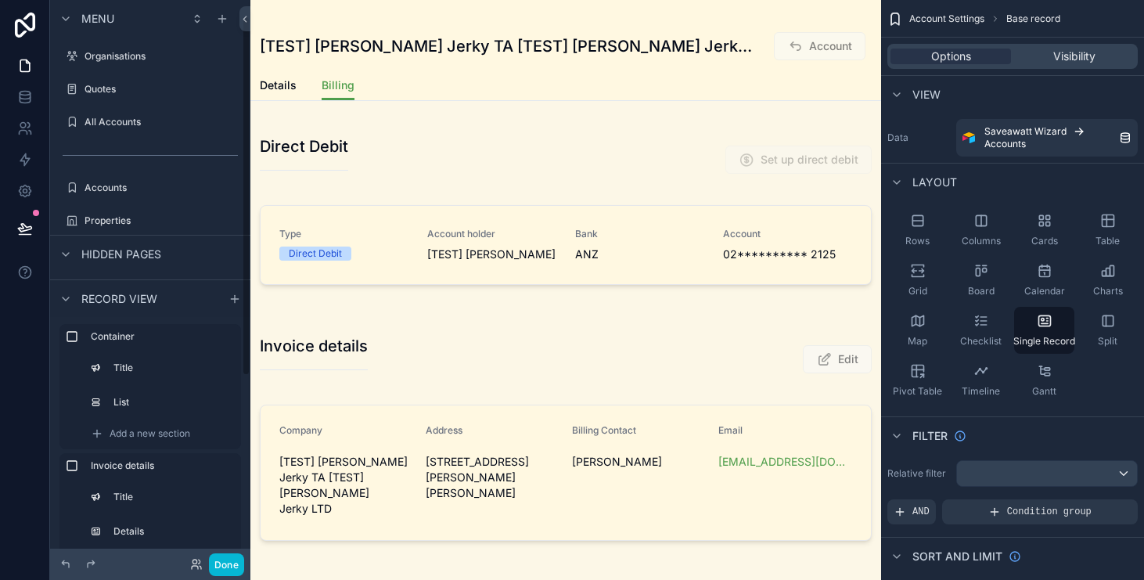
scroll to position [24, 0]
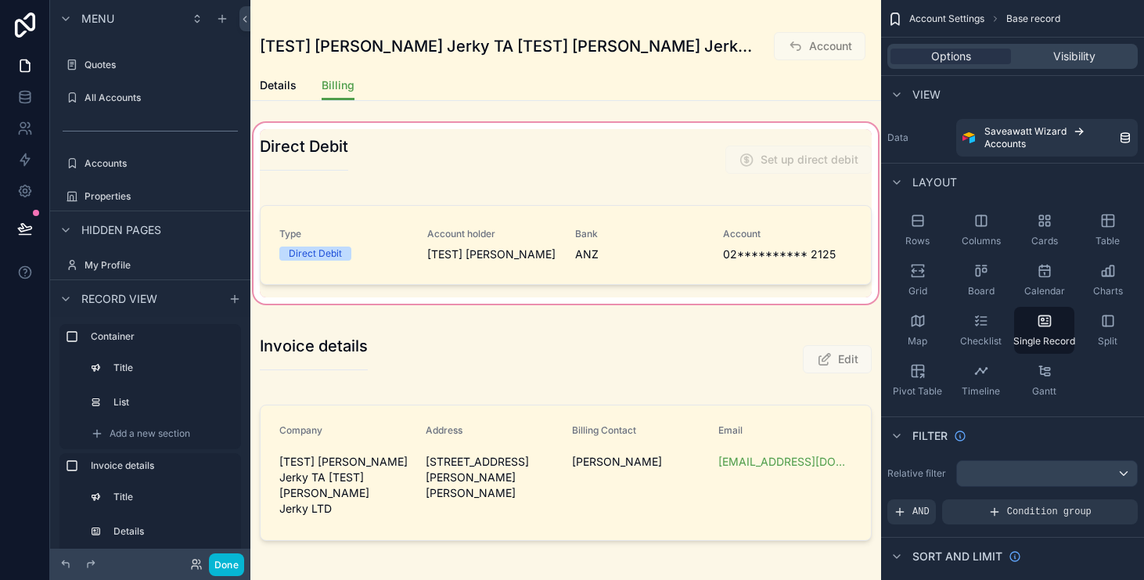
click at [794, 252] on div "scrollable content" at bounding box center [565, 213] width 631 height 187
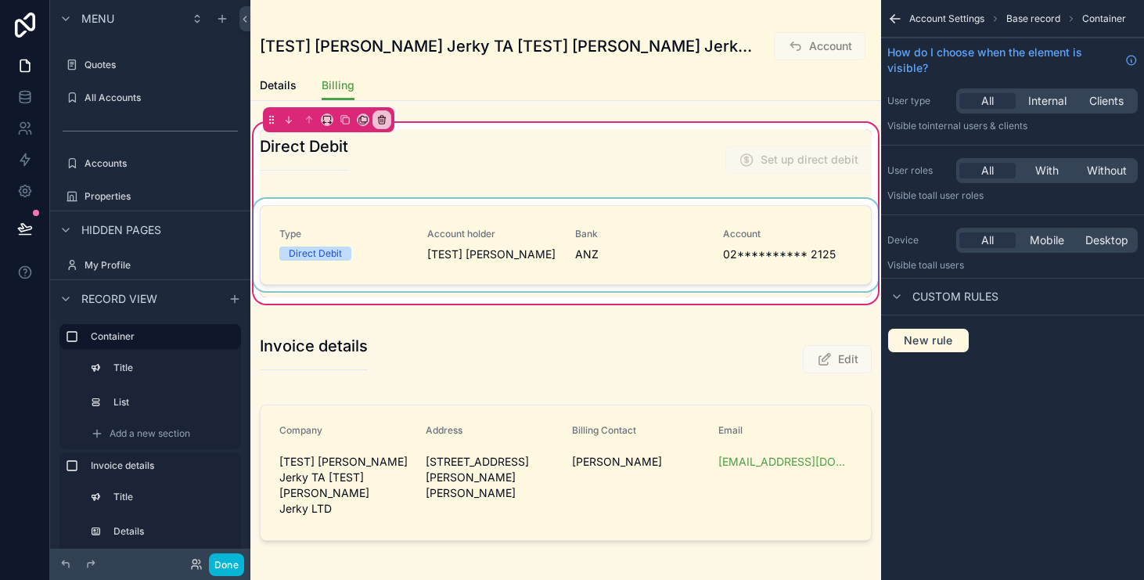
click at [731, 235] on div "scrollable content" at bounding box center [565, 248] width 631 height 99
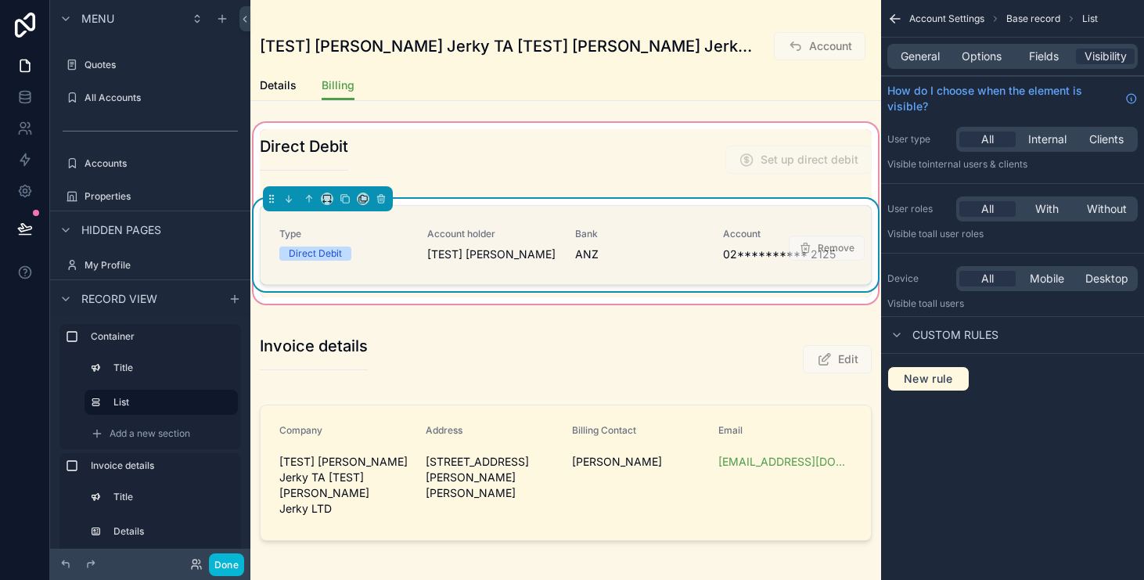
click at [561, 262] on div "**********" at bounding box center [565, 245] width 573 height 34
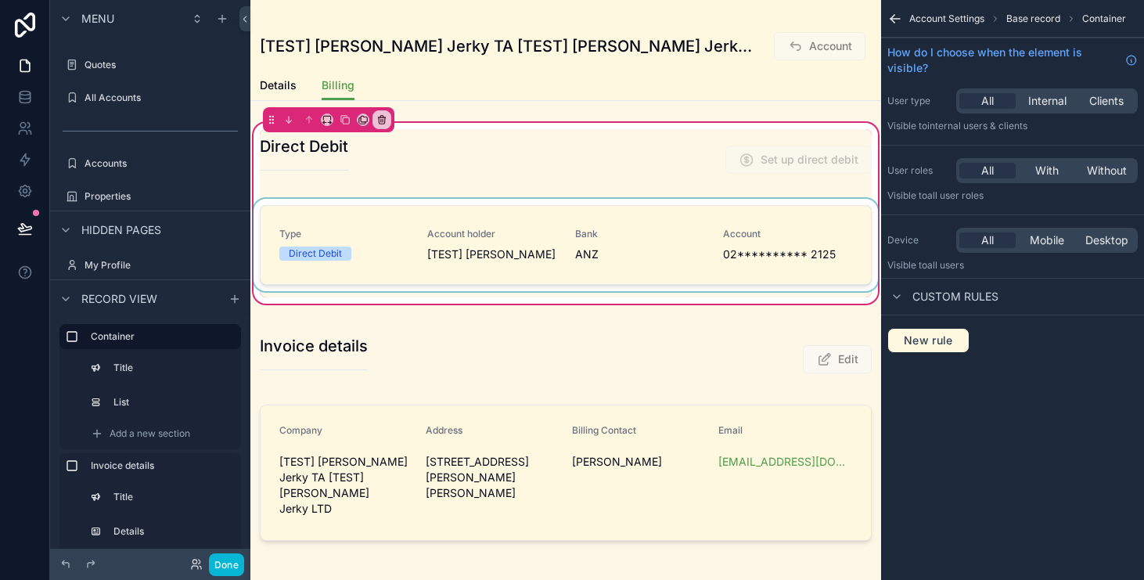
click at [758, 202] on div "scrollable content" at bounding box center [565, 248] width 631 height 99
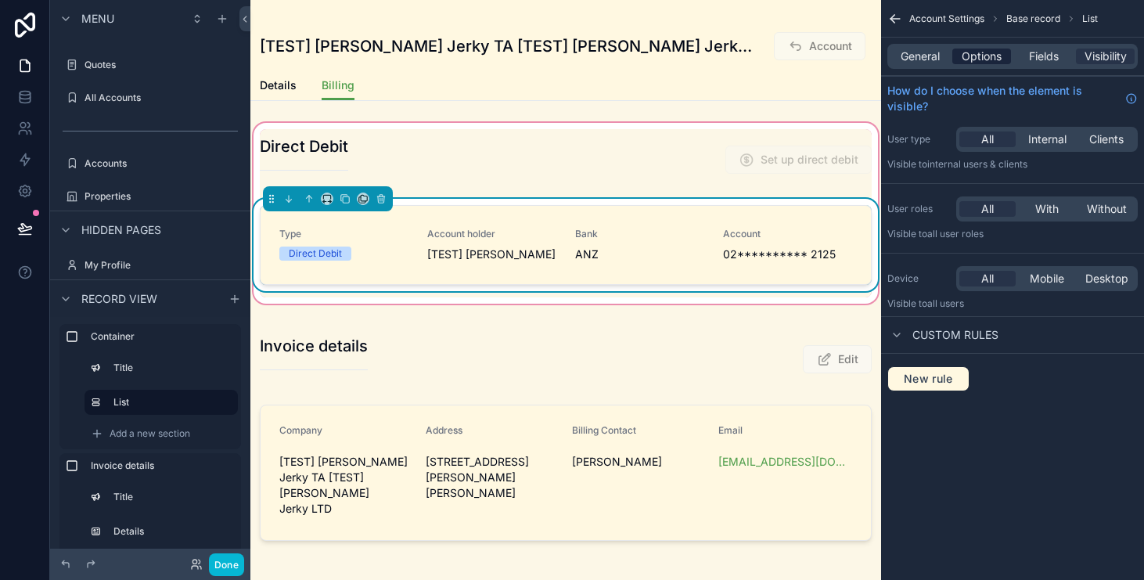
click at [994, 61] on span "Options" at bounding box center [982, 57] width 40 height 16
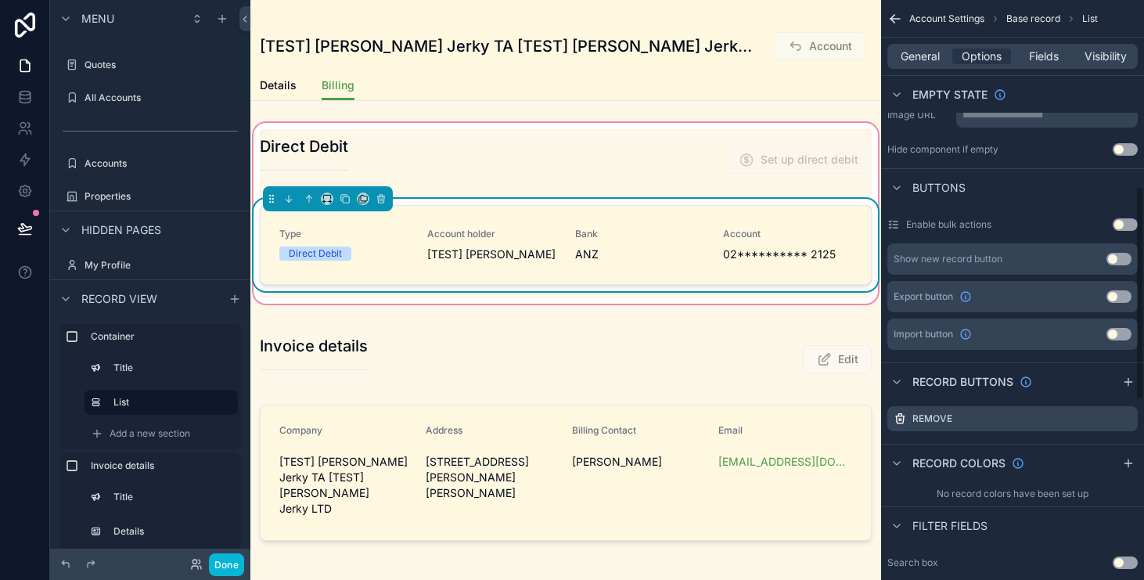
scroll to position [542, 0]
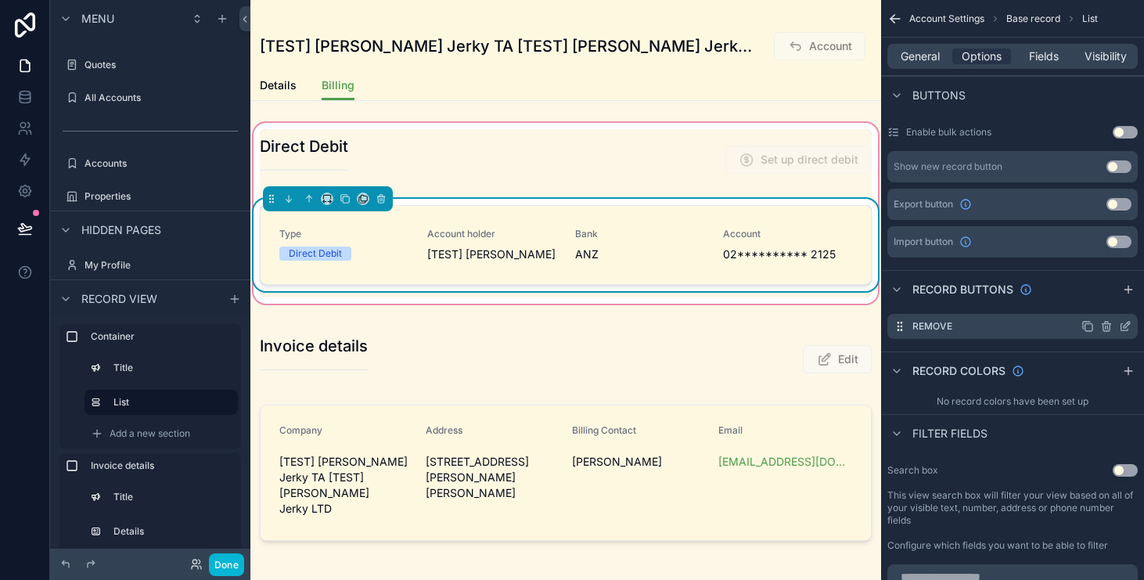
click at [1125, 329] on icon "scrollable content" at bounding box center [1125, 326] width 13 height 13
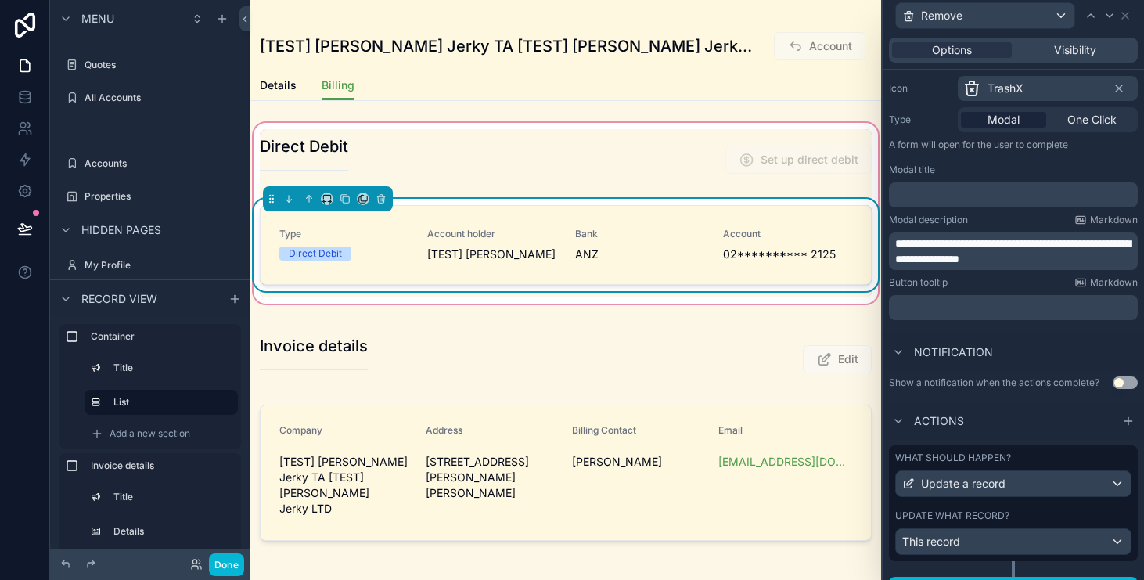
scroll to position [186, 0]
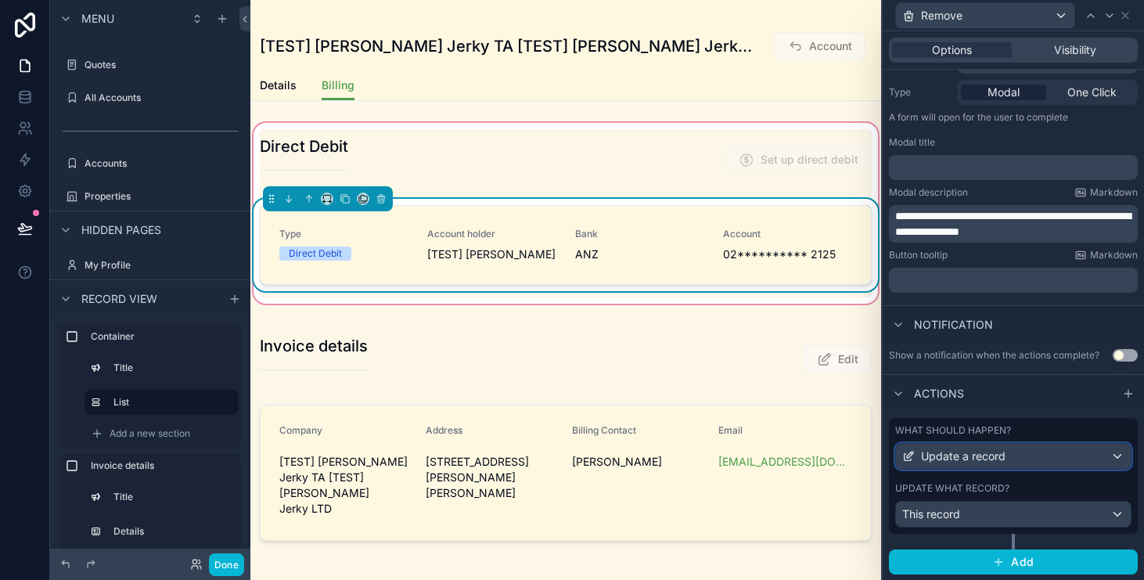
click at [1030, 463] on div "Update a record" at bounding box center [1013, 456] width 235 height 25
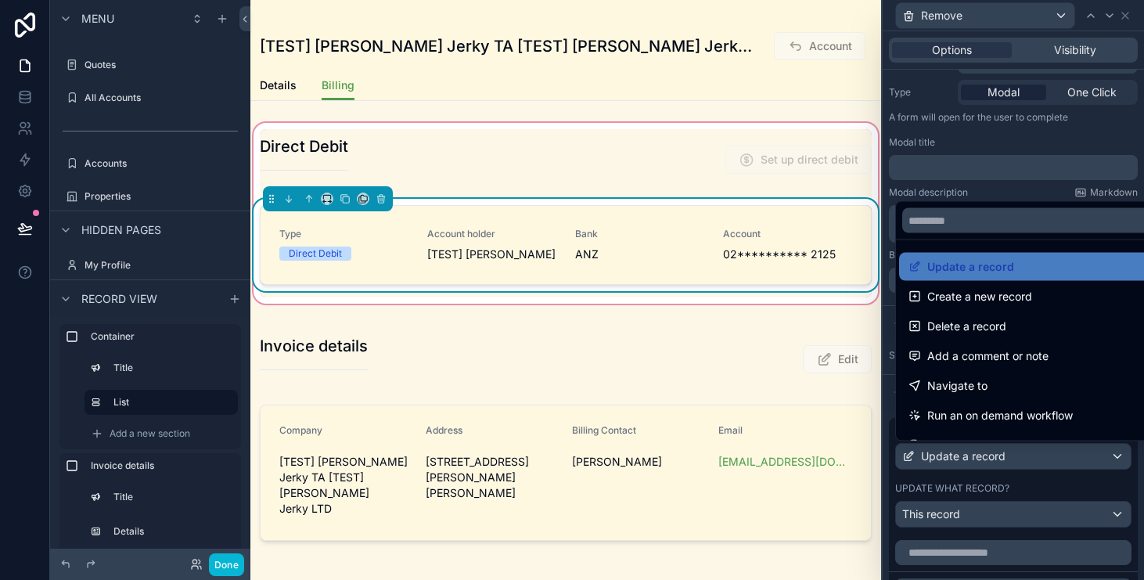
click at [1029, 514] on div at bounding box center [1013, 290] width 261 height 580
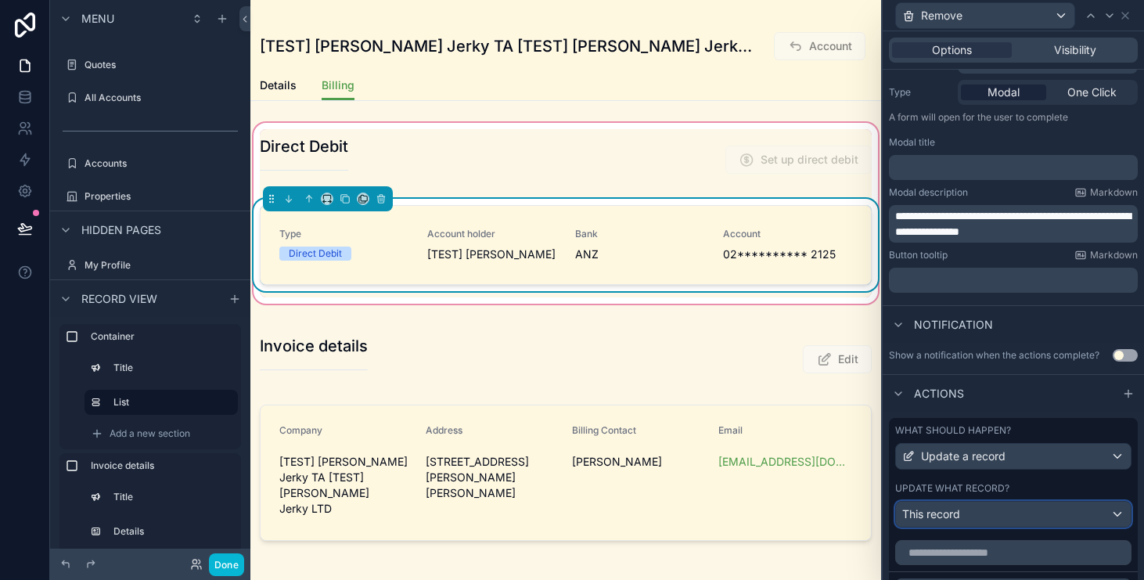
click at [1029, 514] on div "This record" at bounding box center [1013, 514] width 235 height 25
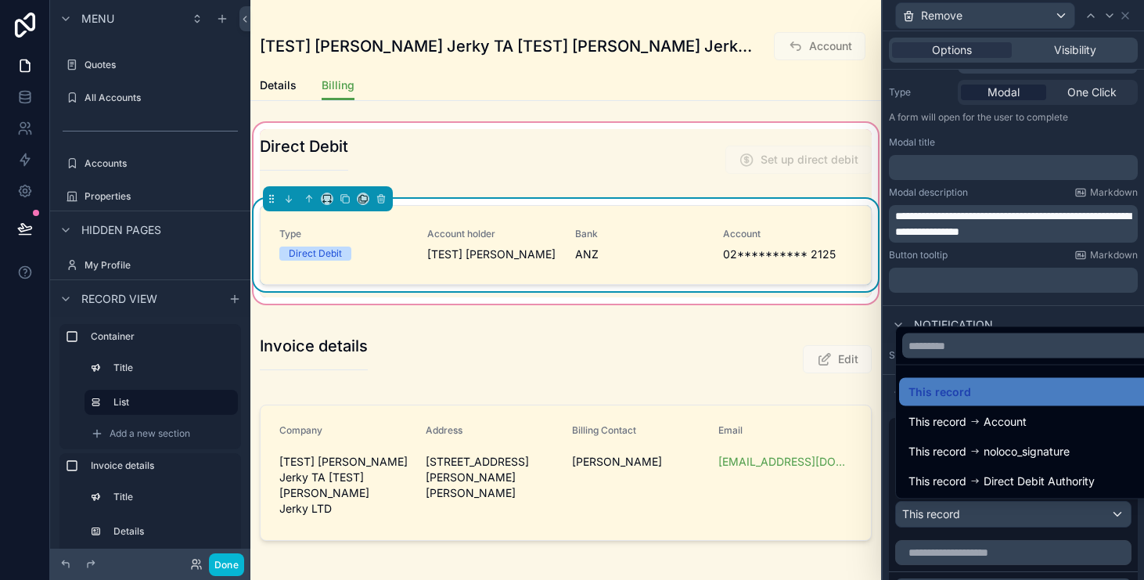
click at [906, 513] on div at bounding box center [1013, 290] width 261 height 580
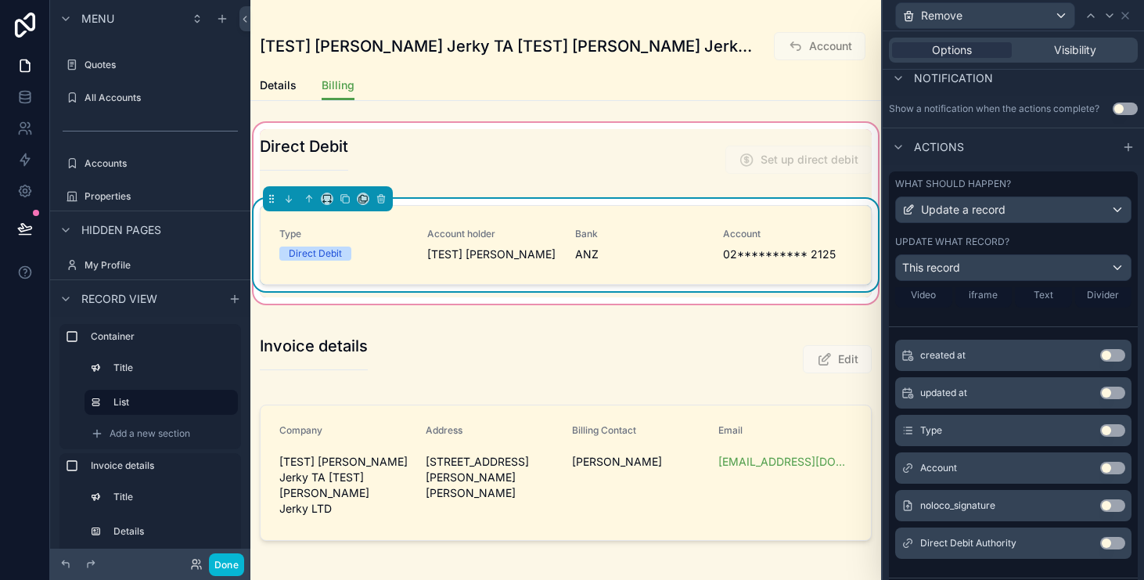
scroll to position [349, 0]
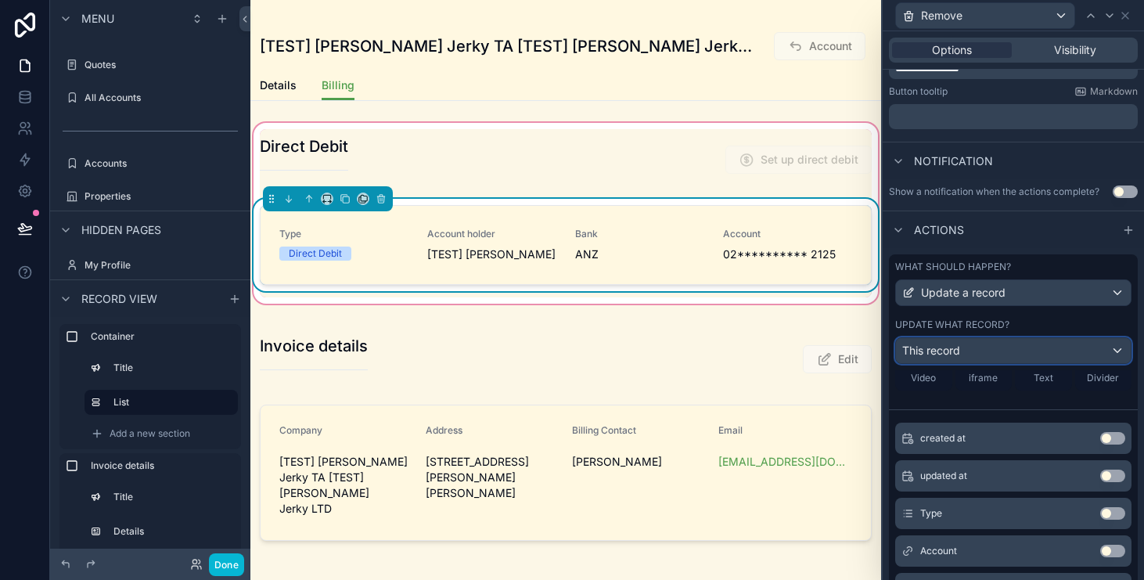
click at [1037, 345] on div "This record" at bounding box center [1013, 350] width 235 height 25
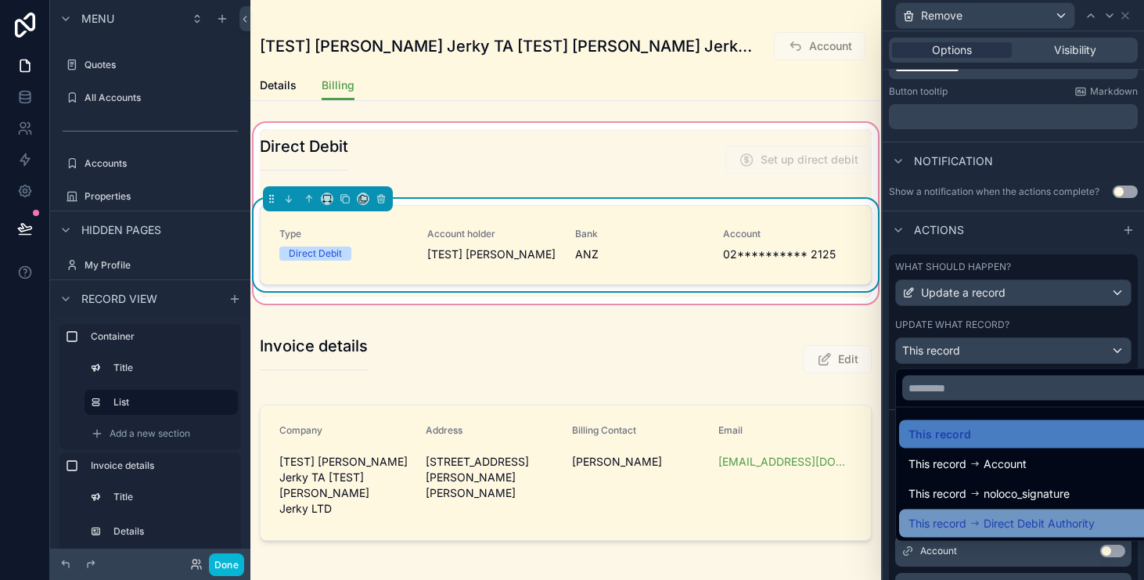
click at [1018, 515] on span "Direct Debit Authority" at bounding box center [1039, 523] width 111 height 19
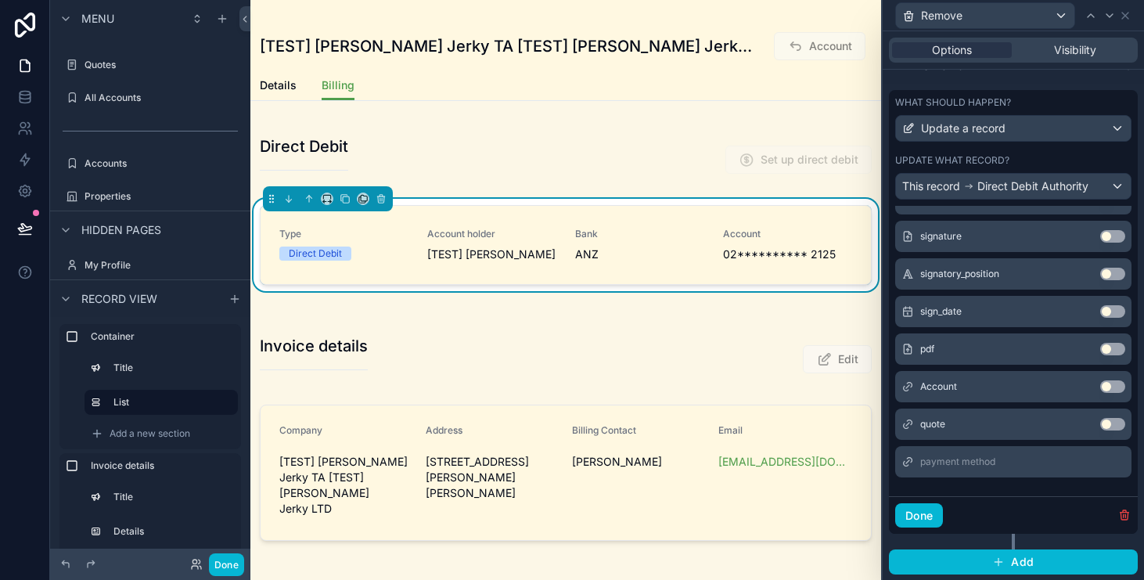
scroll to position [0, 0]
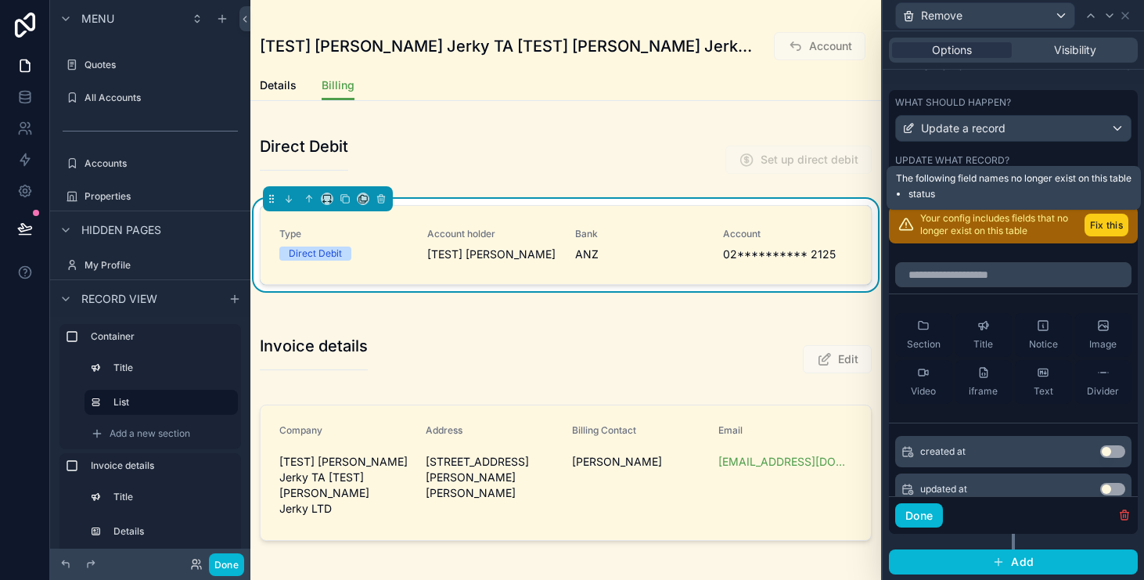
click at [1100, 226] on button "Fix this" at bounding box center [1107, 225] width 44 height 23
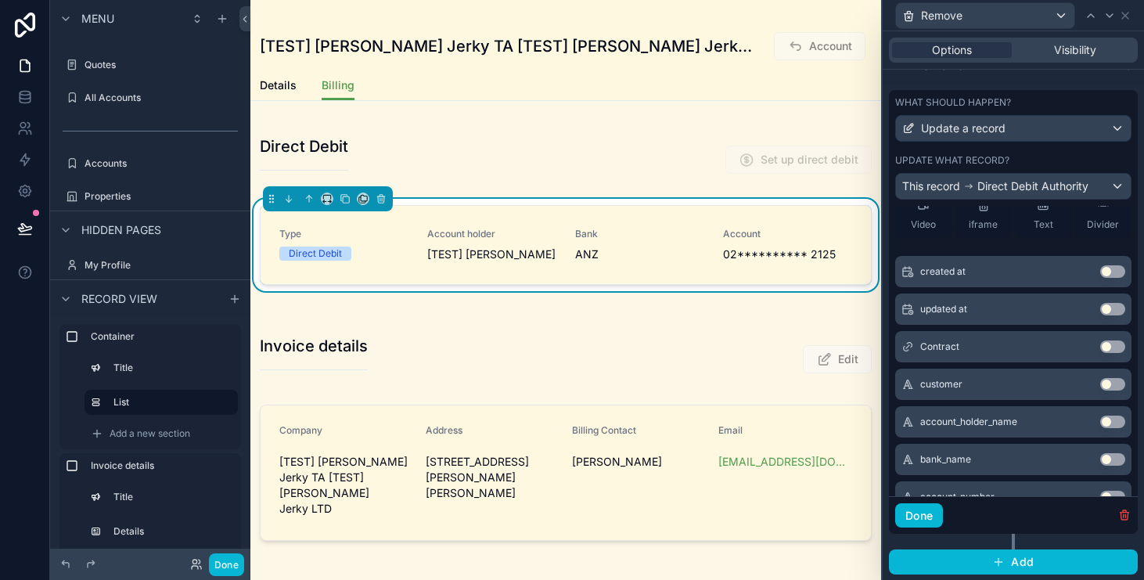
scroll to position [603, 0]
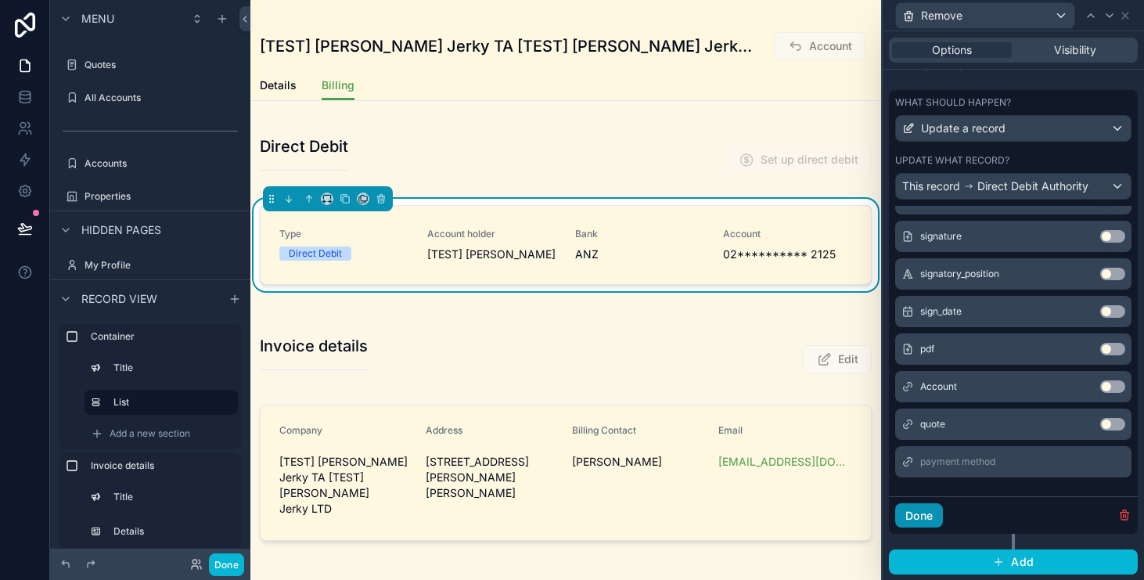
click at [933, 507] on button "Done" at bounding box center [919, 515] width 48 height 25
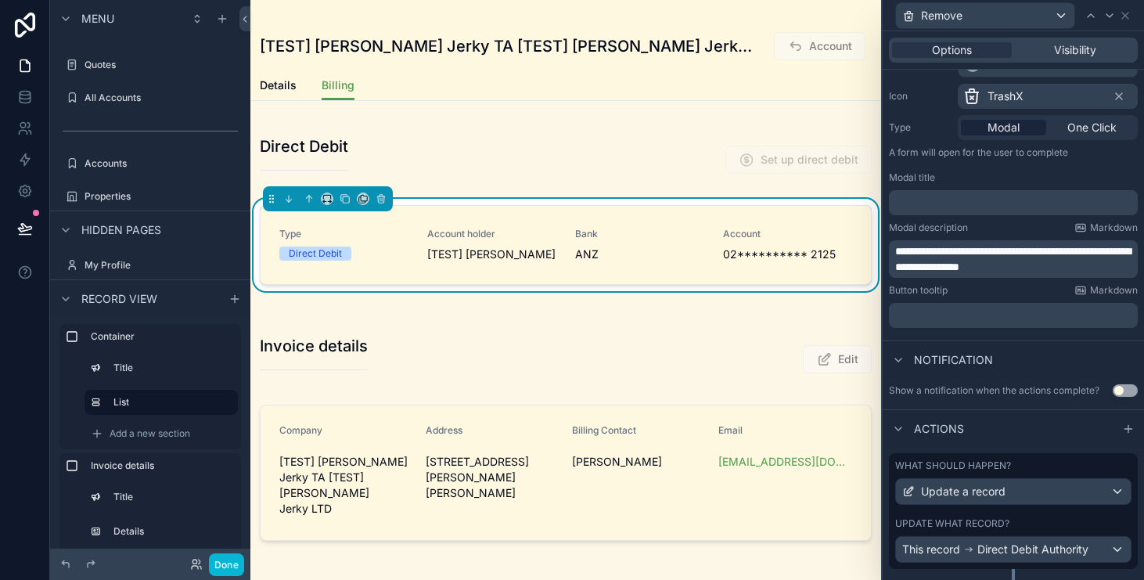
scroll to position [186, 0]
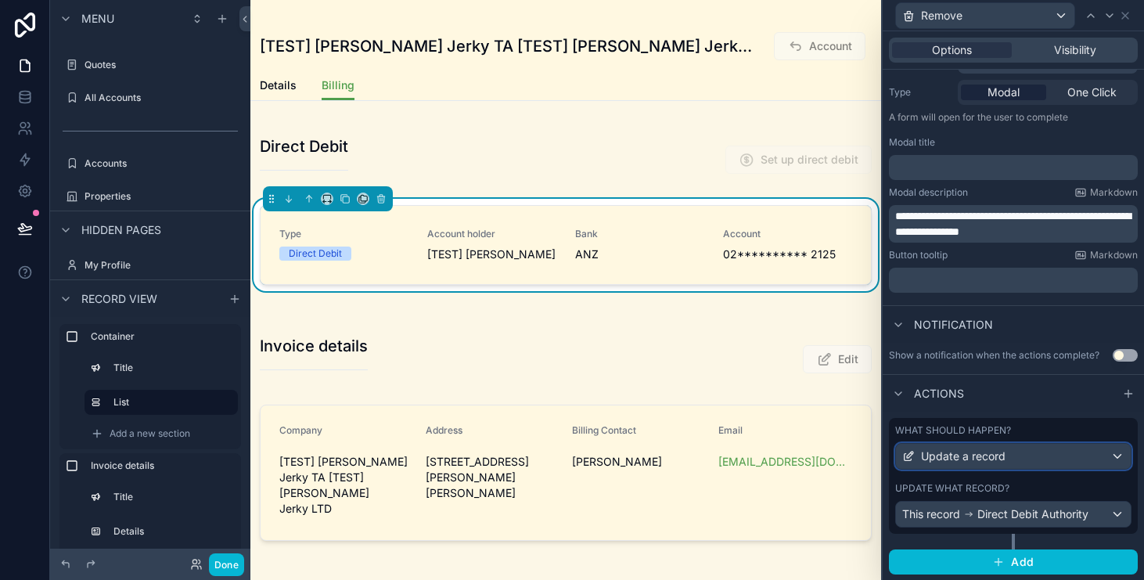
click at [1000, 449] on span "Update a record" at bounding box center [963, 457] width 85 height 16
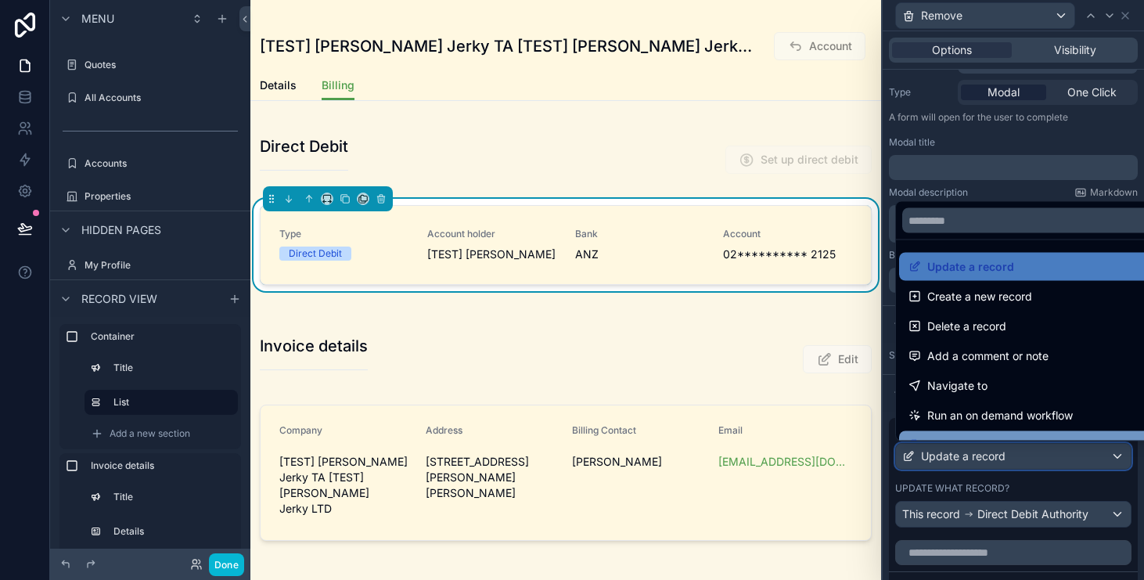
scroll to position [2, 0]
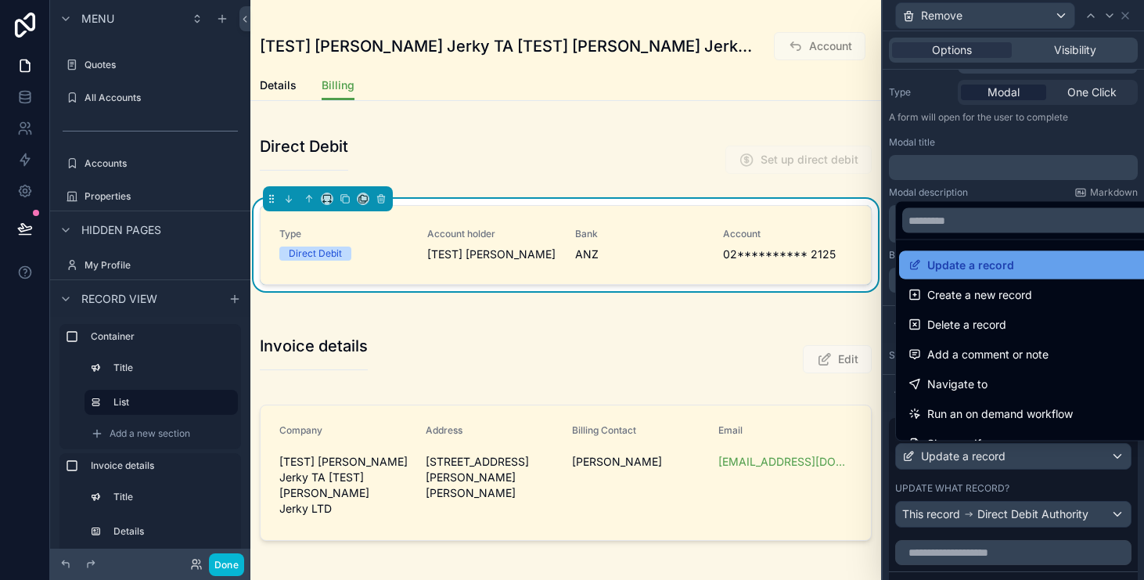
click at [1004, 263] on span "Update a record" at bounding box center [971, 265] width 87 height 19
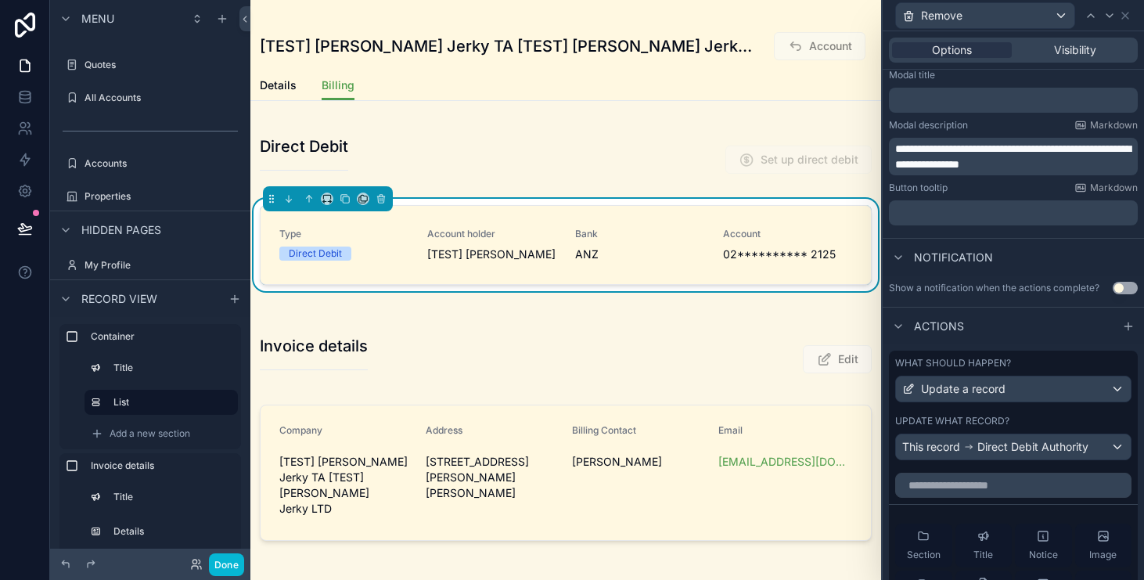
scroll to position [254, 0]
click at [1021, 447] on span "Direct Debit Authority" at bounding box center [1033, 446] width 111 height 16
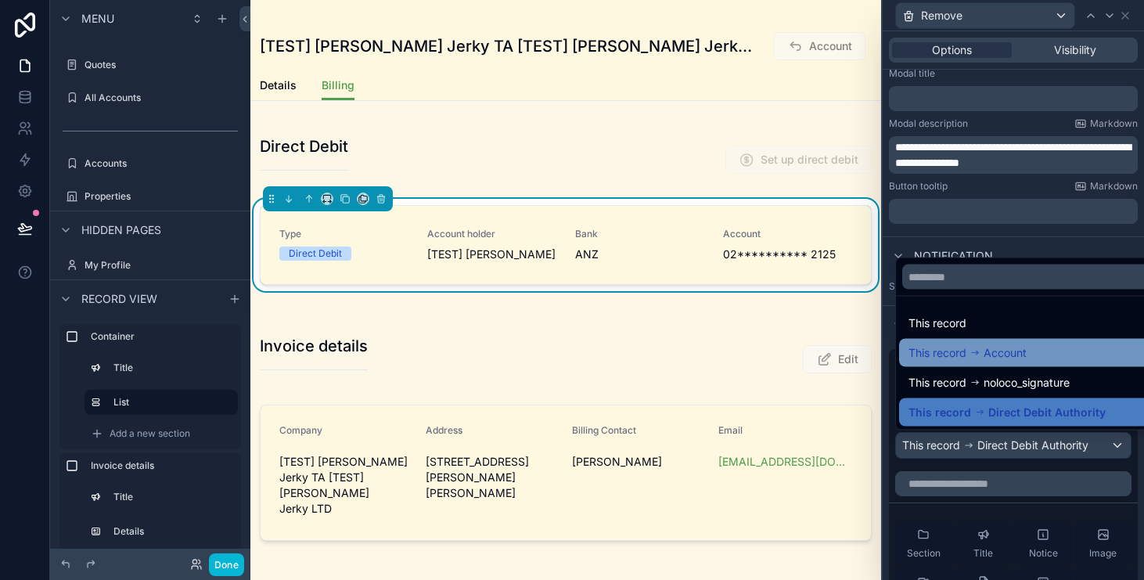
click at [1011, 358] on span "Account" at bounding box center [1005, 353] width 43 height 19
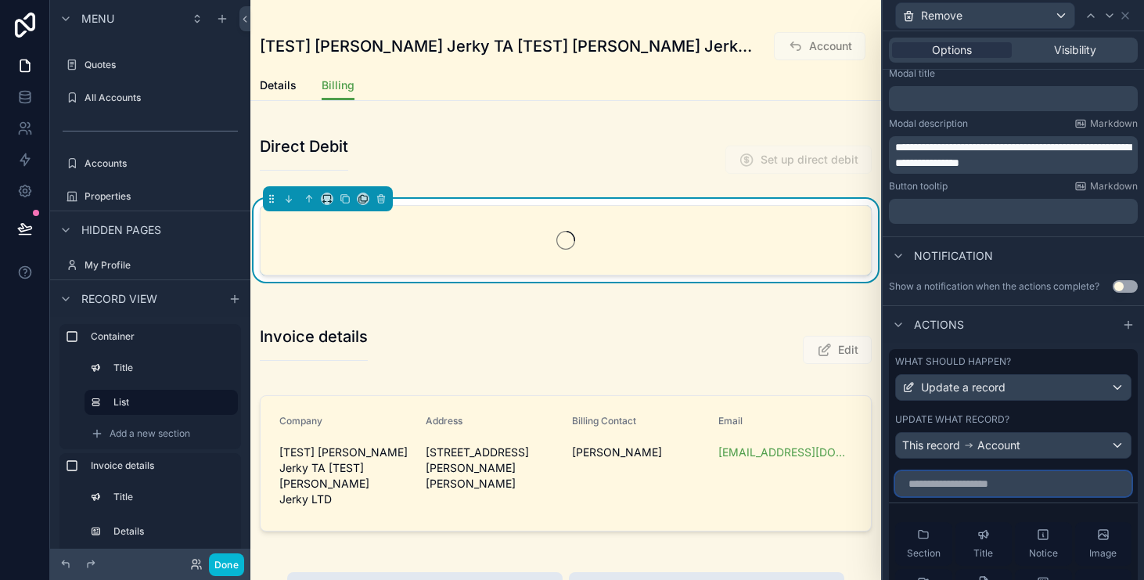
click at [1004, 474] on input "text" at bounding box center [1013, 483] width 236 height 25
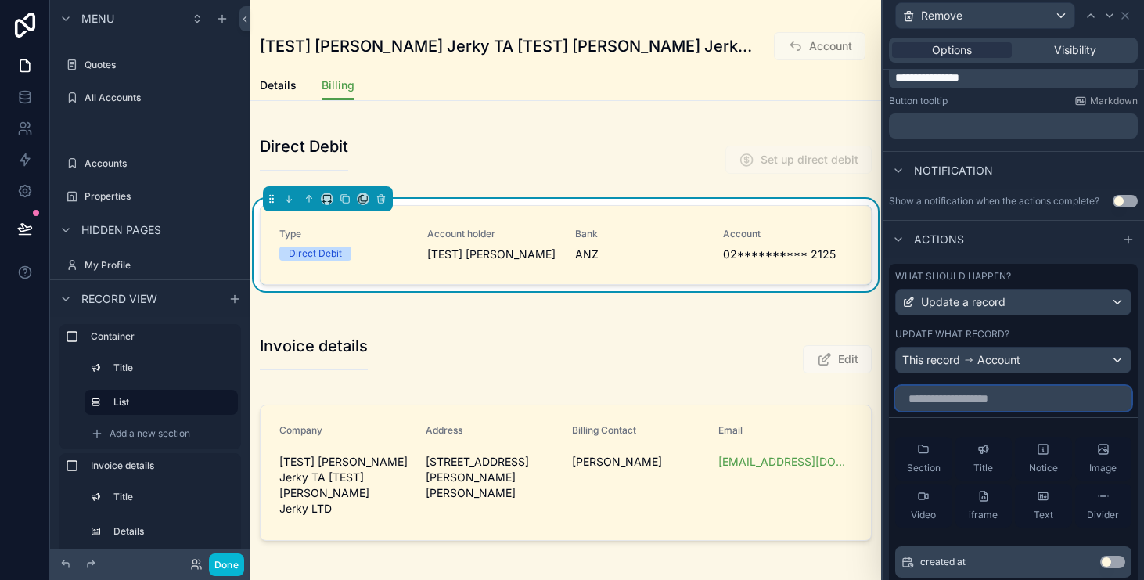
scroll to position [513, 0]
